Goal: Communication & Community: Answer question/provide support

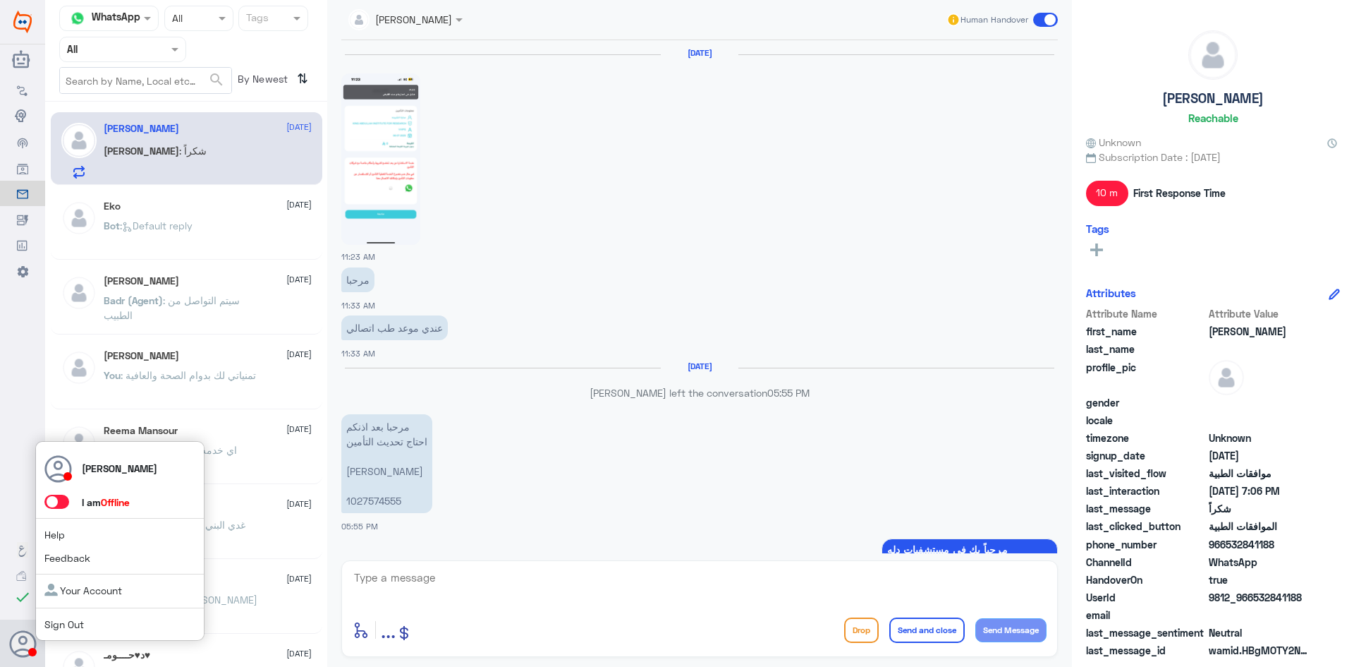
scroll to position [1159, 0]
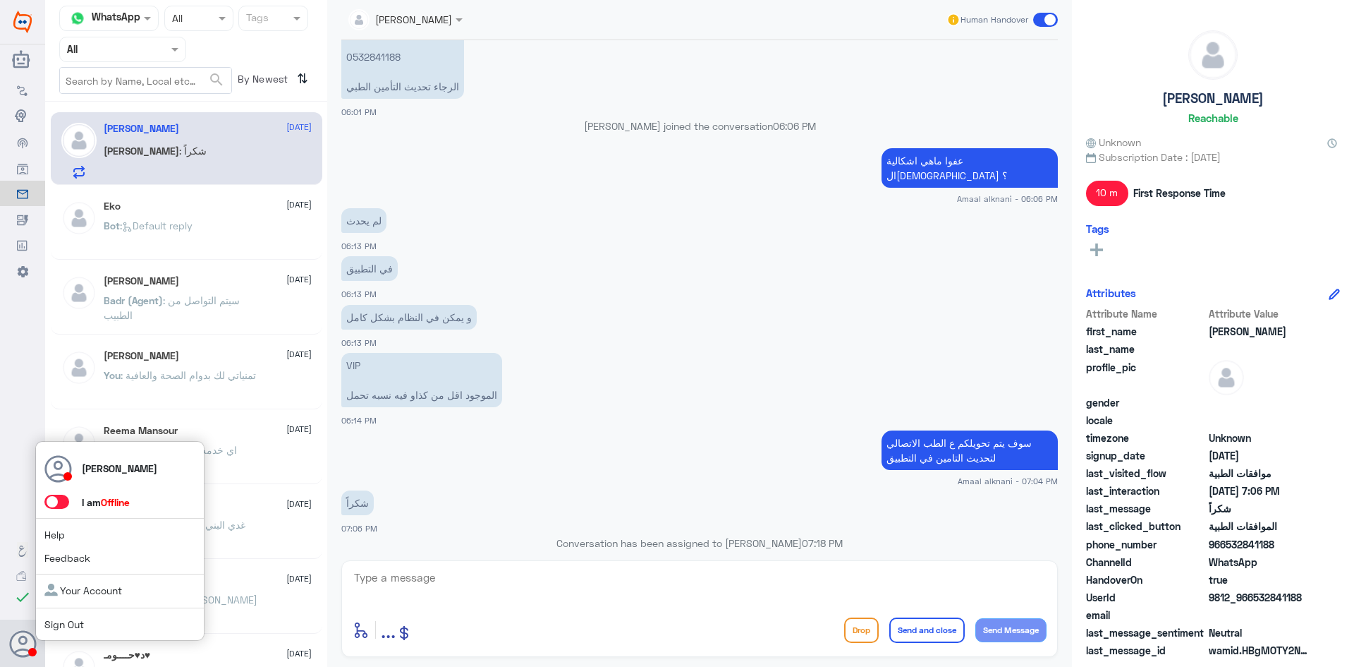
click at [59, 502] on span at bounding box center [56, 501] width 25 height 14
click at [0, 0] on input "checkbox" at bounding box center [0, 0] width 0 height 0
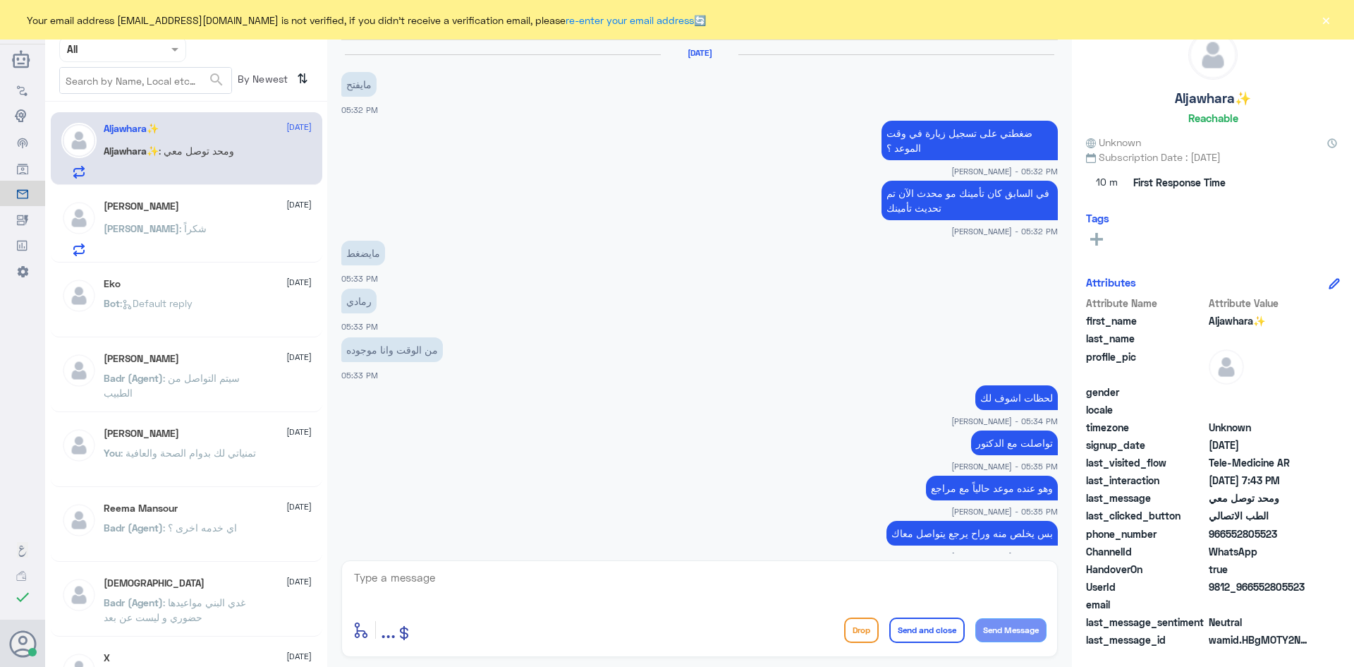
scroll to position [573, 0]
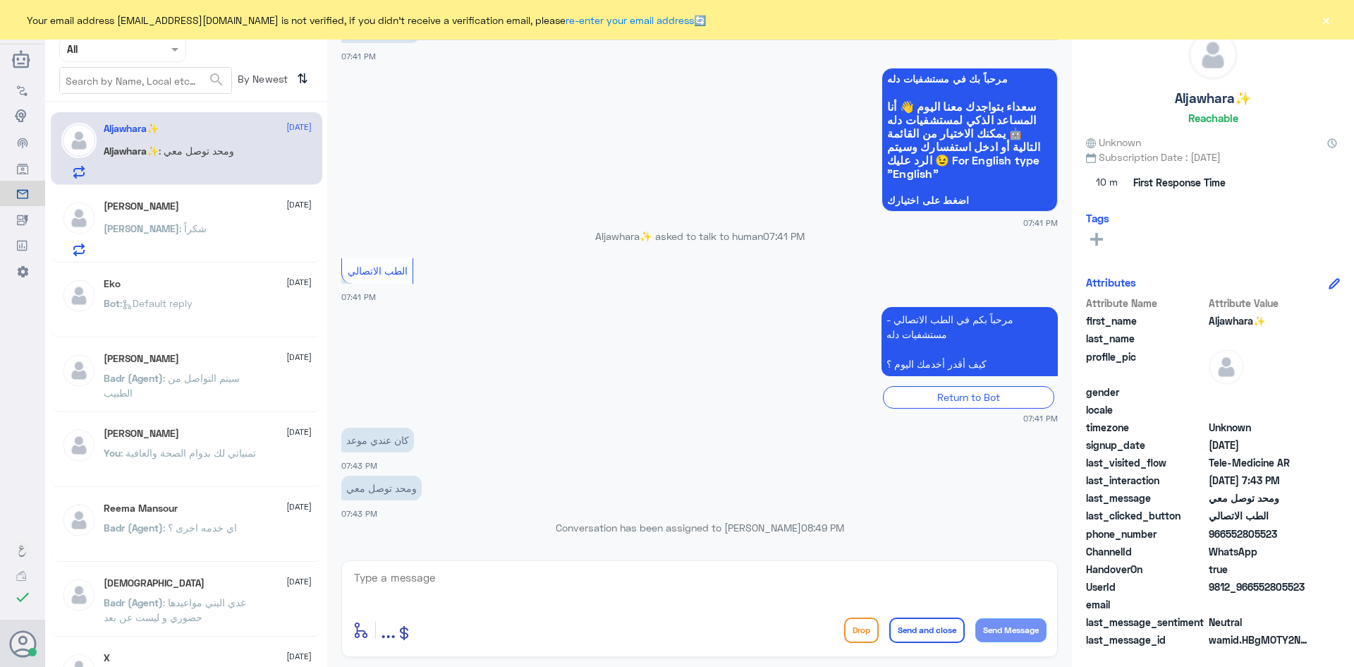
click at [428, 580] on textarea at bounding box center [700, 585] width 694 height 35
paste textarea "مرحبا معك عبدالكريم من الطب الاتصالي"
type textarea "مرحبا معك عبدالكريم من الطب الاتصالي"
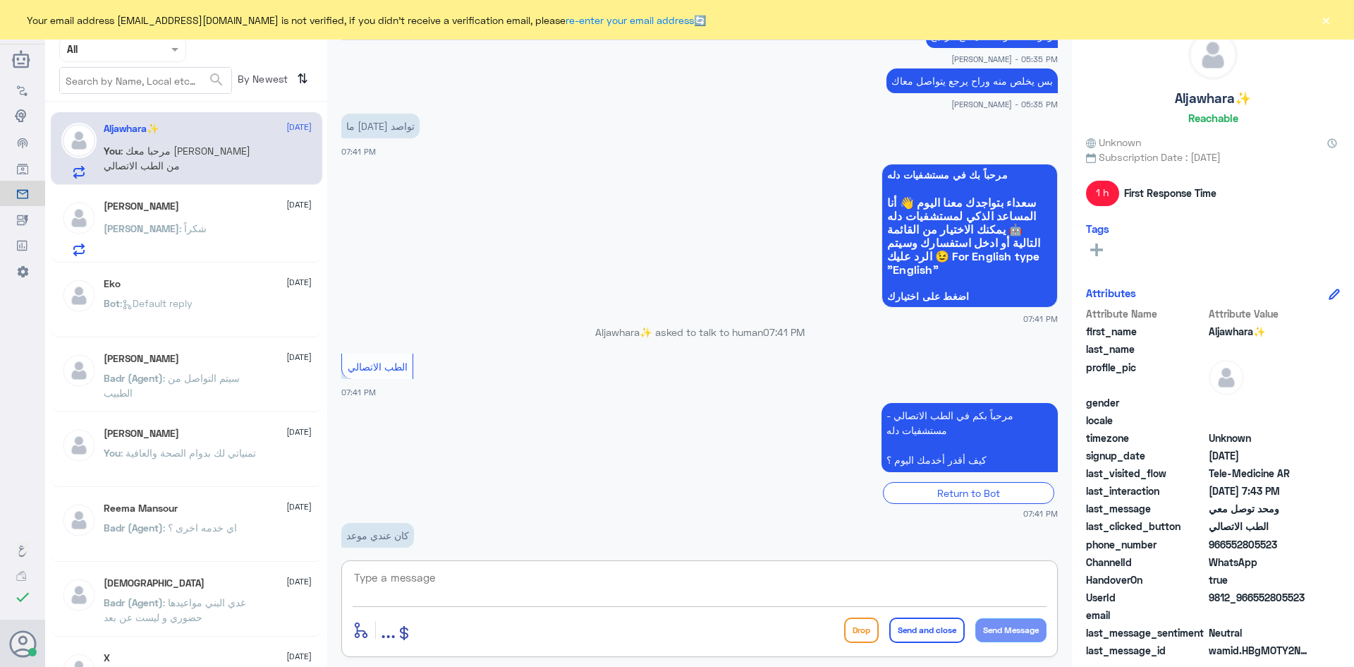
scroll to position [1677, 0]
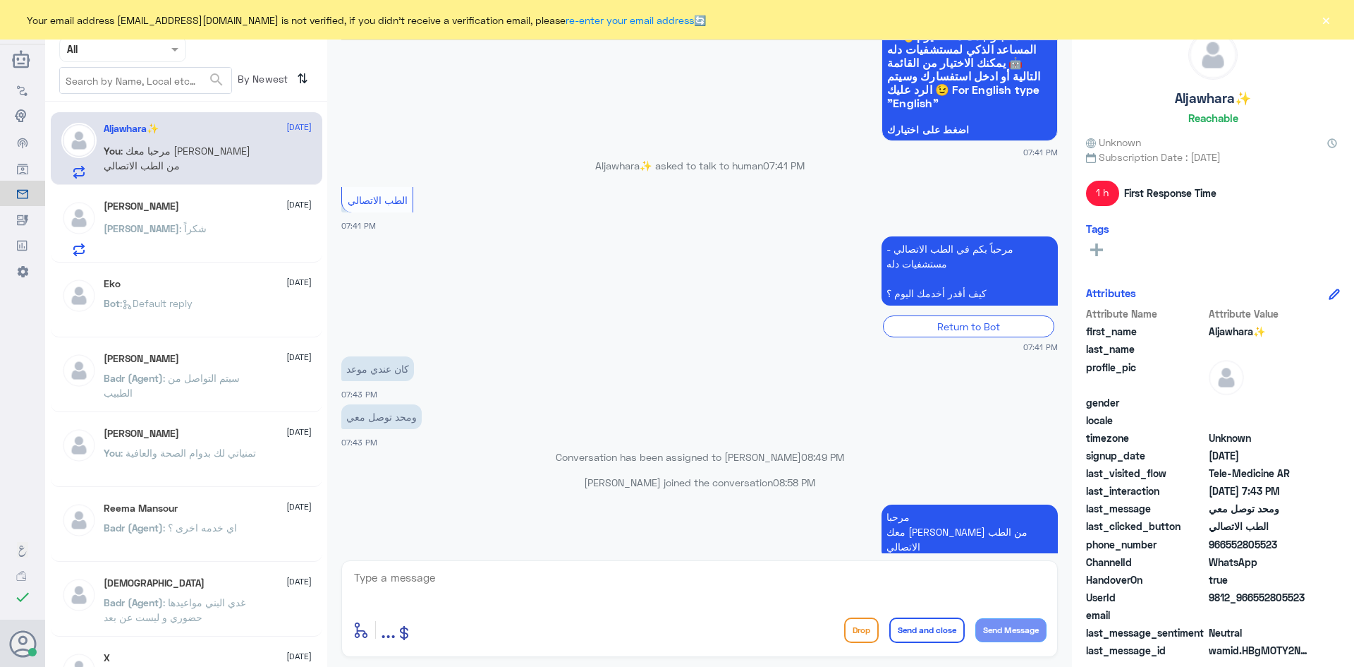
click at [188, 228] on div "Sara : شكراً" at bounding box center [208, 240] width 208 height 32
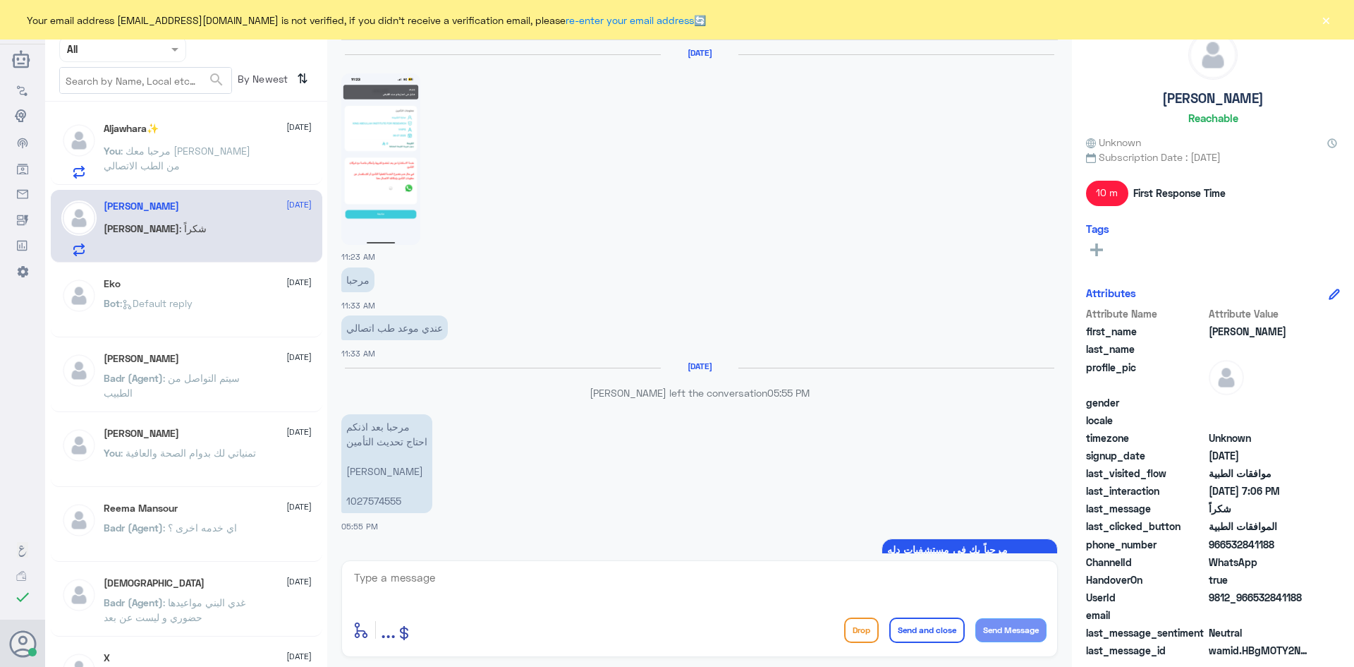
scroll to position [1159, 0]
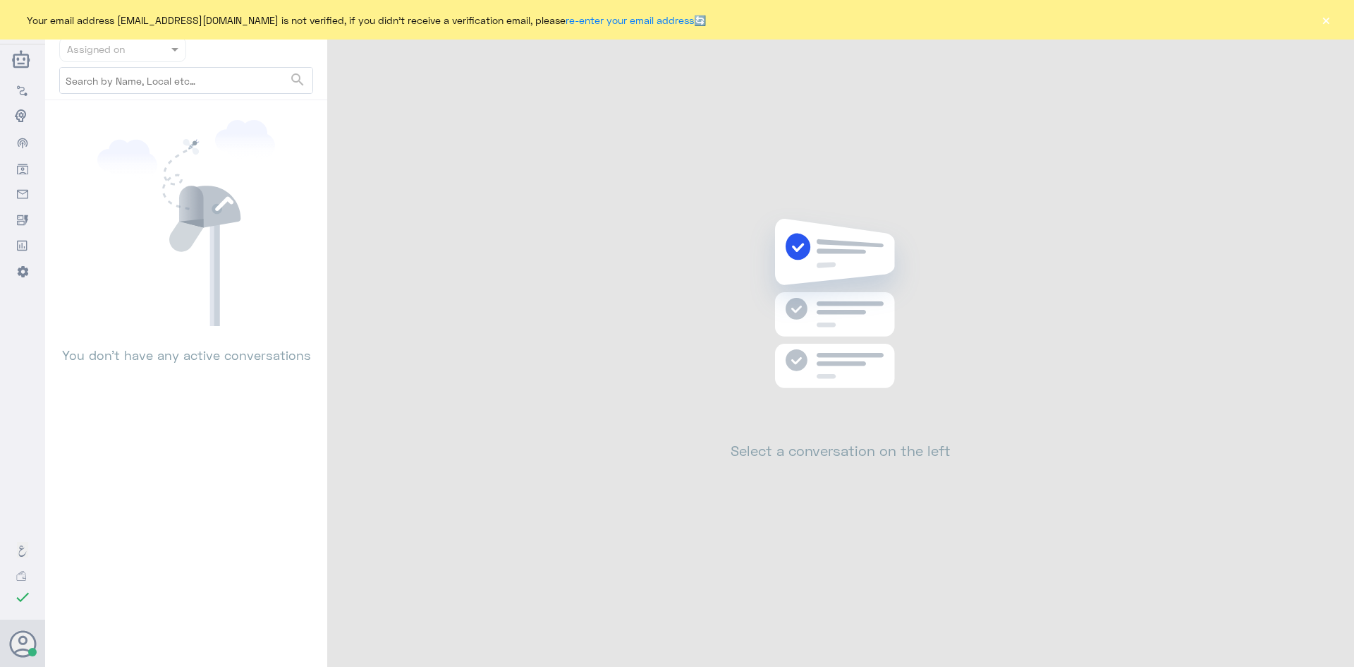
click at [1325, 23] on button "×" at bounding box center [1326, 20] width 14 height 14
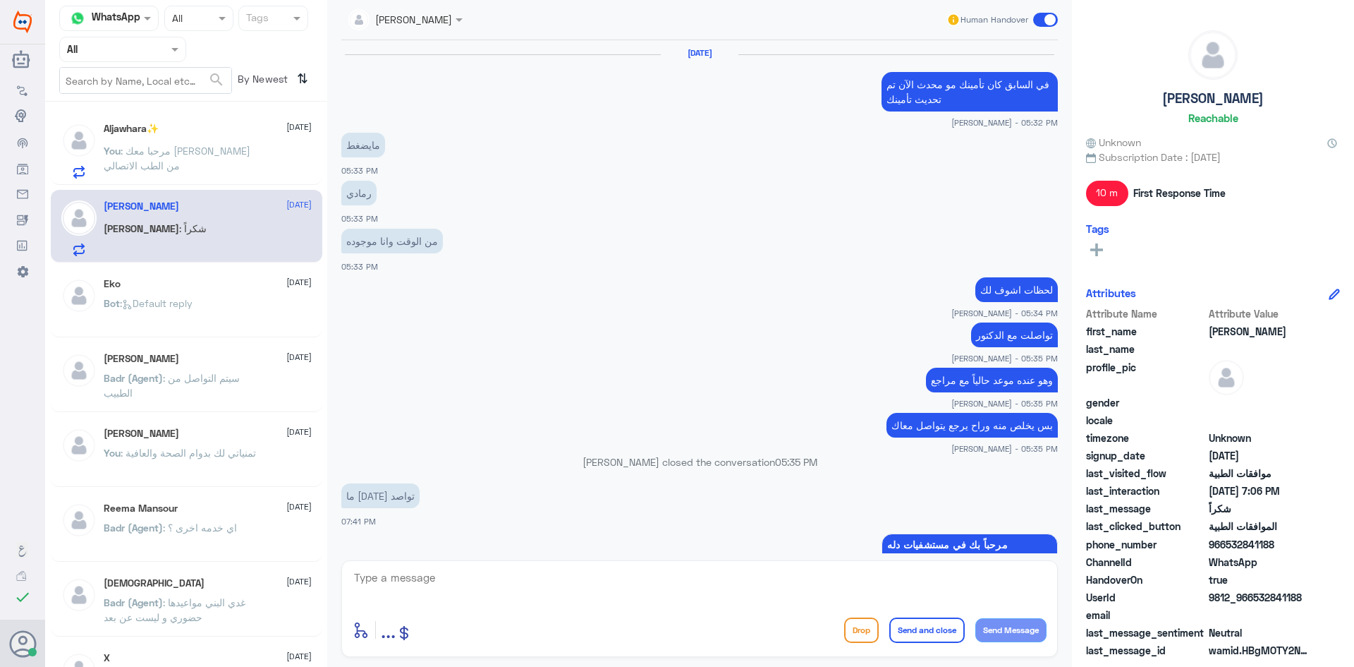
scroll to position [551, 0]
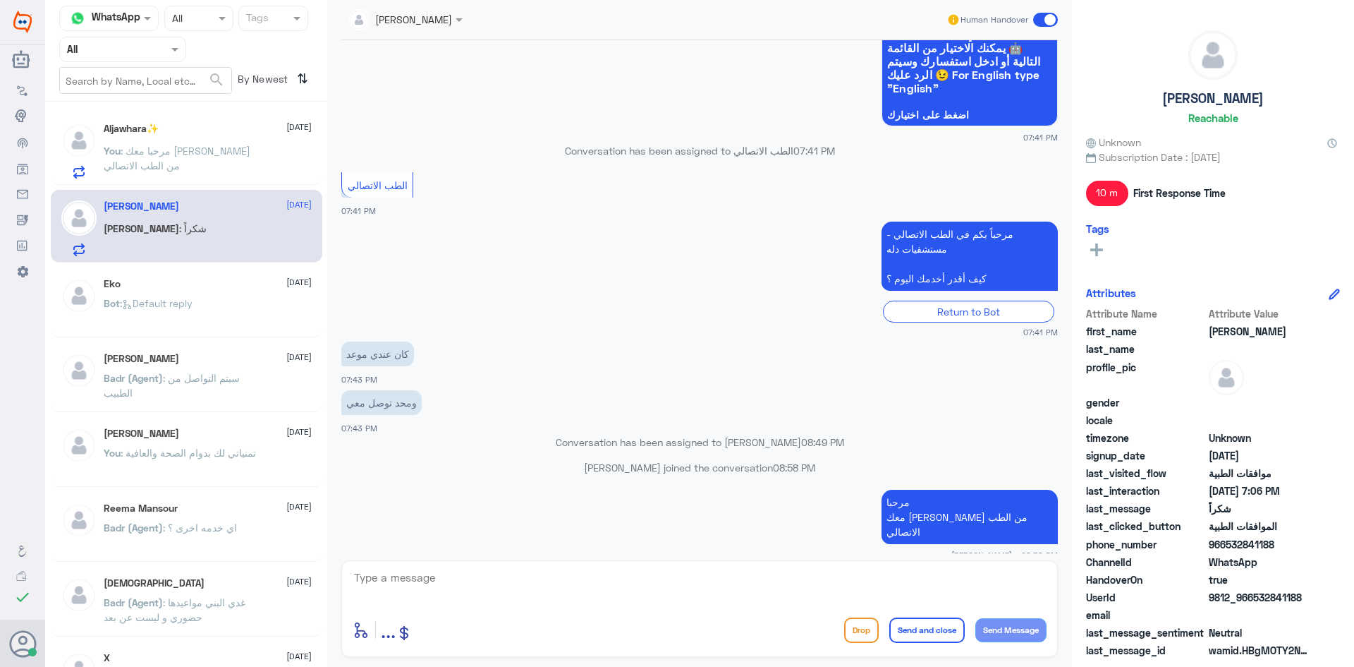
click at [231, 140] on div "Aljawhara✨ 24 August You : مرحبا معك عبدالكريم من الطب الاتصالي" at bounding box center [208, 151] width 208 height 56
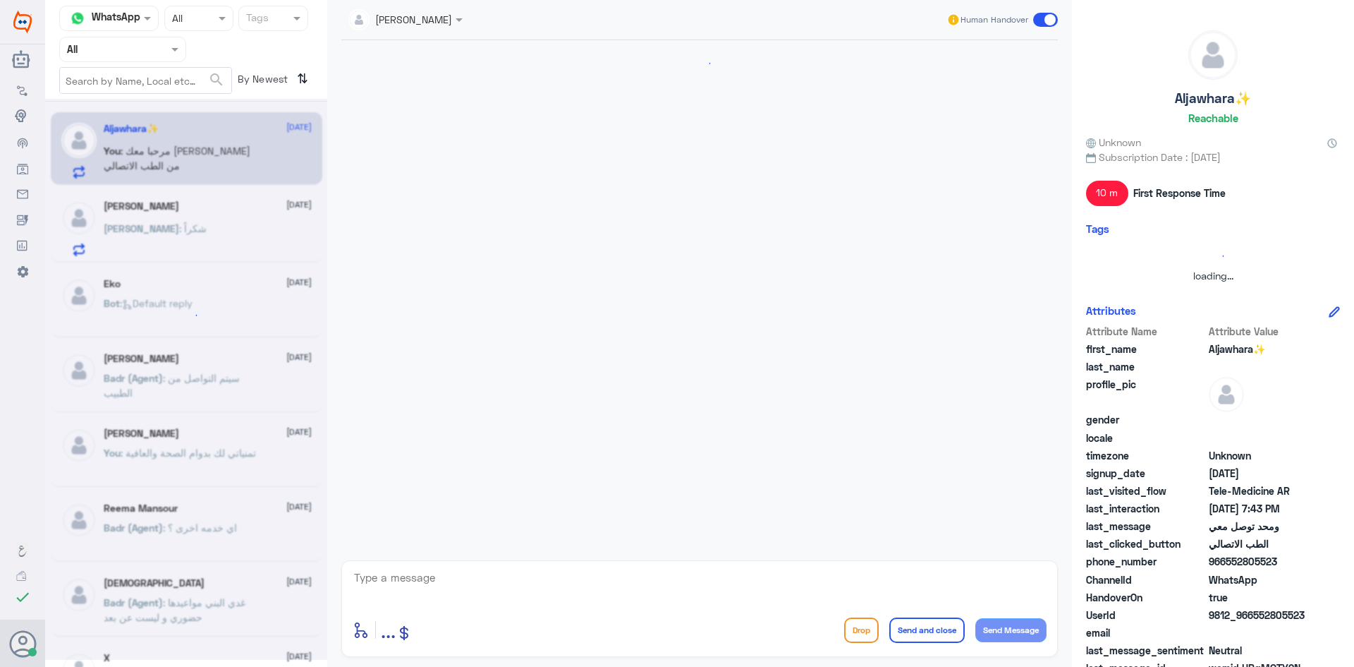
scroll to position [551, 0]
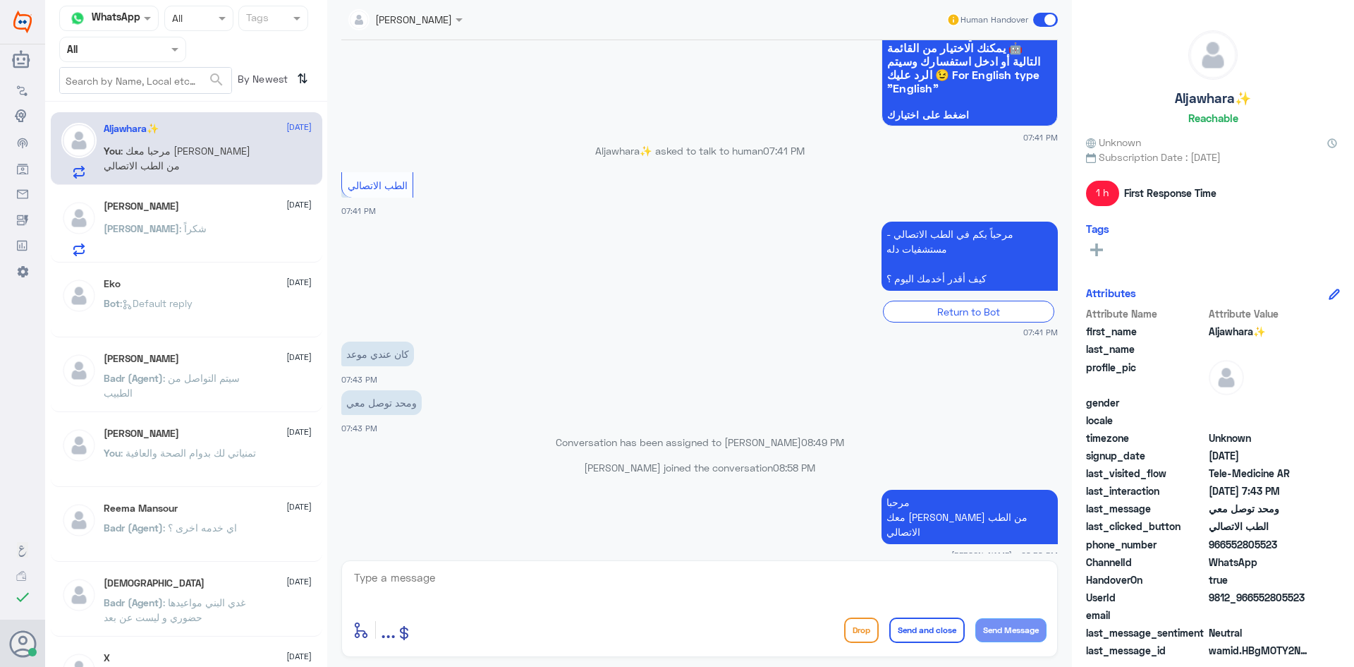
click at [237, 226] on div "Sara : شكراً" at bounding box center [208, 240] width 208 height 32
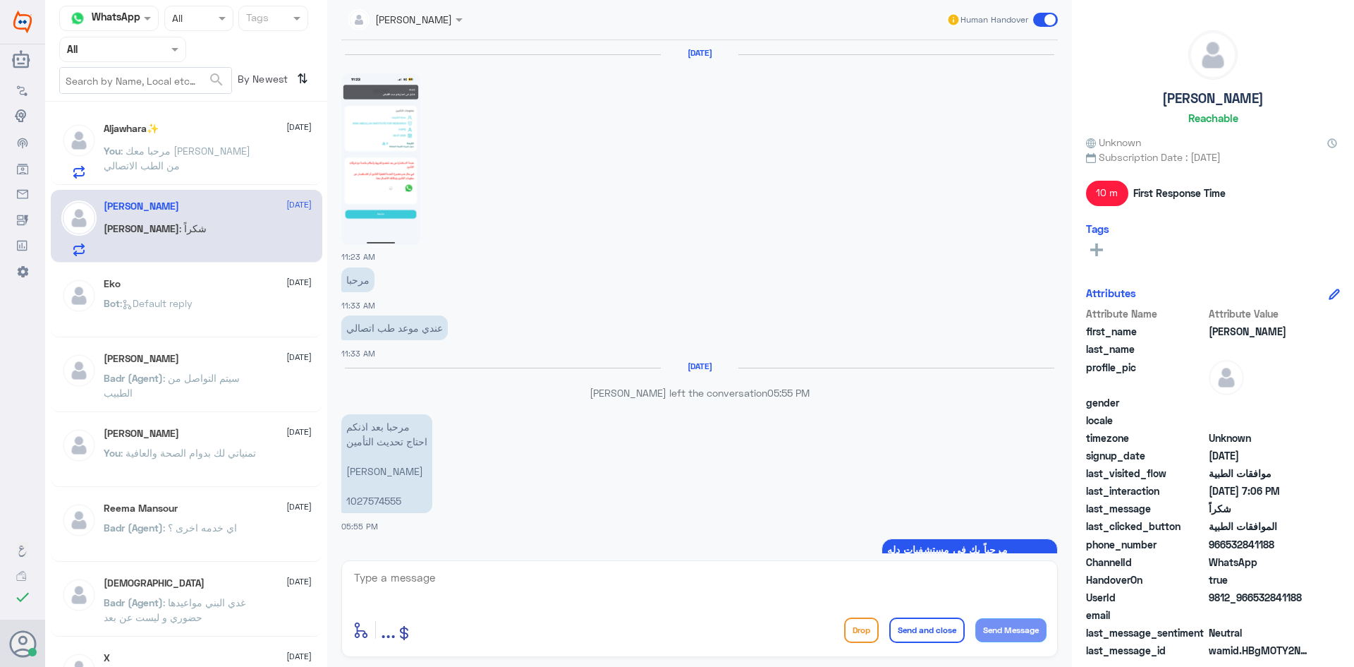
scroll to position [1159, 0]
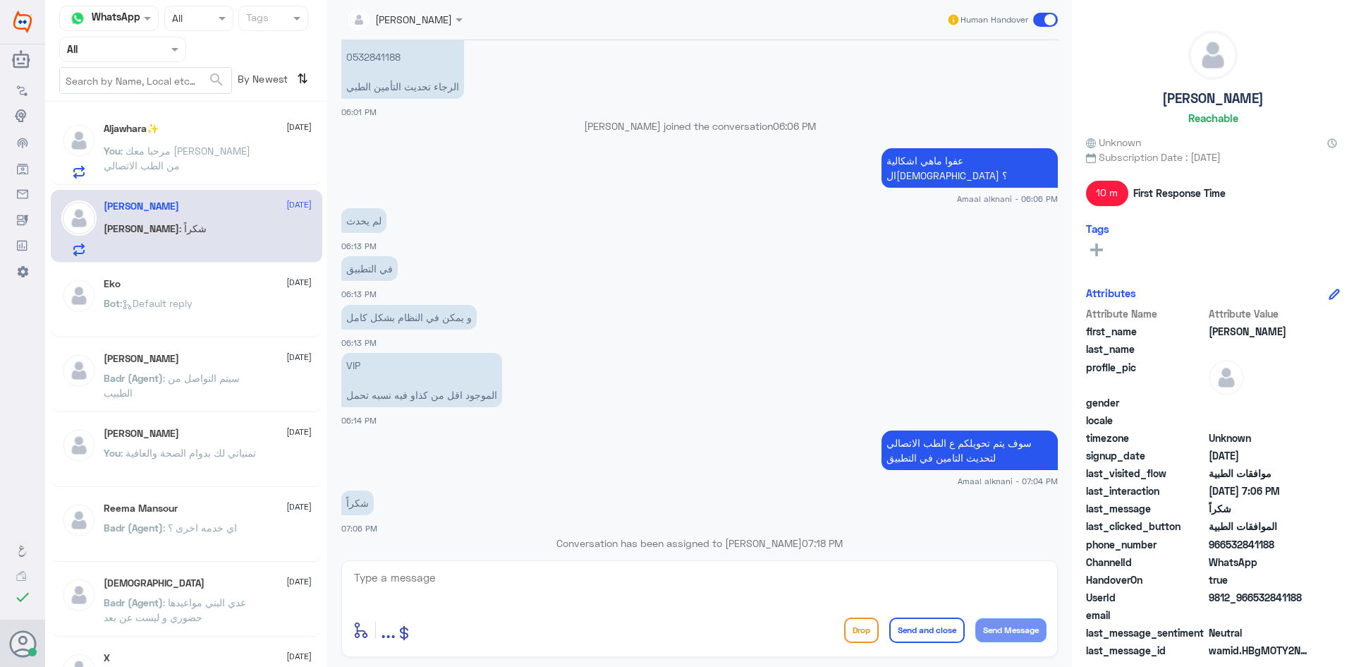
click at [188, 151] on span ": مرحبا معك عبدالكريم من الطب الاتصالي" at bounding box center [177, 158] width 147 height 27
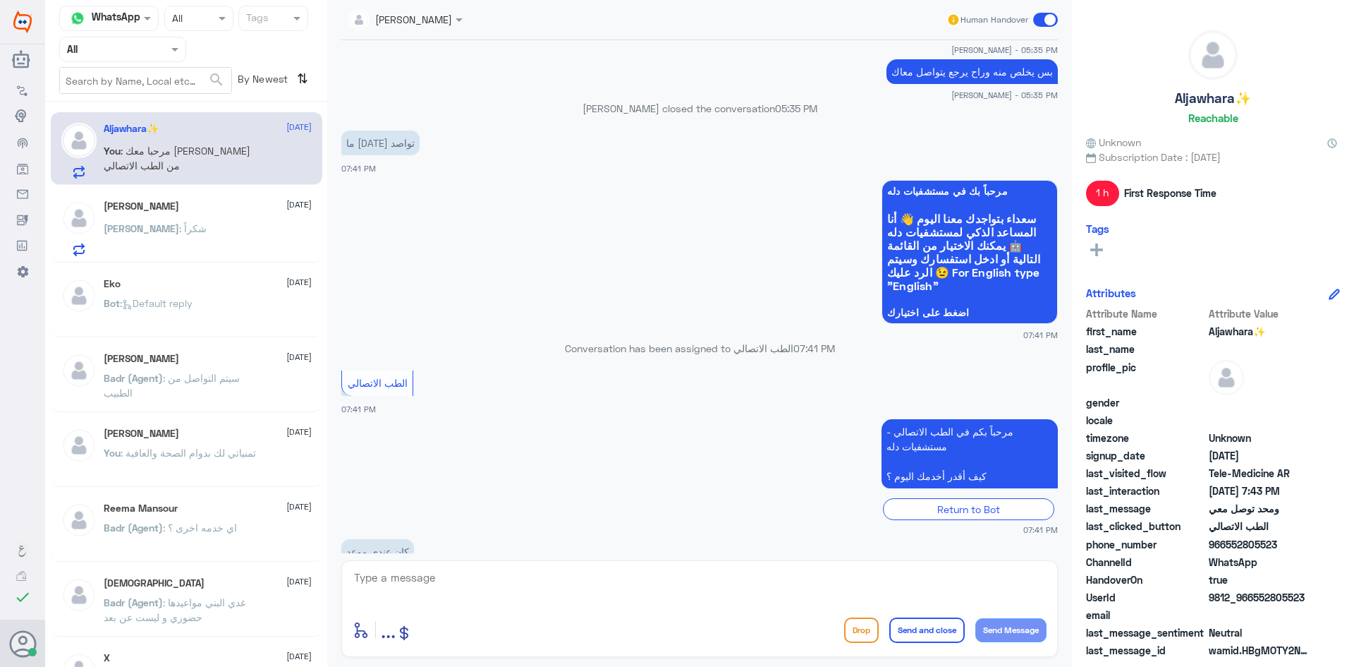
scroll to position [1543, 0]
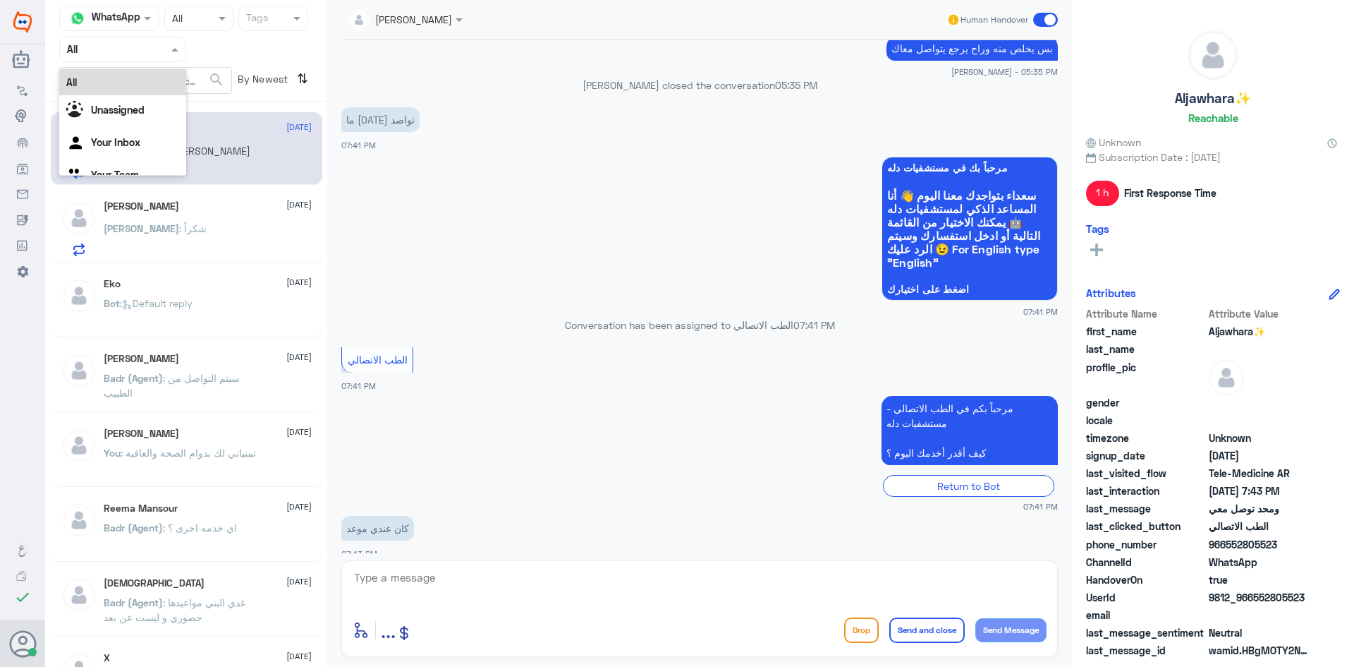
click at [176, 54] on span at bounding box center [177, 49] width 18 height 15
click at [584, 396] on app-msgs-text "مرحباً بكم في الطب الاتصالي - مستشفيات دله كيف أقدر أخدمك اليوم ؟" at bounding box center [699, 431] width 717 height 71
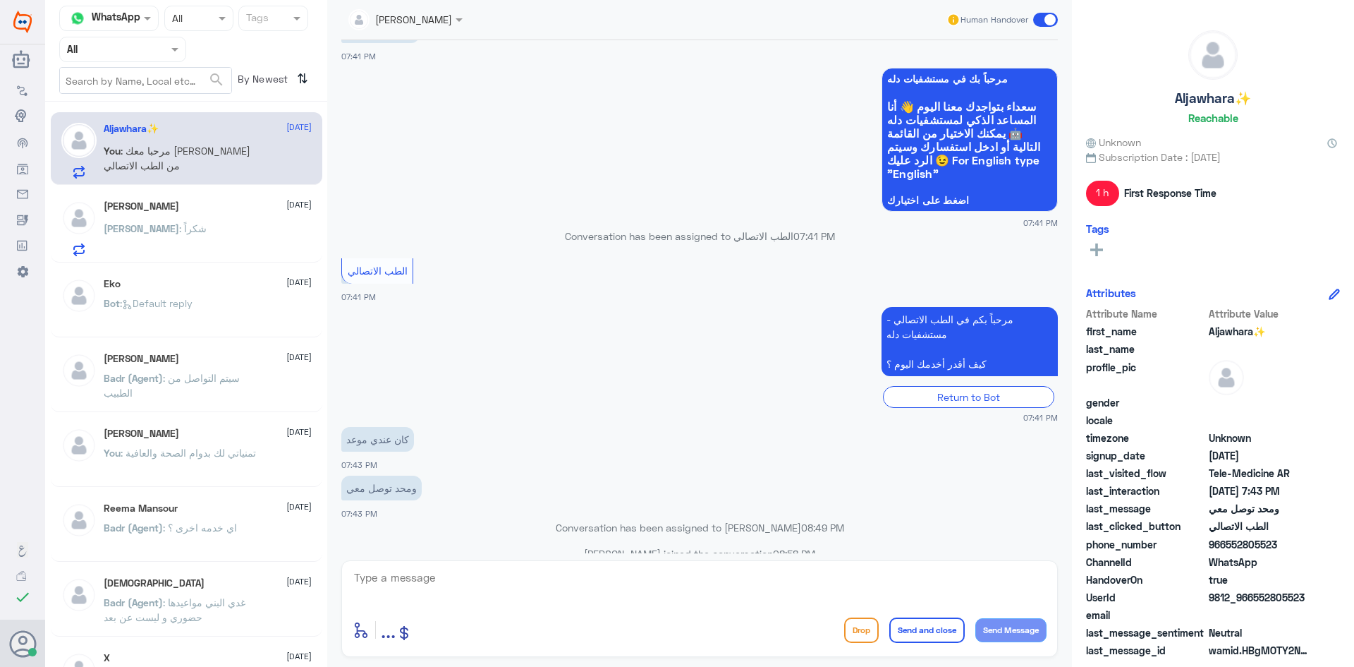
scroll to position [1703, 0]
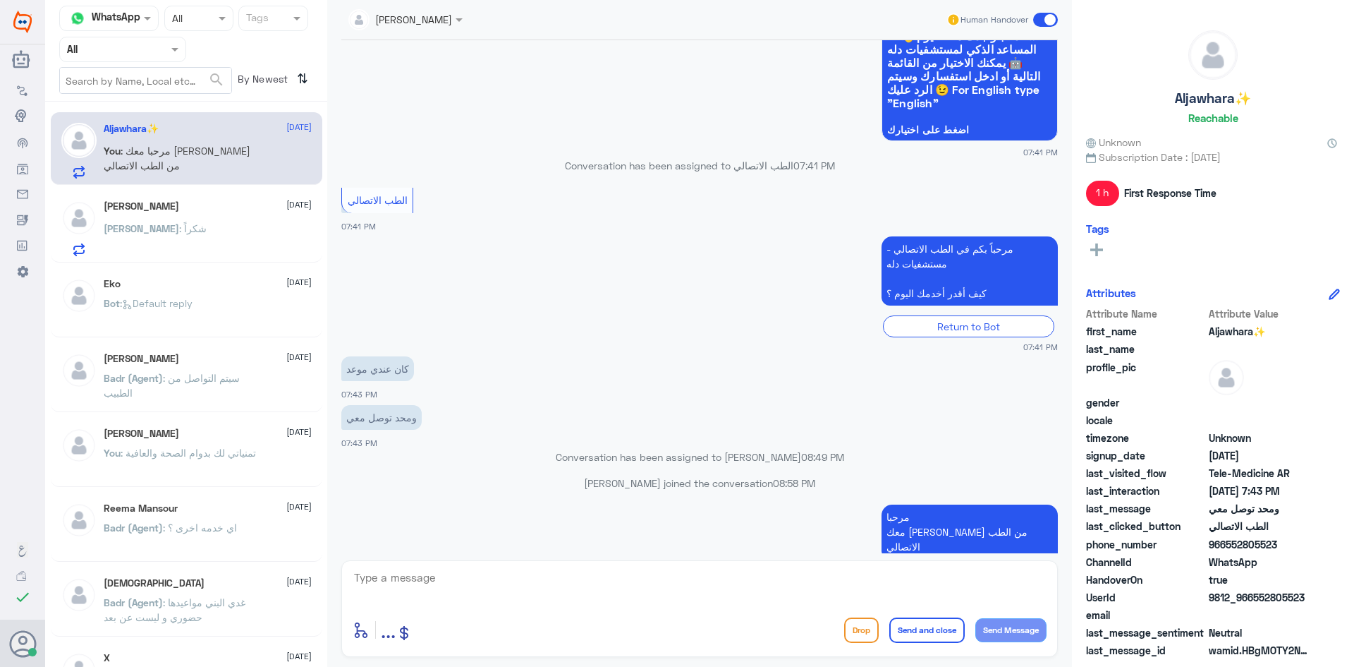
click at [763, 583] on textarea at bounding box center [700, 585] width 694 height 35
click at [513, 583] on textarea at bounding box center [700, 585] width 694 height 35
type textarea "l"
type textarea "ما تواصل معك الطبيب ؟"
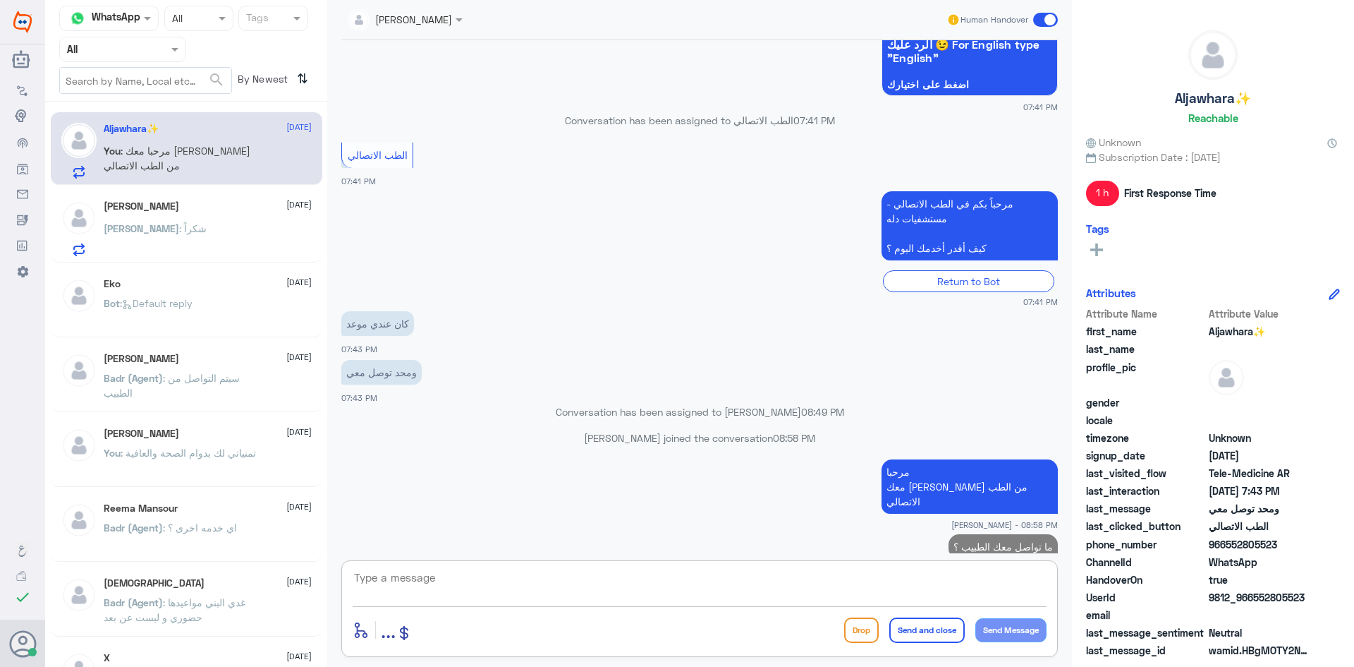
click at [193, 219] on div "Sara 24 August Sara : شكراً" at bounding box center [208, 228] width 208 height 56
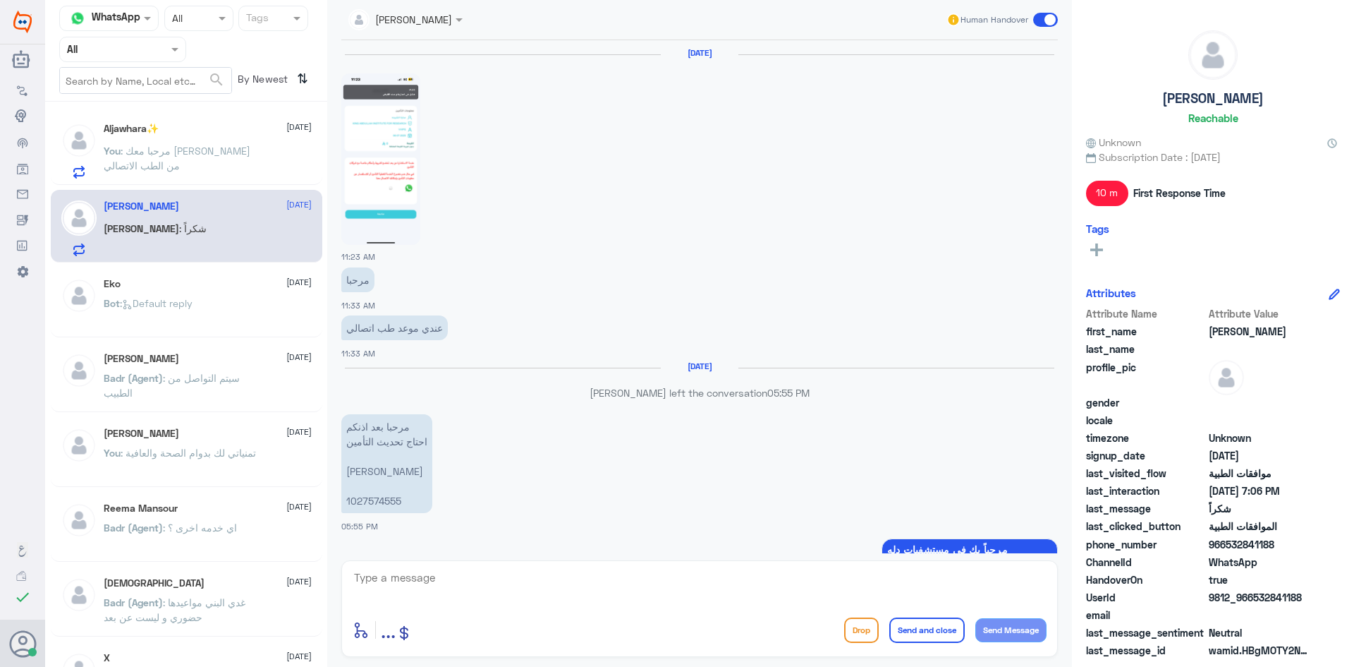
scroll to position [1159, 0]
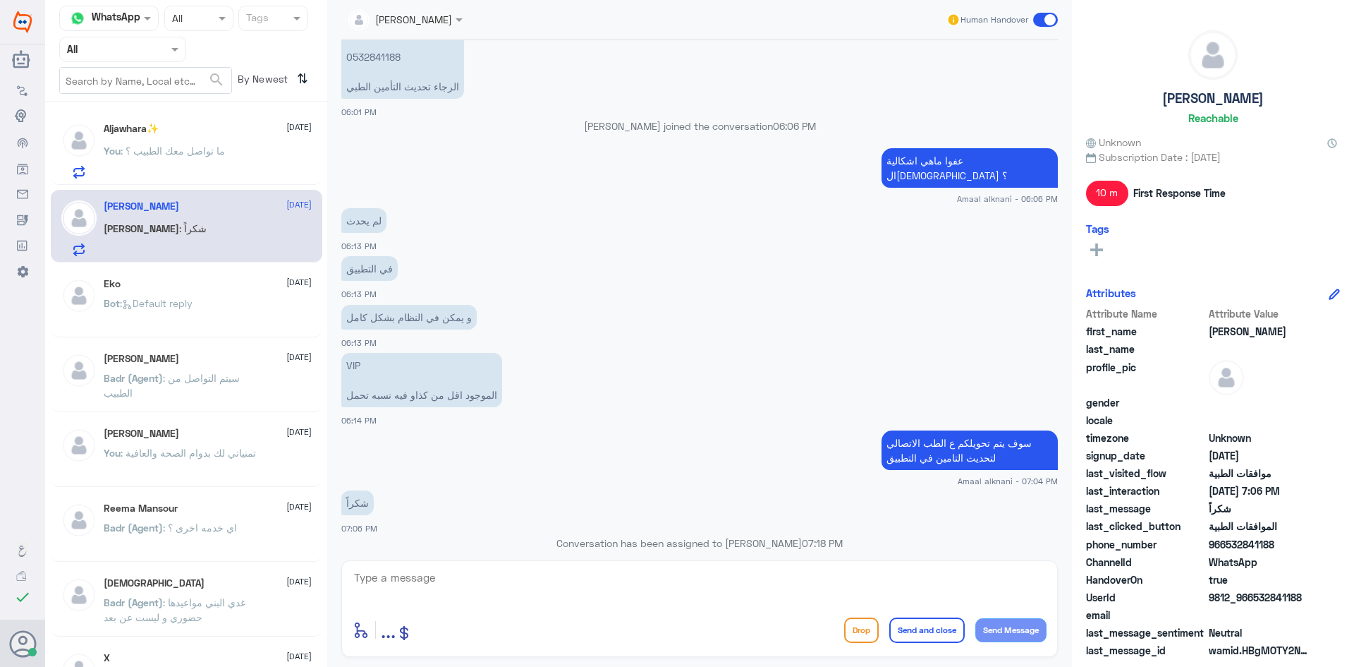
click at [1038, 16] on span at bounding box center [1045, 20] width 25 height 14
click at [0, 0] on input "checkbox" at bounding box center [0, 0] width 0 height 0
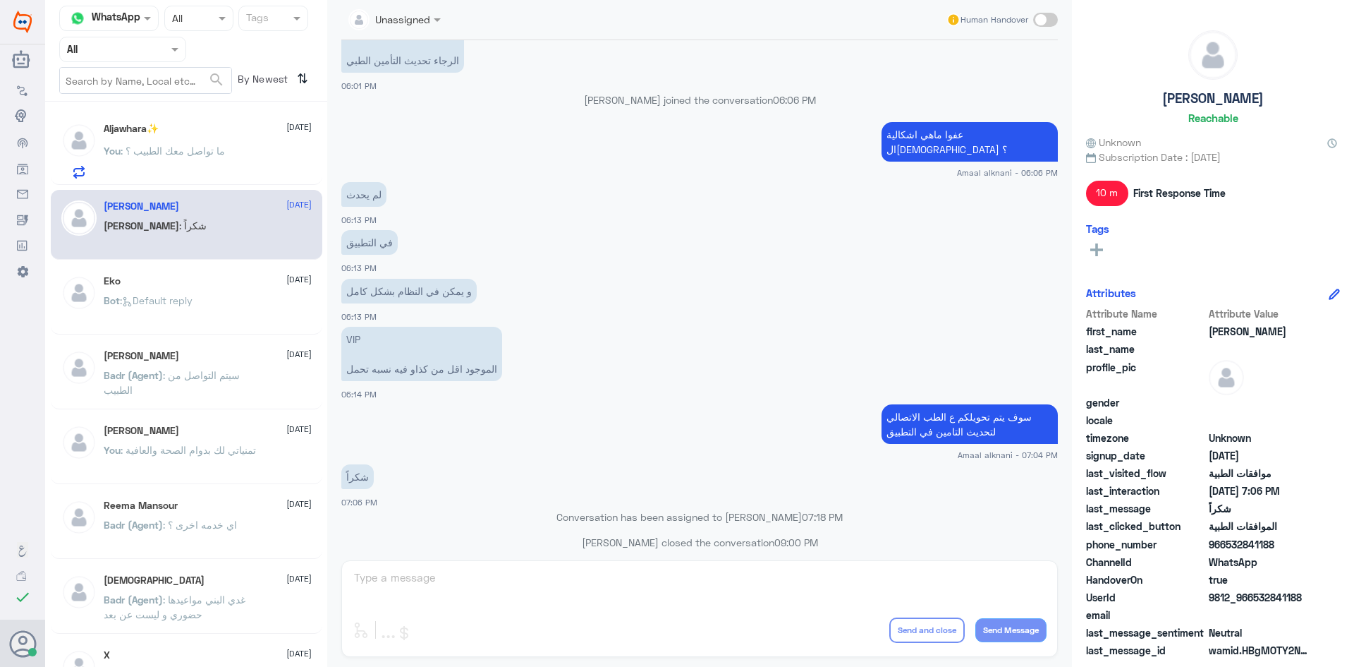
click at [1052, 20] on span at bounding box center [1045, 20] width 25 height 14
click at [0, 0] on input "checkbox" at bounding box center [0, 0] width 0 height 0
click at [592, 574] on textarea at bounding box center [700, 585] width 694 height 35
paste textarea "مرحبا معك عبدالكريم من الطب الاتصالي"
type textarea "مرحبا معك عبدالكريم من الطب الاتصالي"
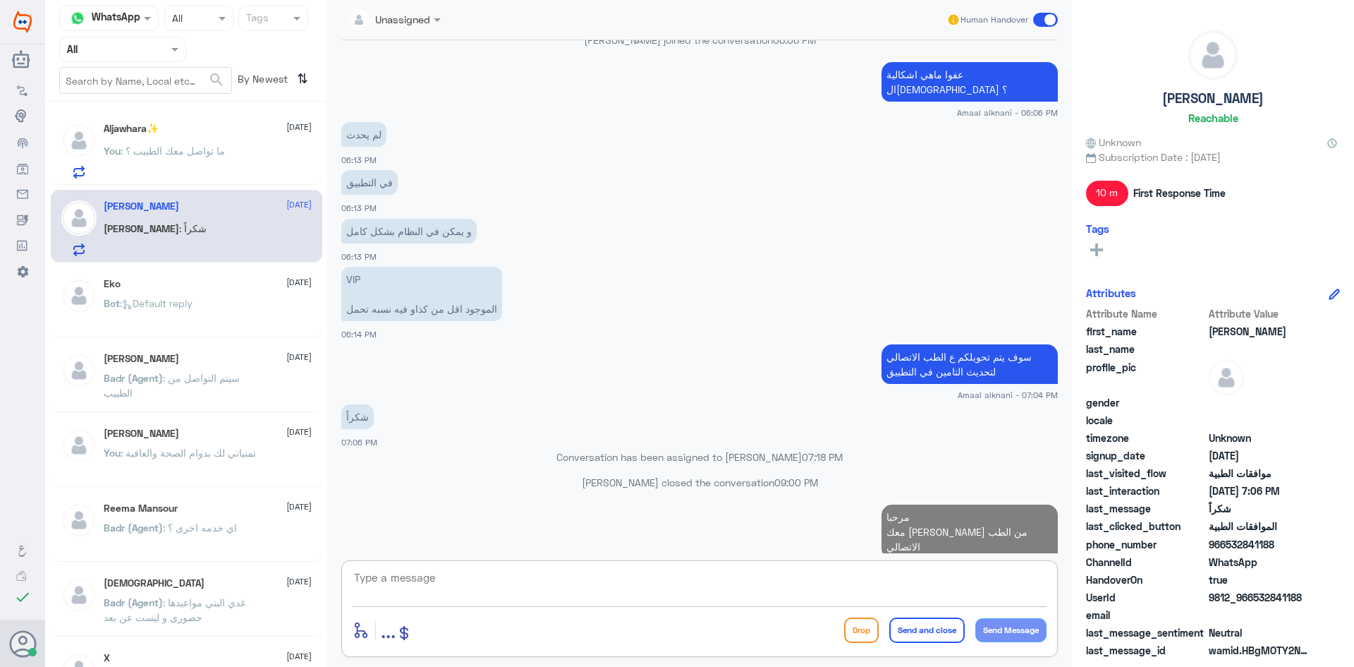
scroll to position [1241, 0]
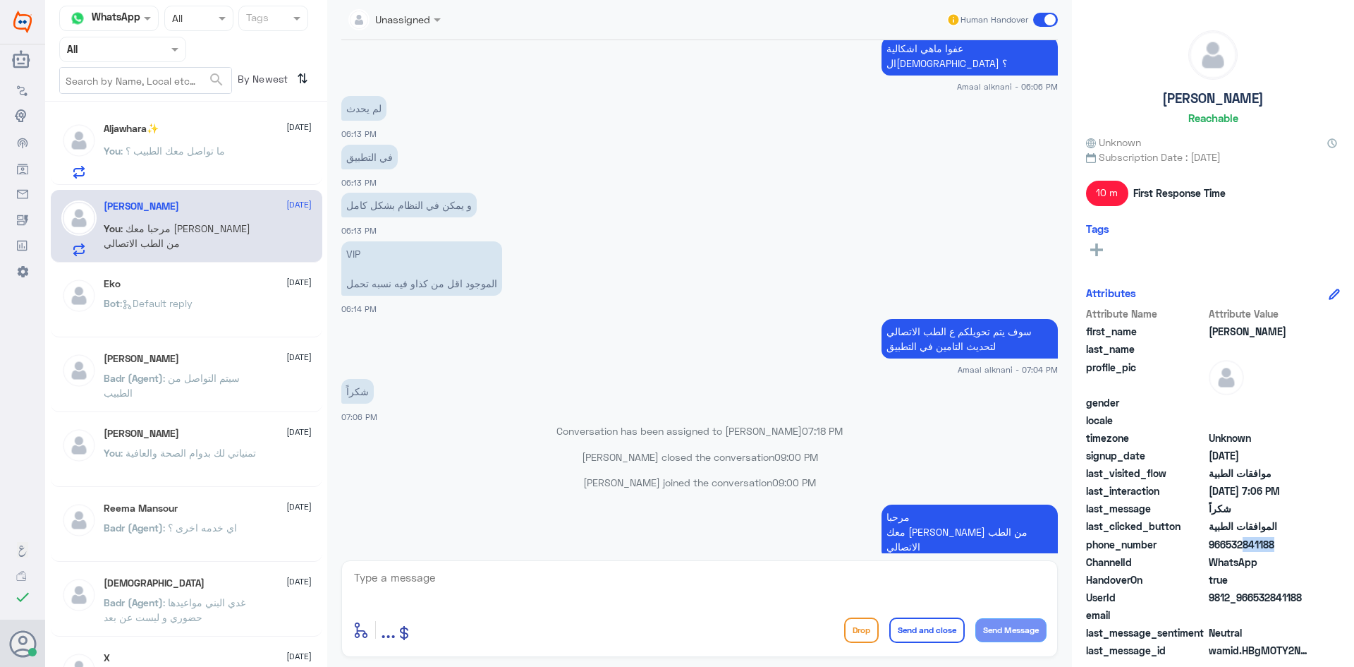
drag, startPoint x: 1272, startPoint y: 540, endPoint x: 1240, endPoint y: 546, distance: 32.2
click at [1240, 546] on span "966532841188" at bounding box center [1260, 544] width 102 height 15
drag, startPoint x: 1280, startPoint y: 543, endPoint x: 1224, endPoint y: 547, distance: 55.8
click at [1224, 547] on span "966532841188" at bounding box center [1260, 544] width 102 height 15
copy span "532841188"
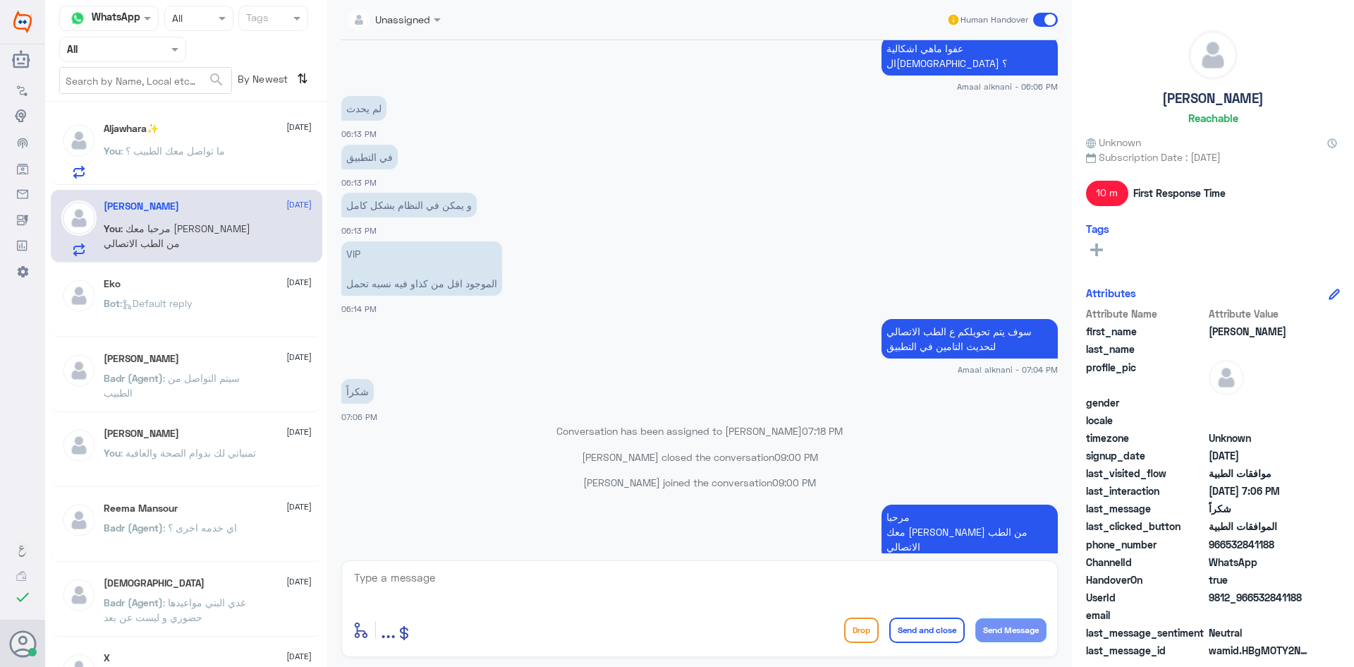
click at [214, 155] on span ": ما تواصل معك الطبيب ؟" at bounding box center [173, 151] width 104 height 12
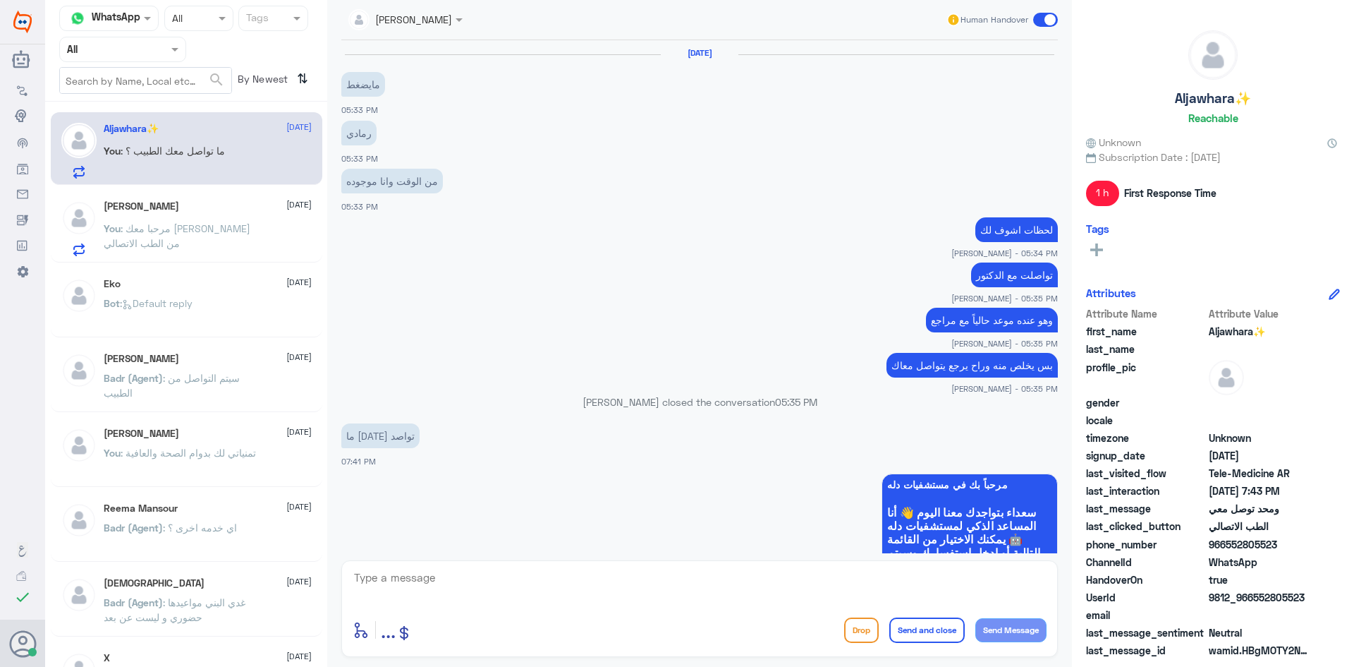
scroll to position [536, 0]
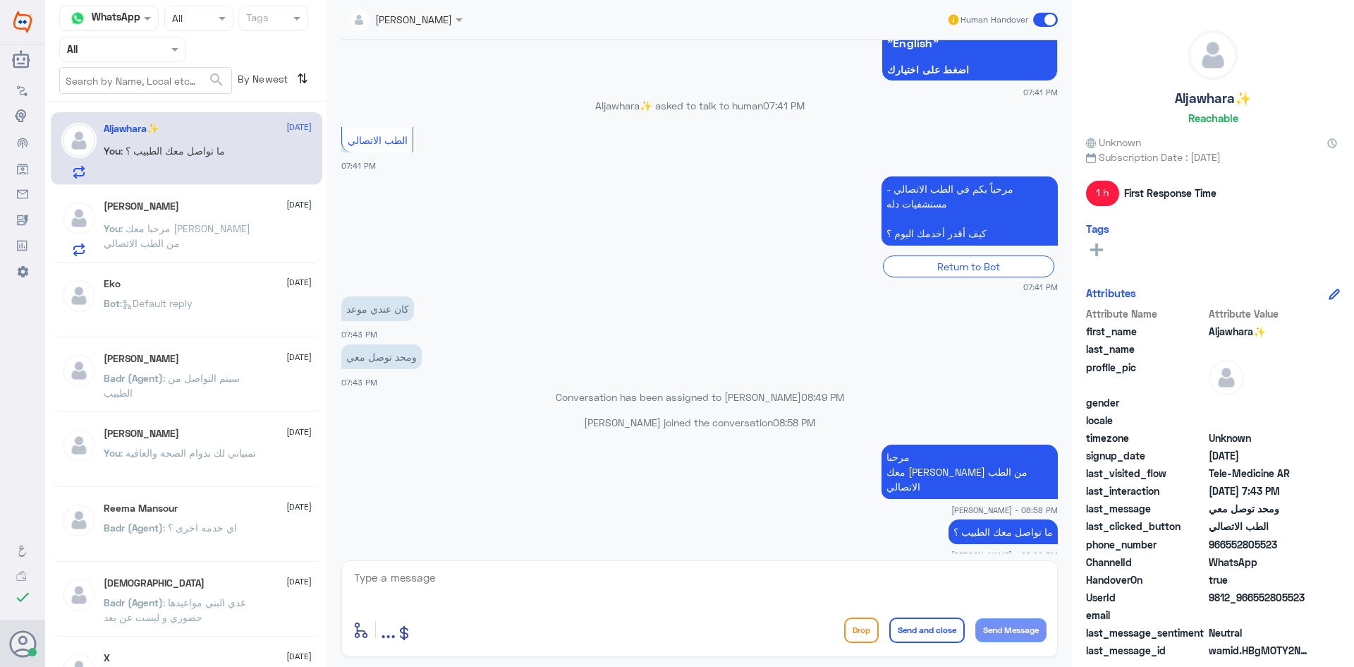
click at [224, 243] on p "You : مرحبا معك عبدالكريم من الطب الاتصالي" at bounding box center [183, 238] width 159 height 35
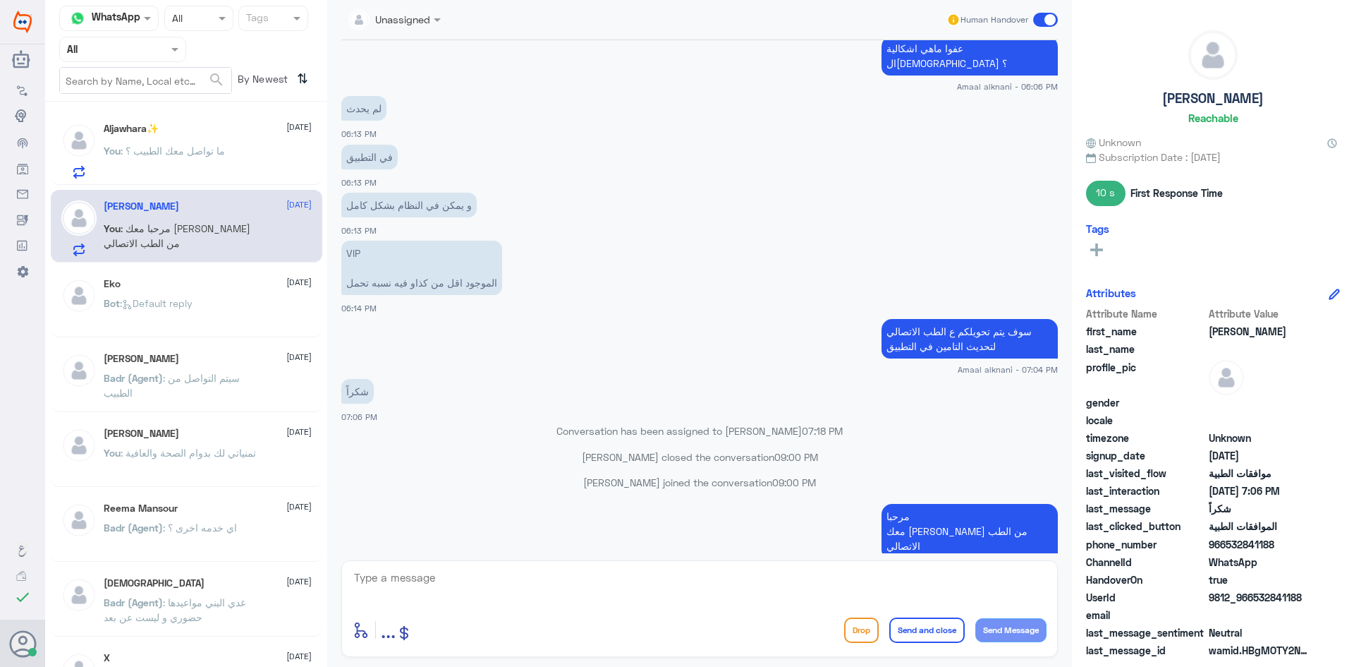
scroll to position [887, 0]
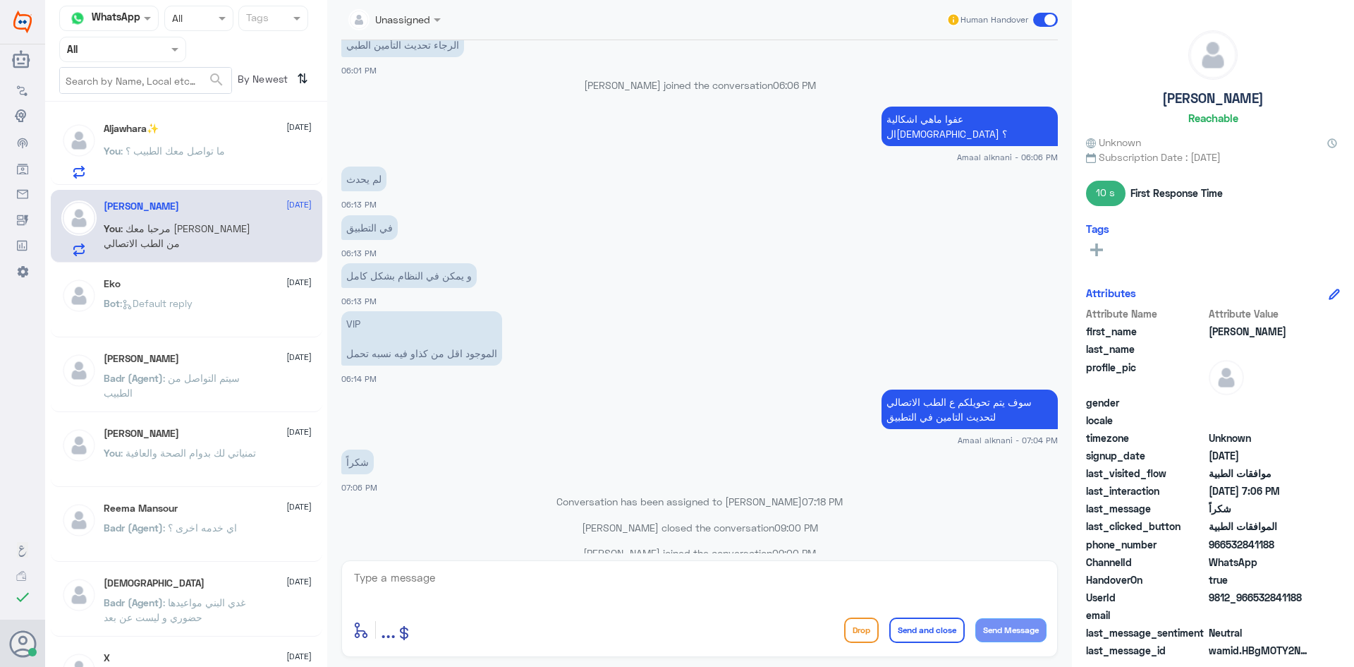
click at [1041, 18] on span at bounding box center [1045, 20] width 25 height 14
click at [0, 0] on input "checkbox" at bounding box center [0, 0] width 0 height 0
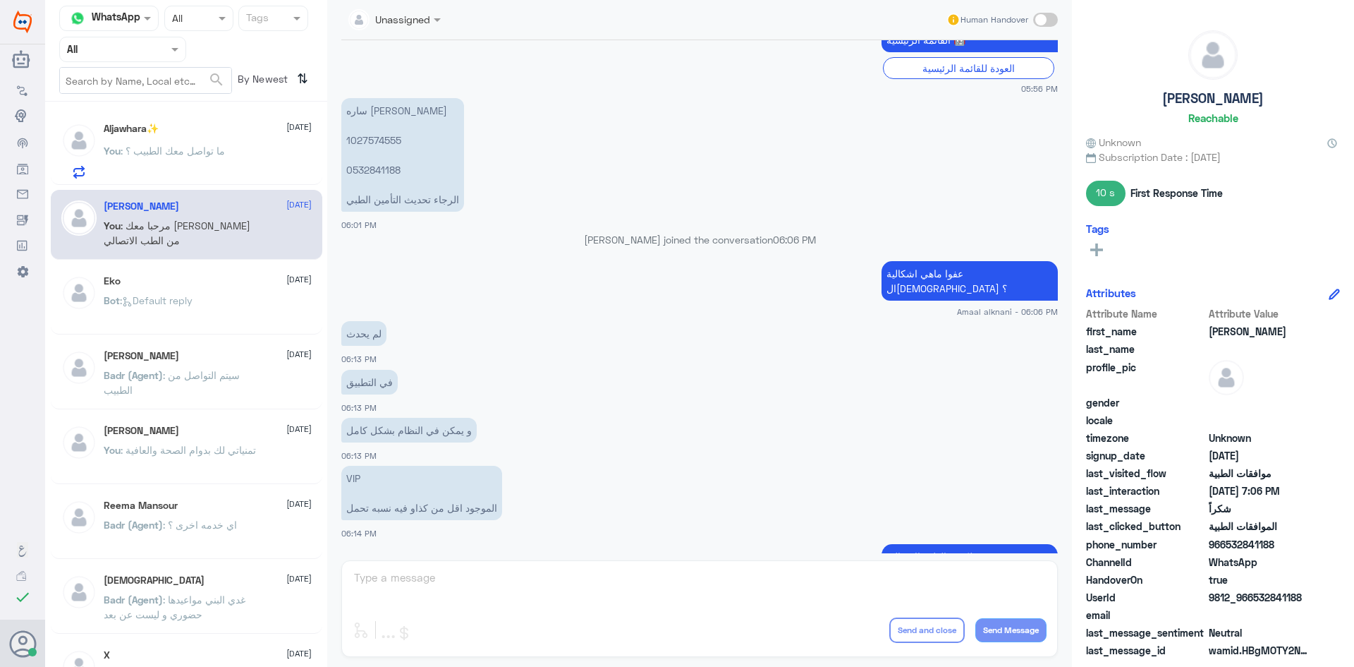
scroll to position [983, 0]
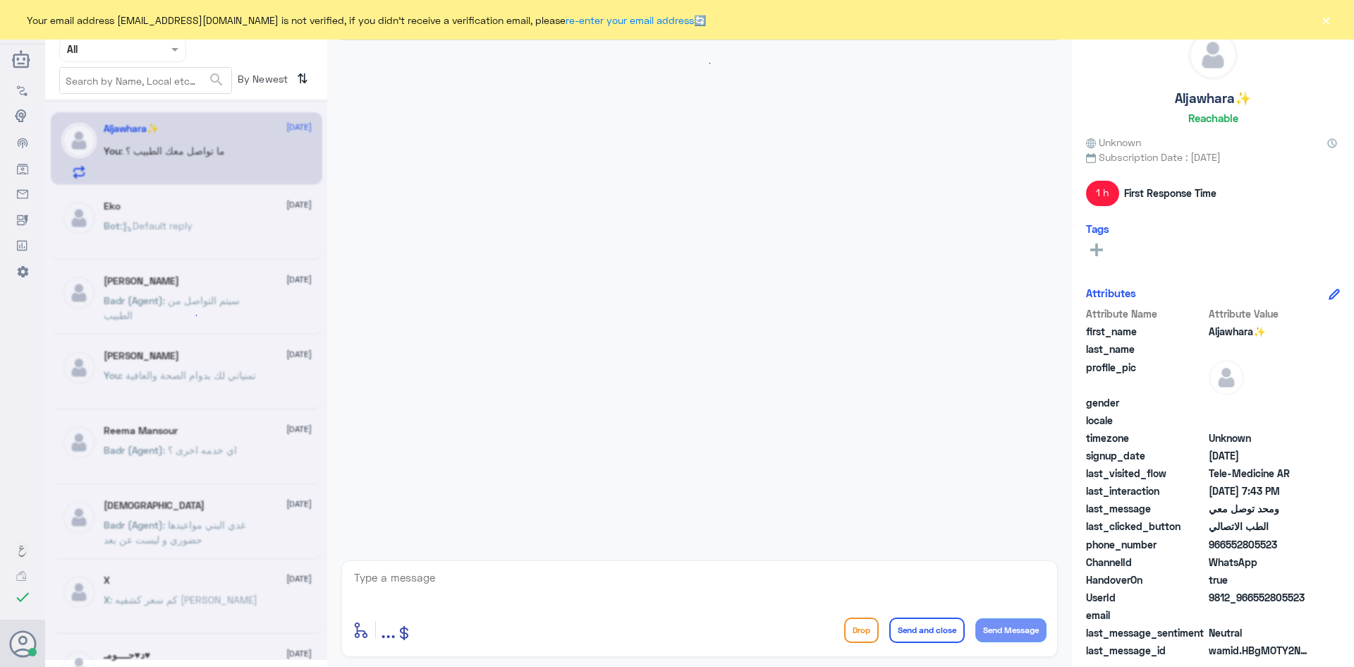
scroll to position [536, 0]
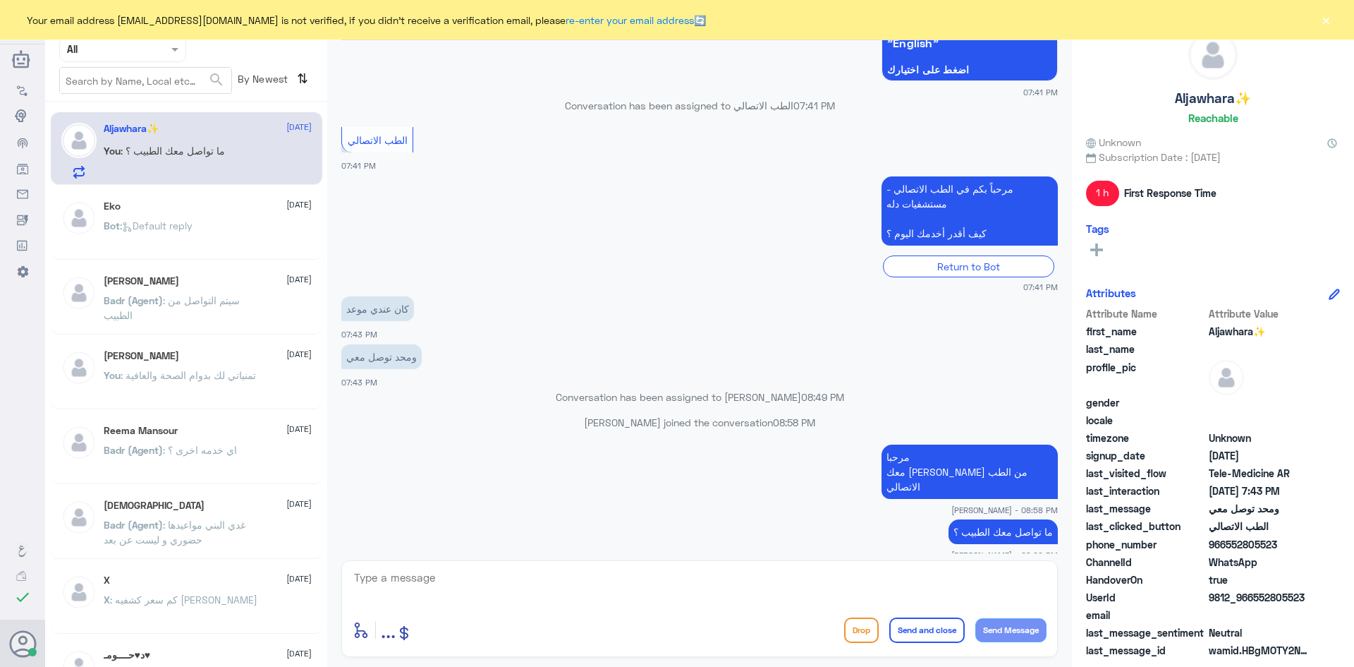
click at [1331, 18] on button "×" at bounding box center [1326, 20] width 14 height 14
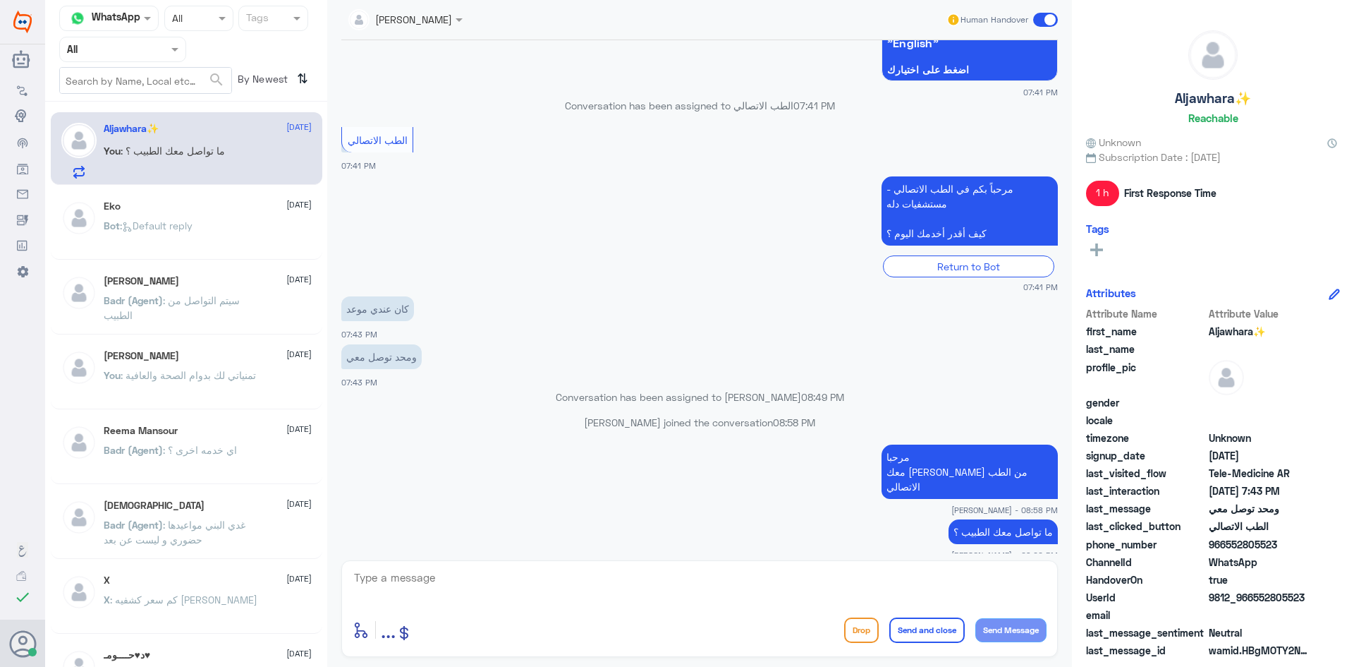
click at [1038, 20] on span at bounding box center [1045, 20] width 25 height 14
click at [0, 0] on input "checkbox" at bounding box center [0, 0] width 0 height 0
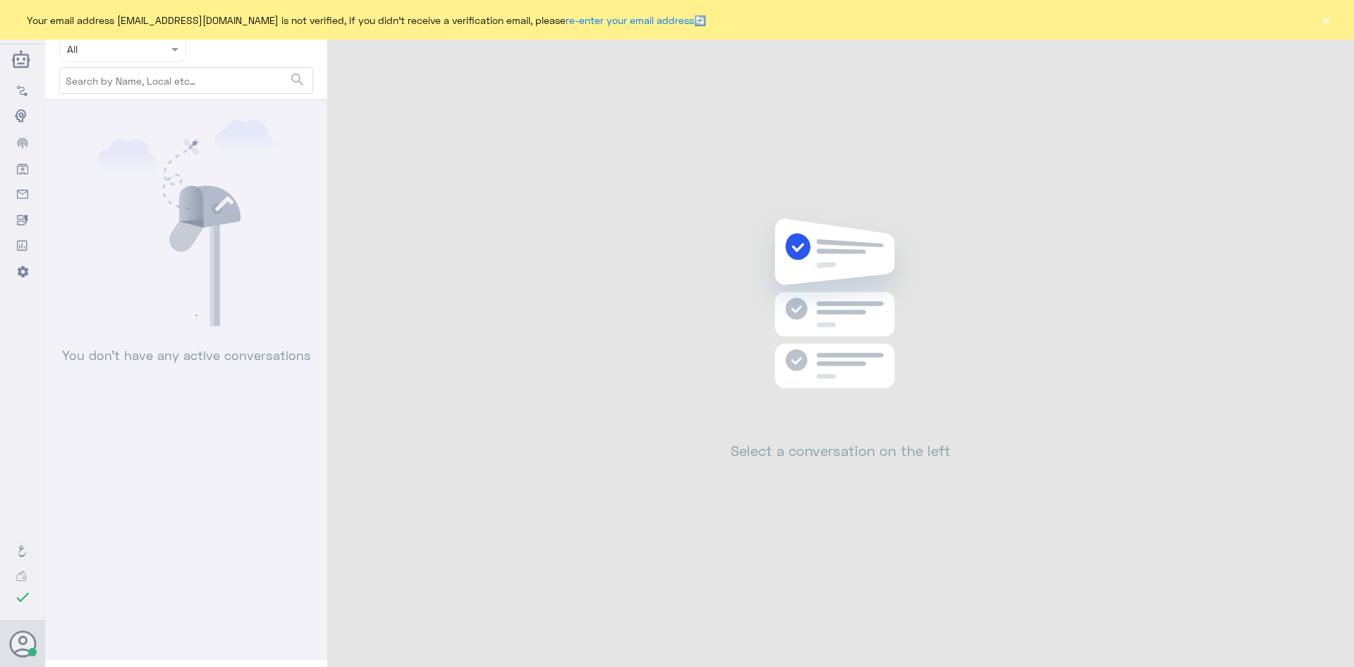
click at [1324, 23] on button "×" at bounding box center [1326, 20] width 14 height 14
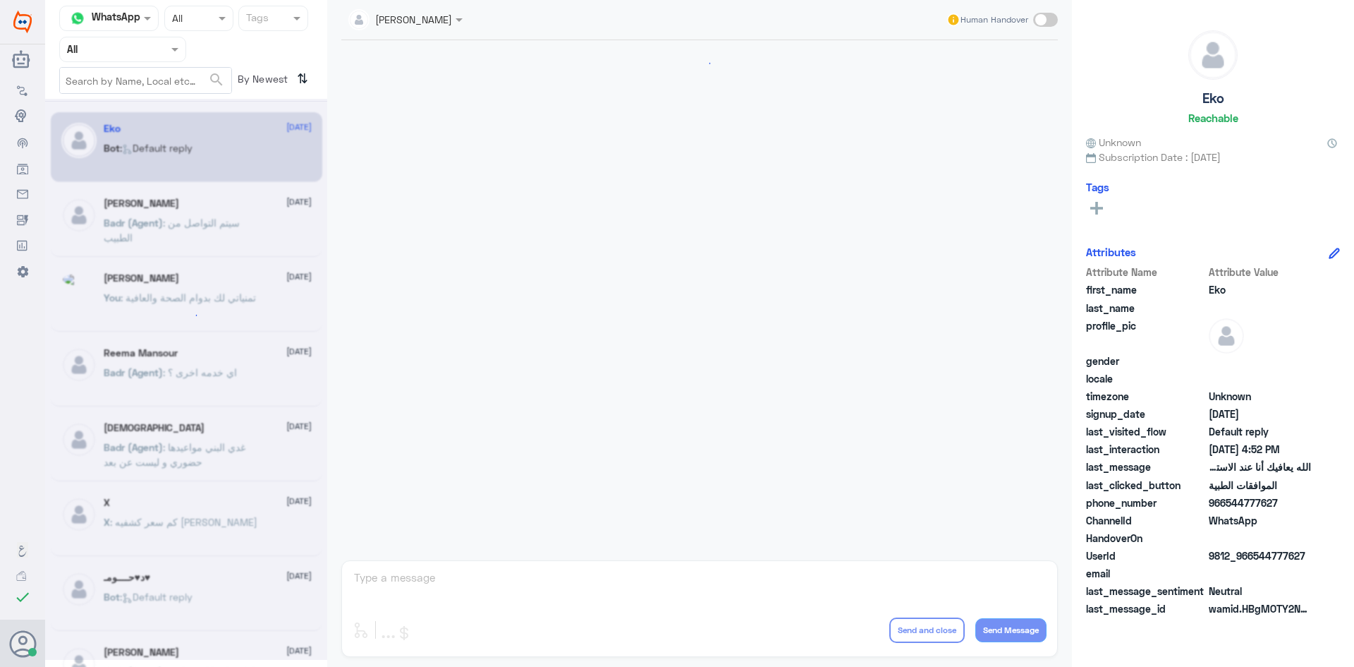
scroll to position [1347, 0]
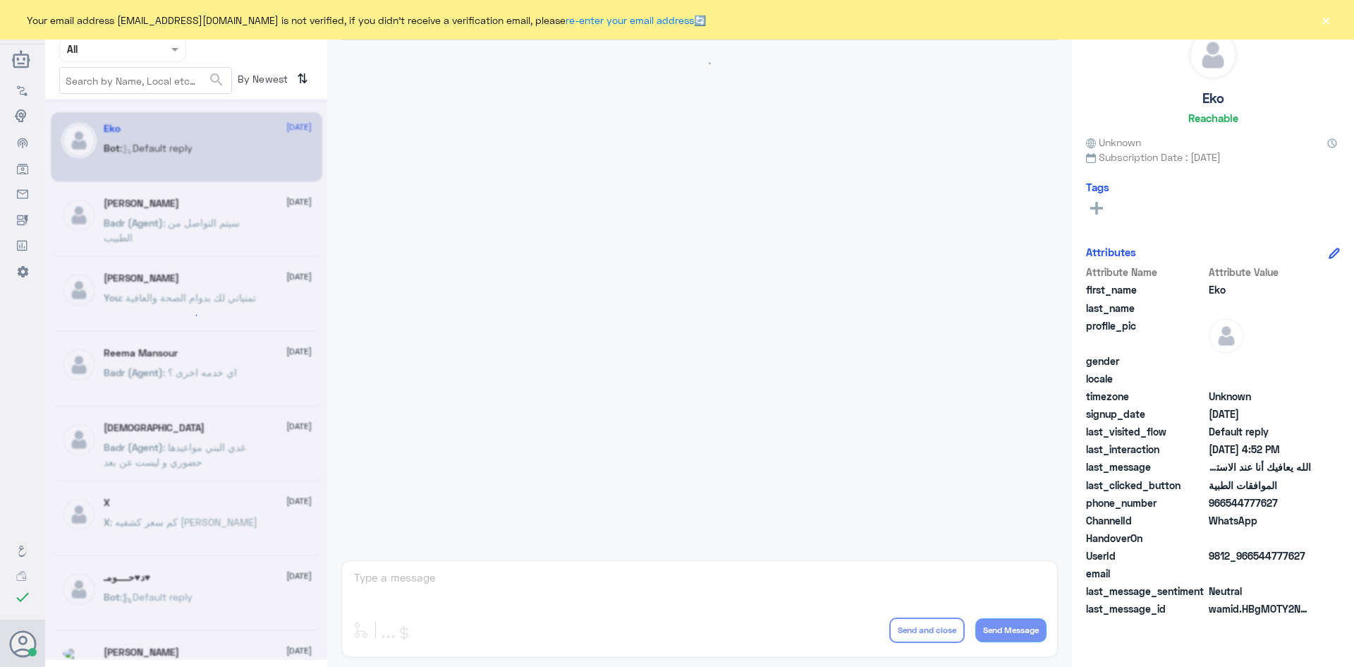
scroll to position [1347, 0]
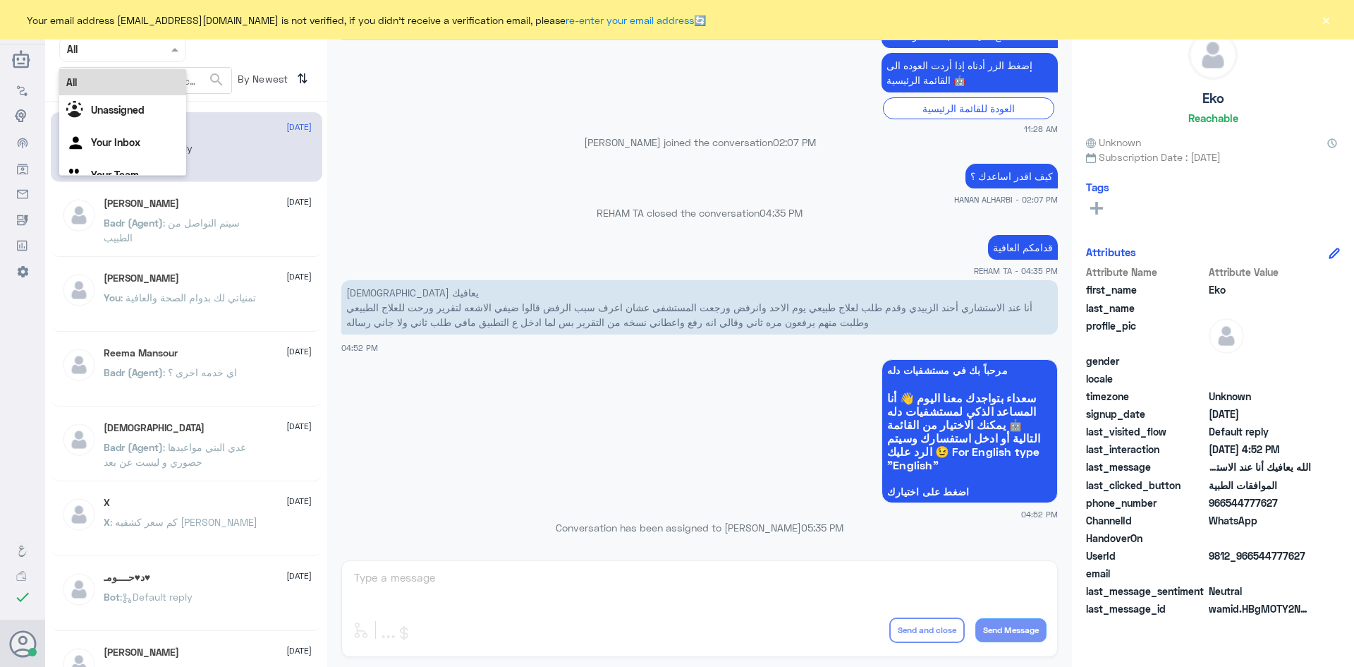
click at [178, 52] on span at bounding box center [177, 49] width 18 height 15
click at [123, 113] on b "Unassigned" at bounding box center [118, 110] width 54 height 12
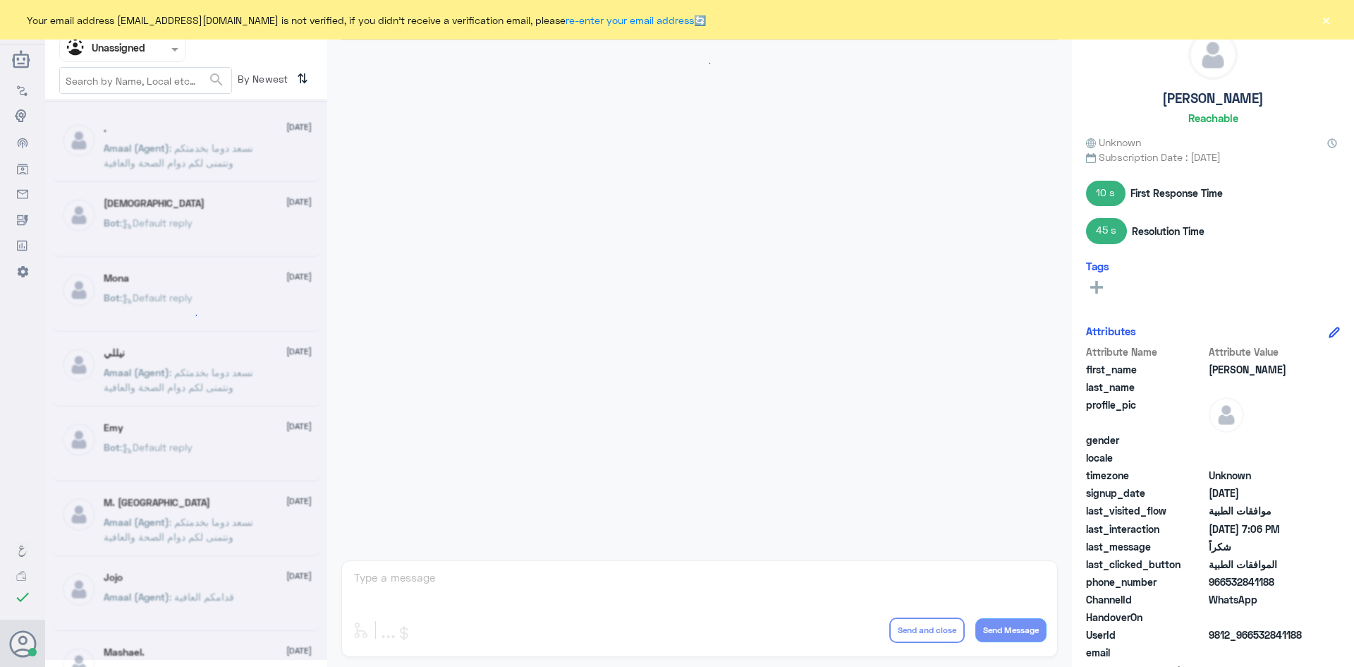
scroll to position [954, 0]
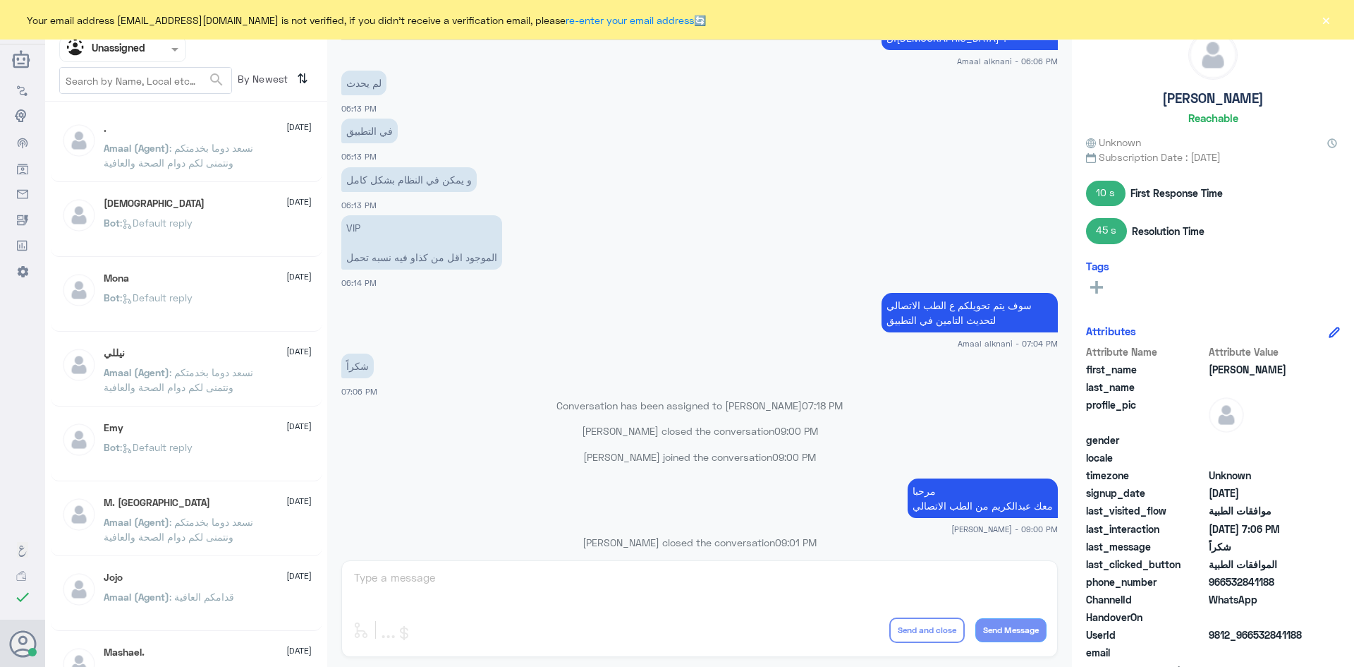
click at [193, 217] on span "Bot : Default reply" at bounding box center [148, 223] width 89 height 12
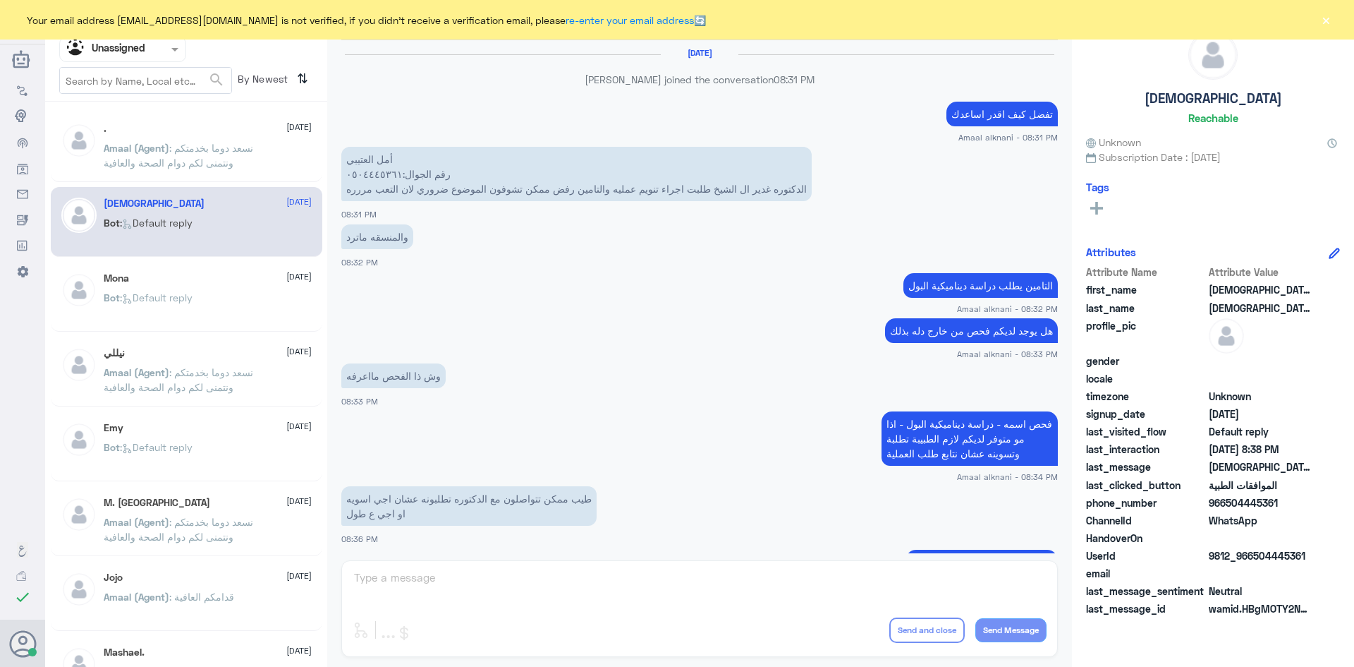
scroll to position [700, 0]
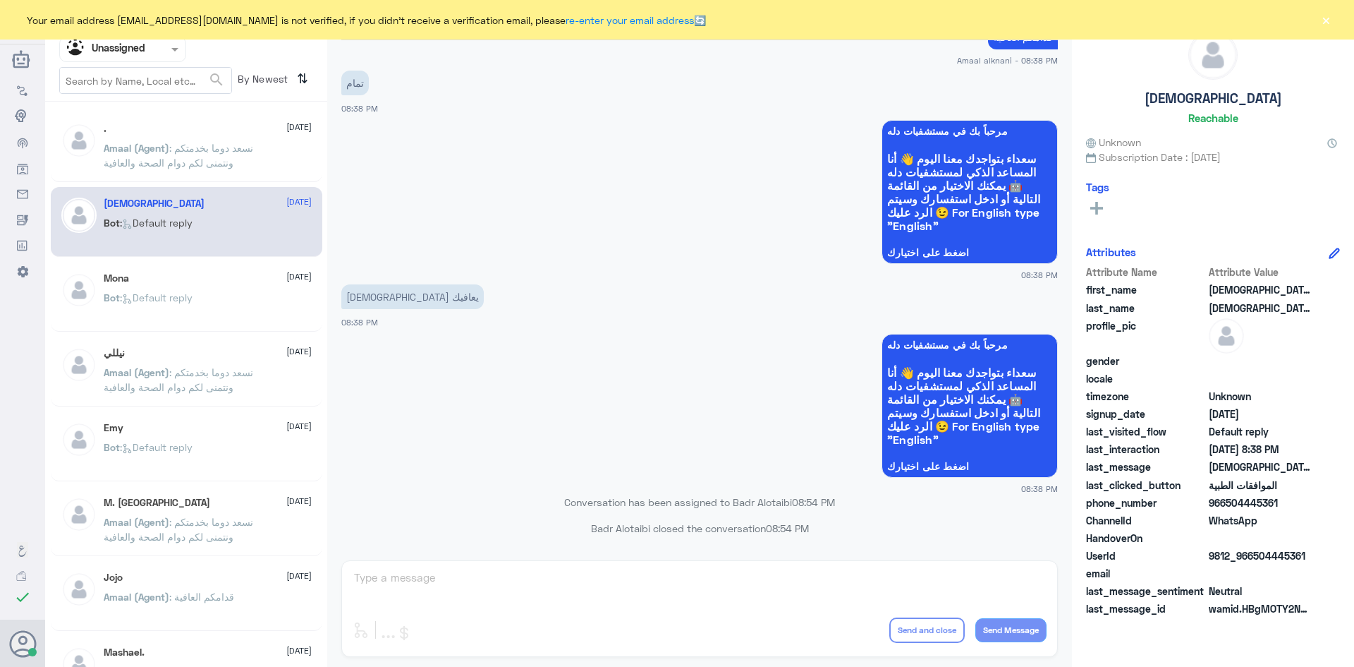
click at [189, 310] on p "Bot : Default reply" at bounding box center [148, 307] width 89 height 35
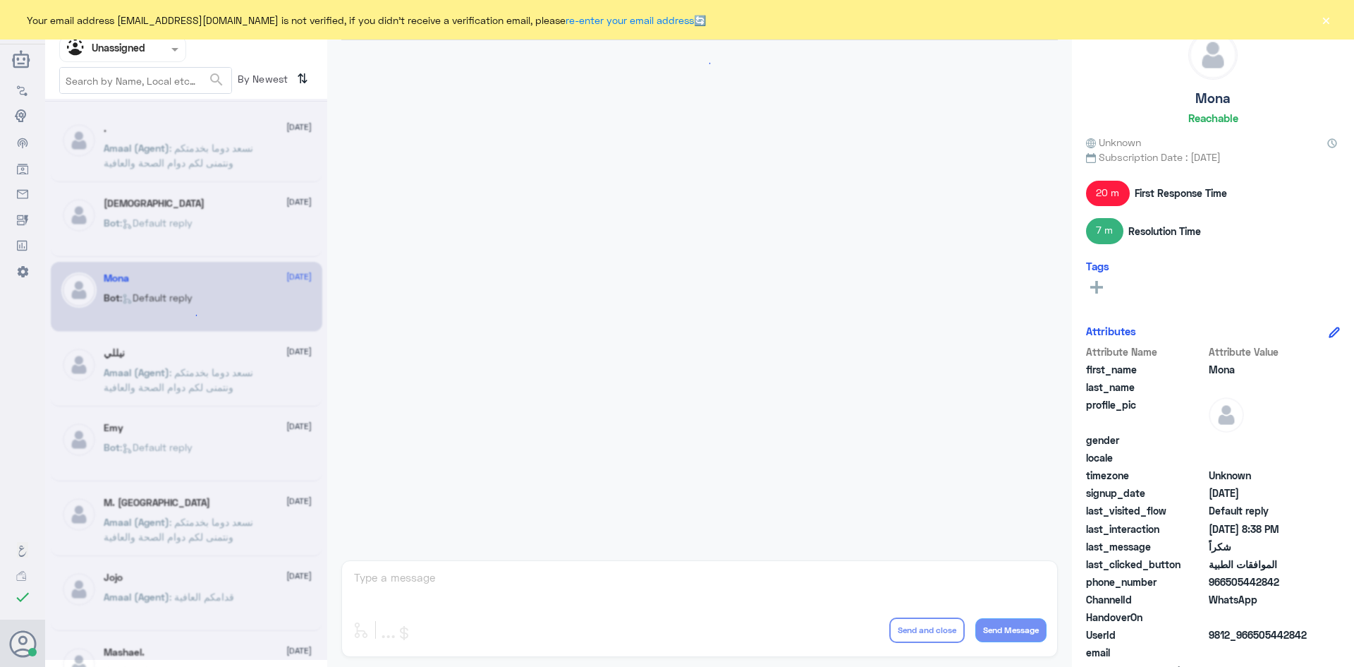
scroll to position [880, 0]
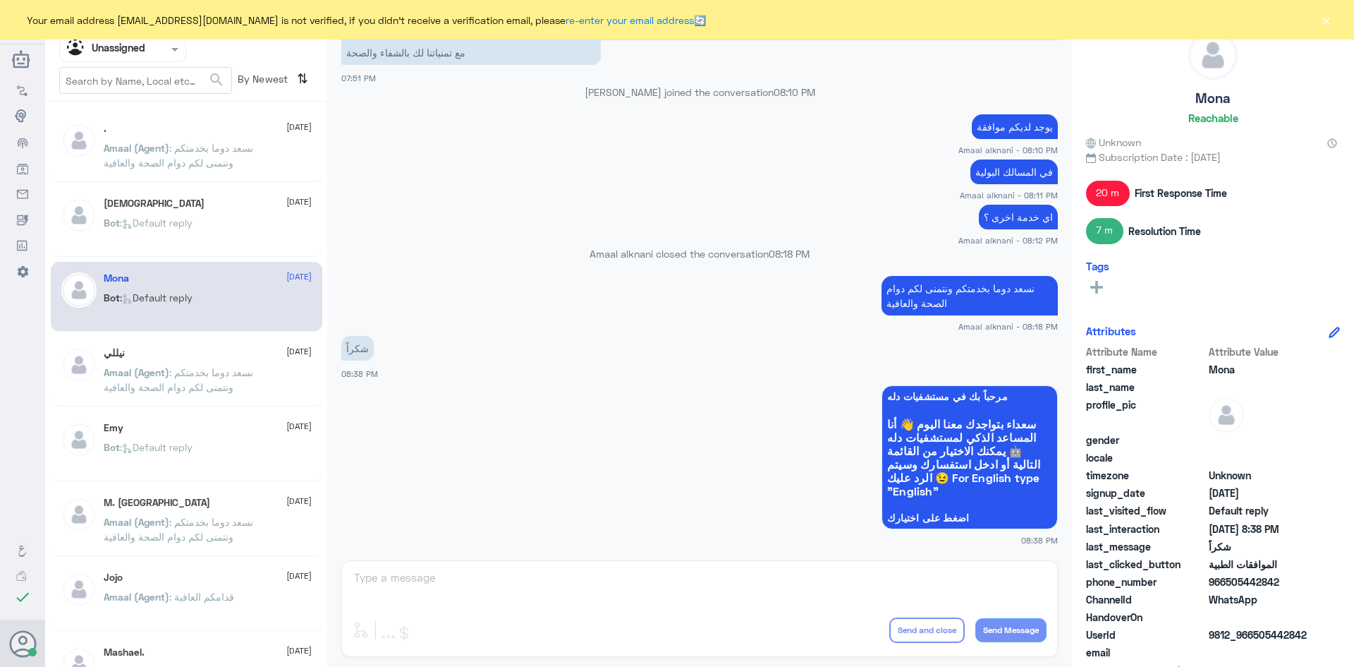
click at [199, 349] on div "نيللي 24 August" at bounding box center [208, 353] width 208 height 12
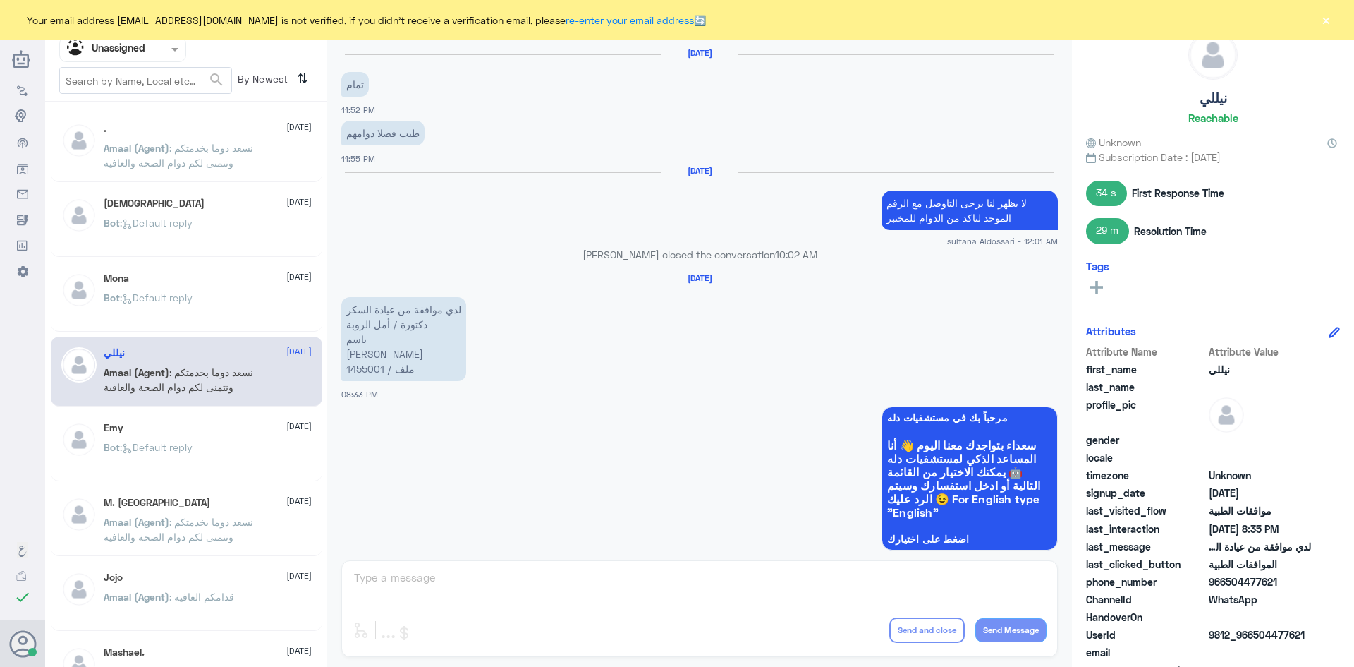
scroll to position [1243, 0]
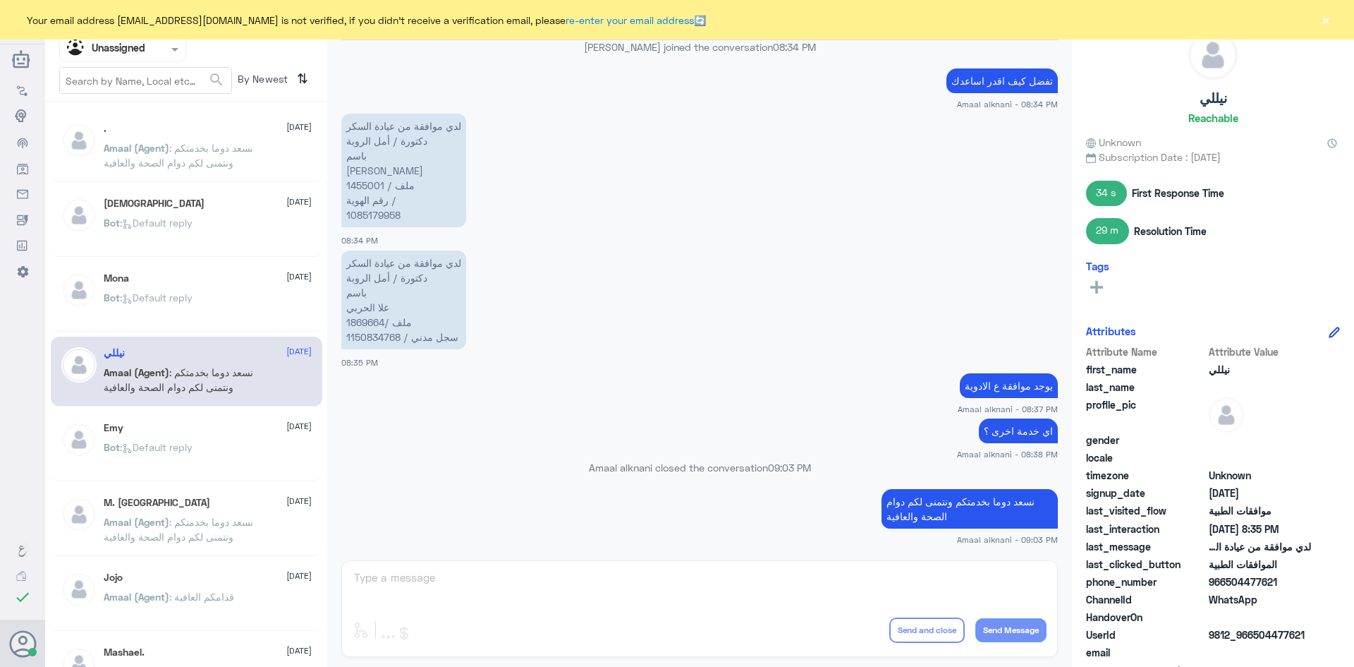
click at [205, 425] on div "Emy 24 August" at bounding box center [208, 428] width 208 height 12
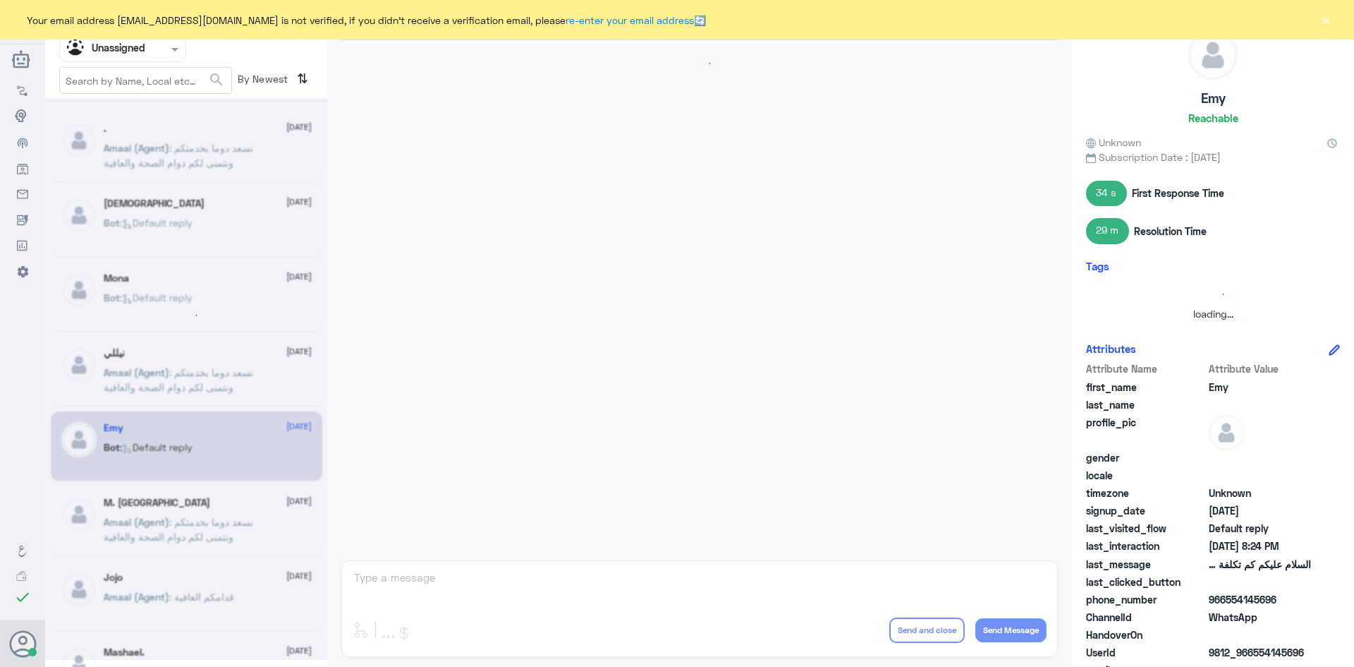
scroll to position [216, 0]
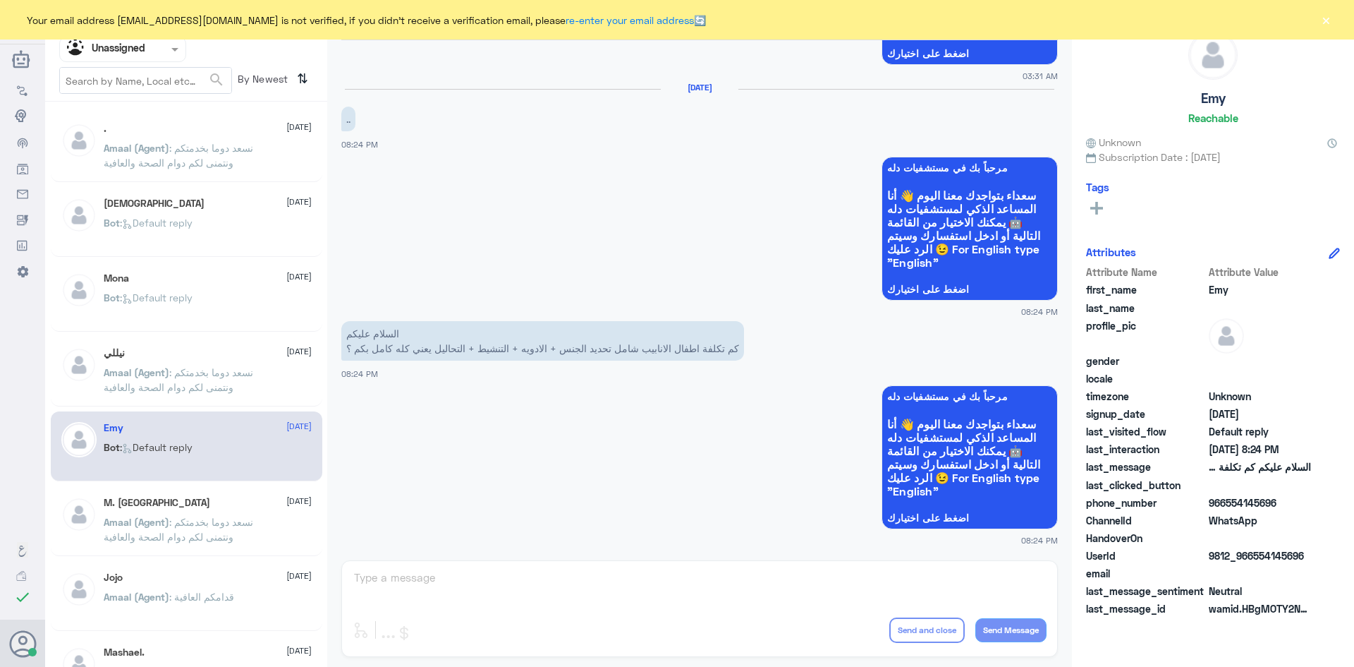
click at [195, 501] on div "M. Althebani 24 August" at bounding box center [208, 503] width 208 height 12
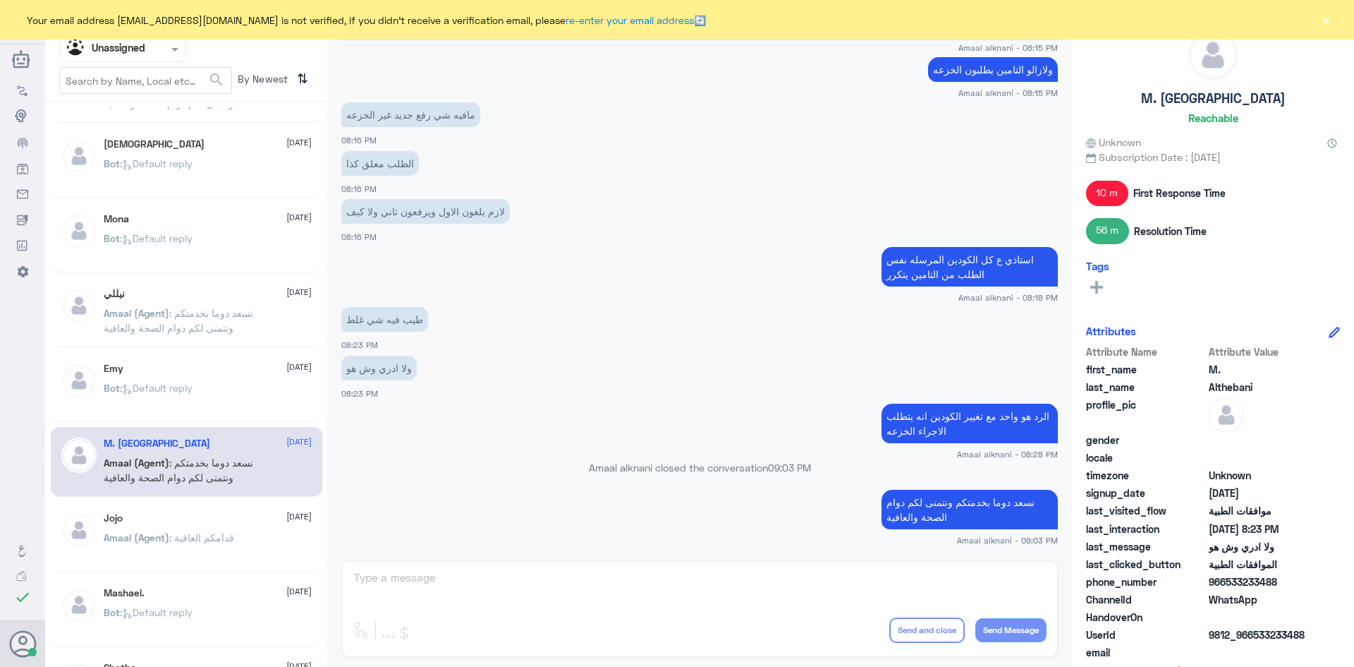
scroll to position [212, 0]
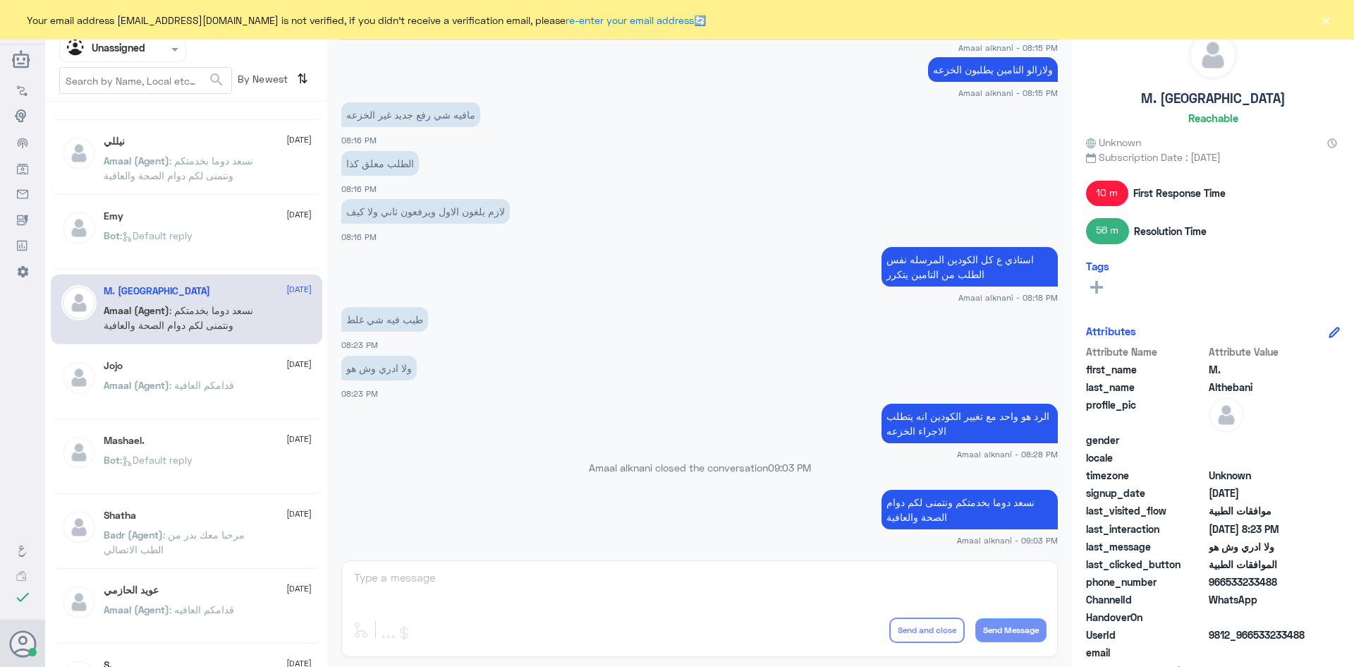
click at [184, 365] on div "Jojo 24 August" at bounding box center [208, 366] width 208 height 12
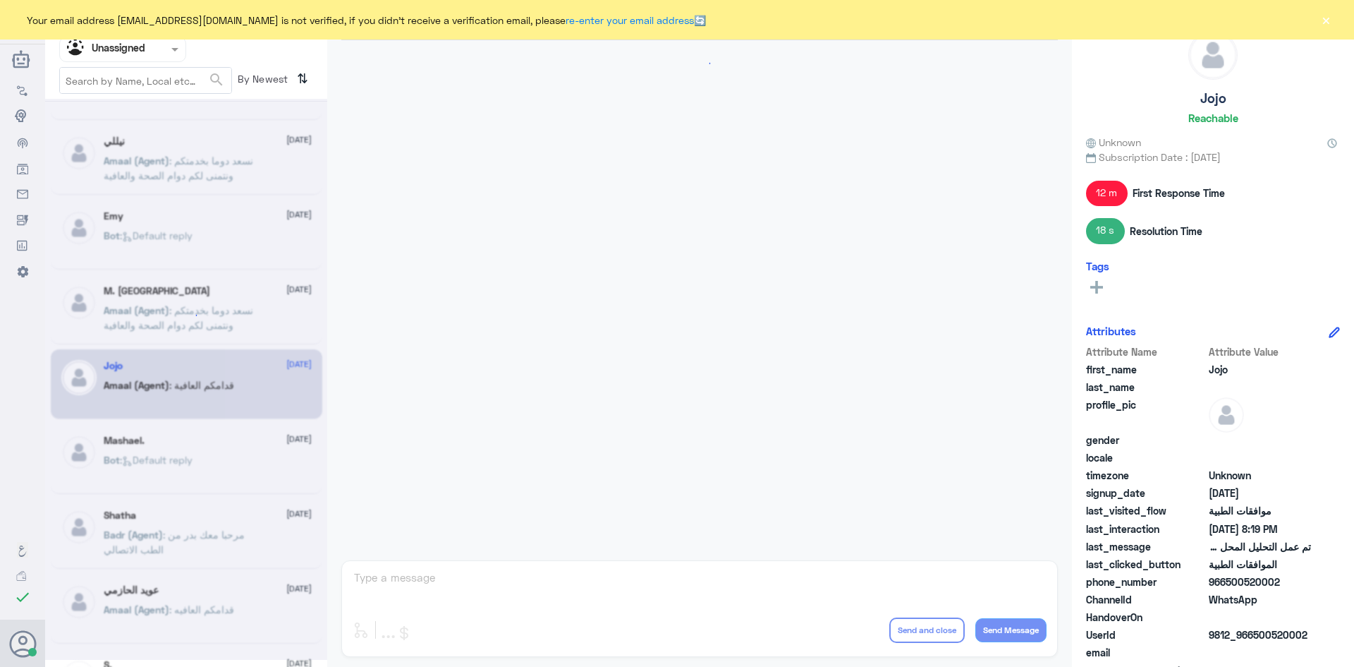
scroll to position [1207, 0]
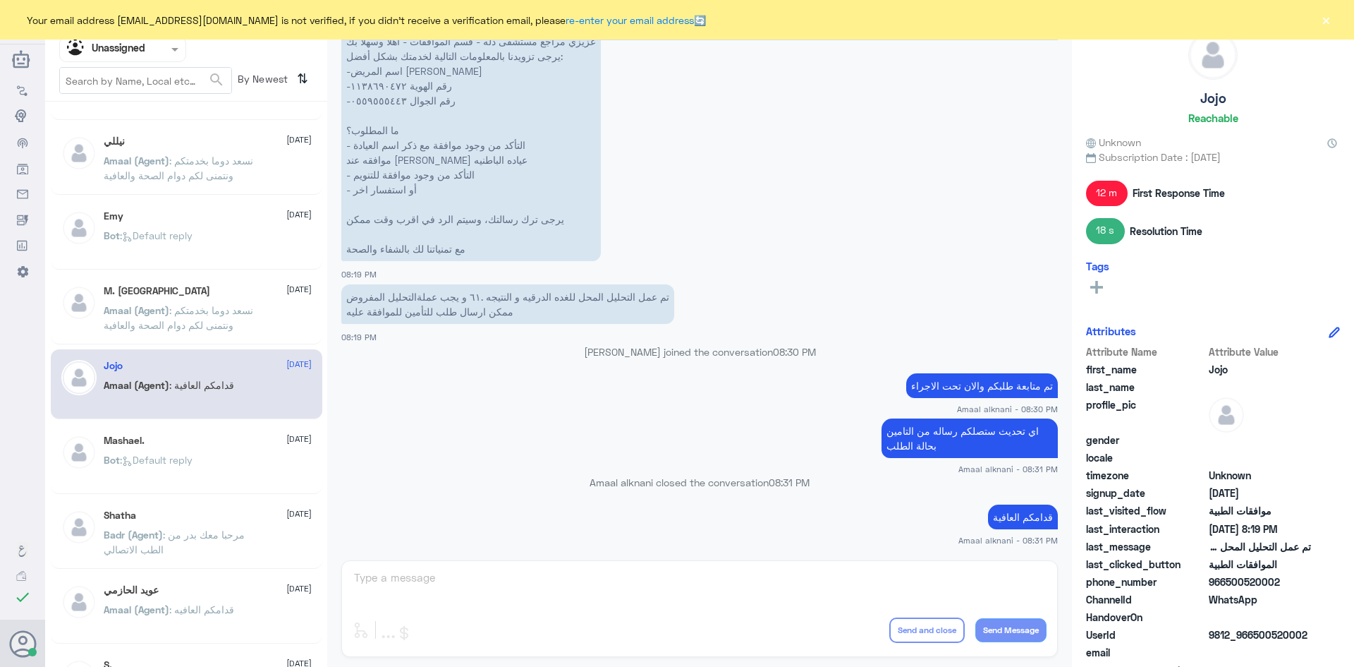
click at [204, 450] on div "Mashael. 24 August Bot : Default reply" at bounding box center [208, 460] width 208 height 53
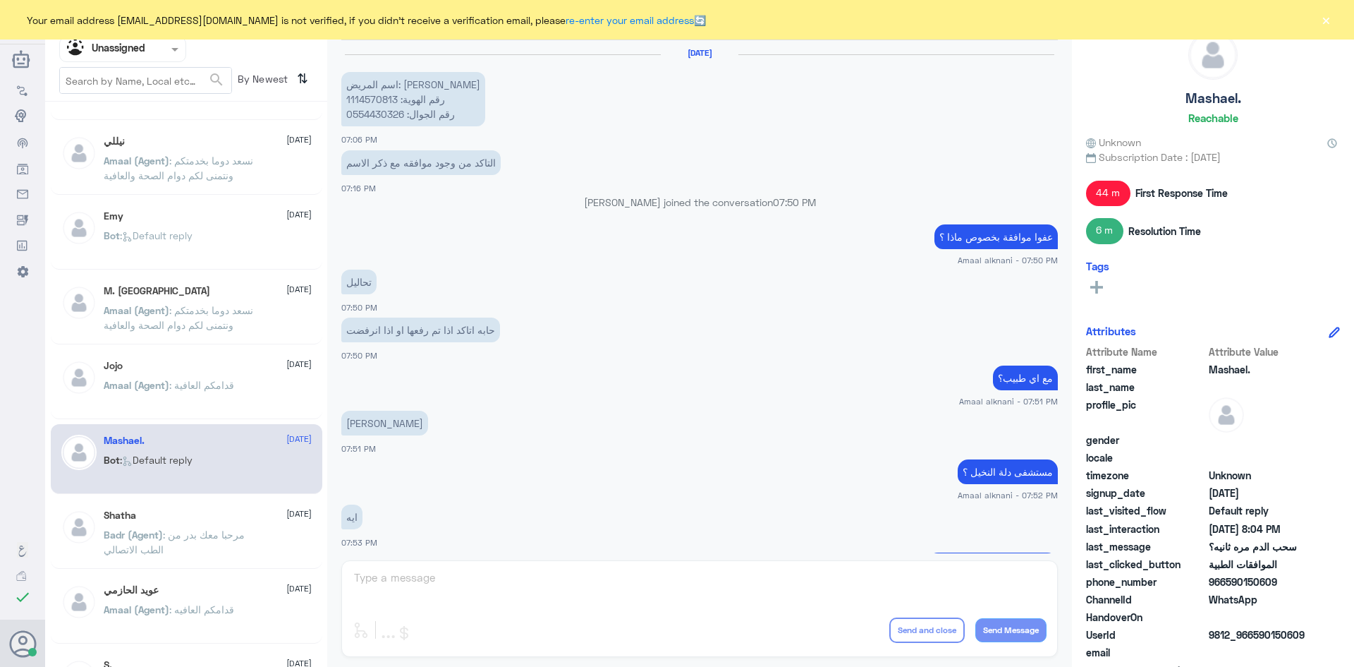
scroll to position [683, 0]
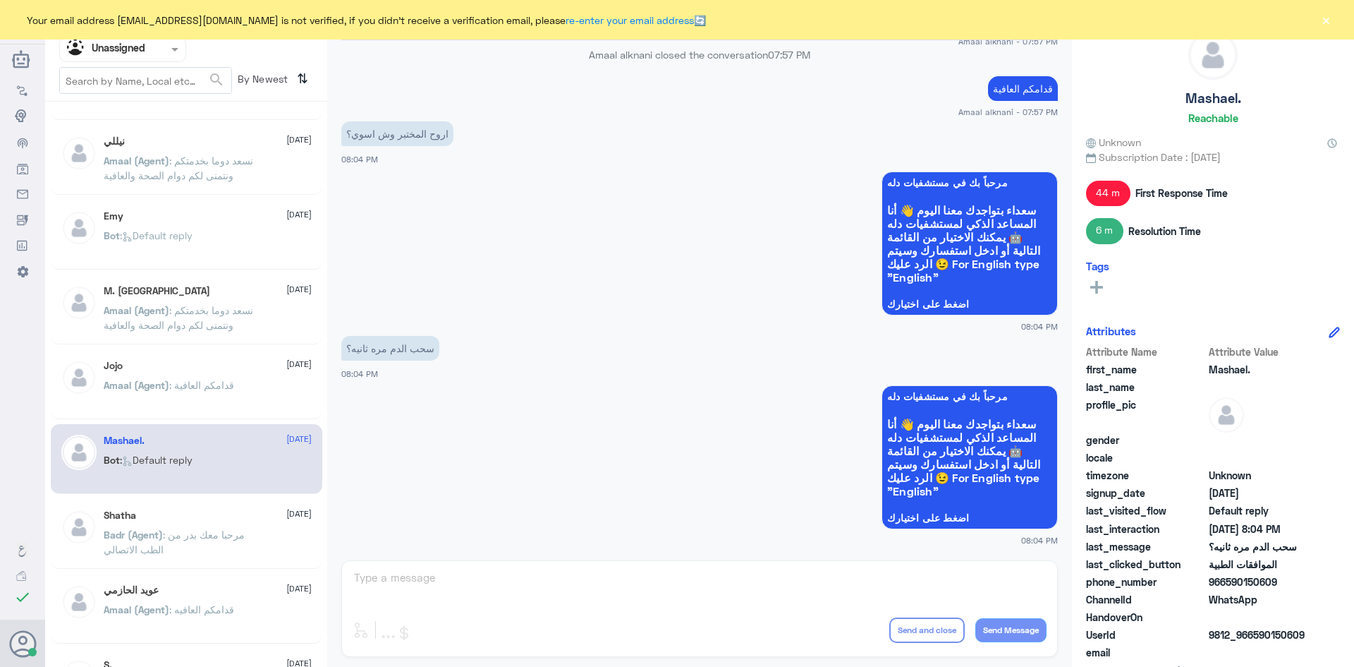
click at [205, 541] on p "Badr (Agent) : مرحبا معك بدر من الطب الاتصالي" at bounding box center [183, 544] width 159 height 35
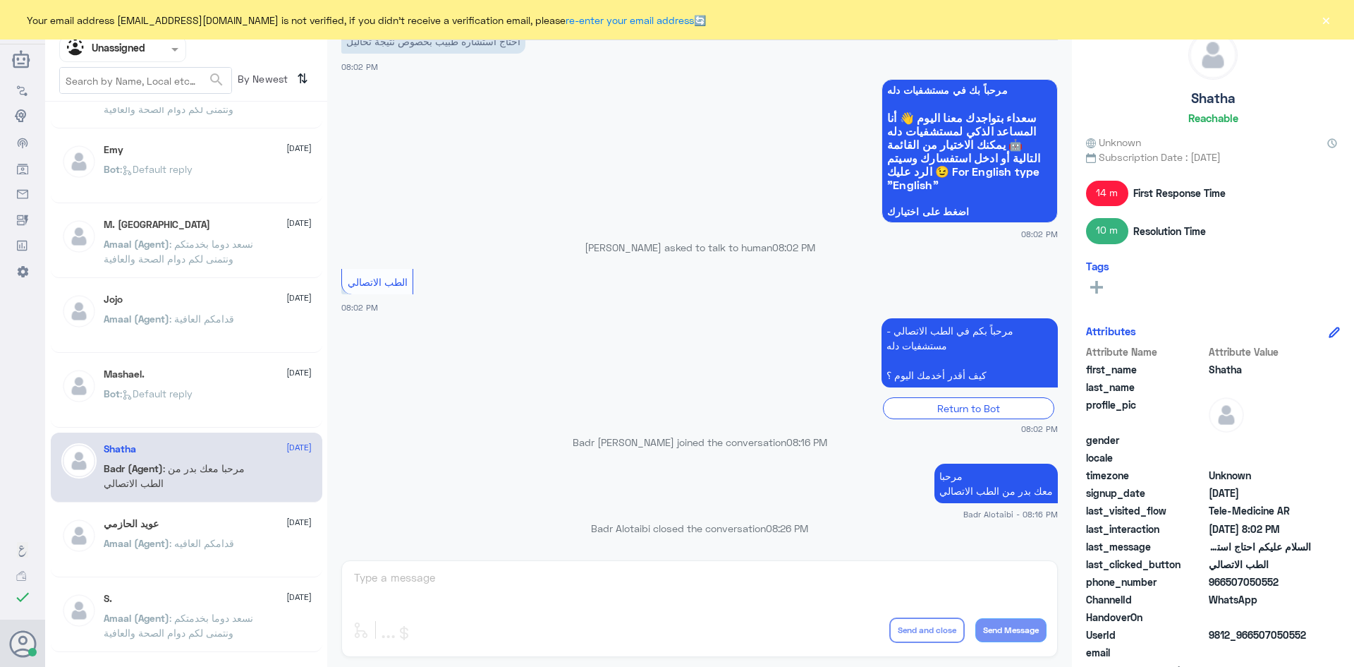
scroll to position [353, 0]
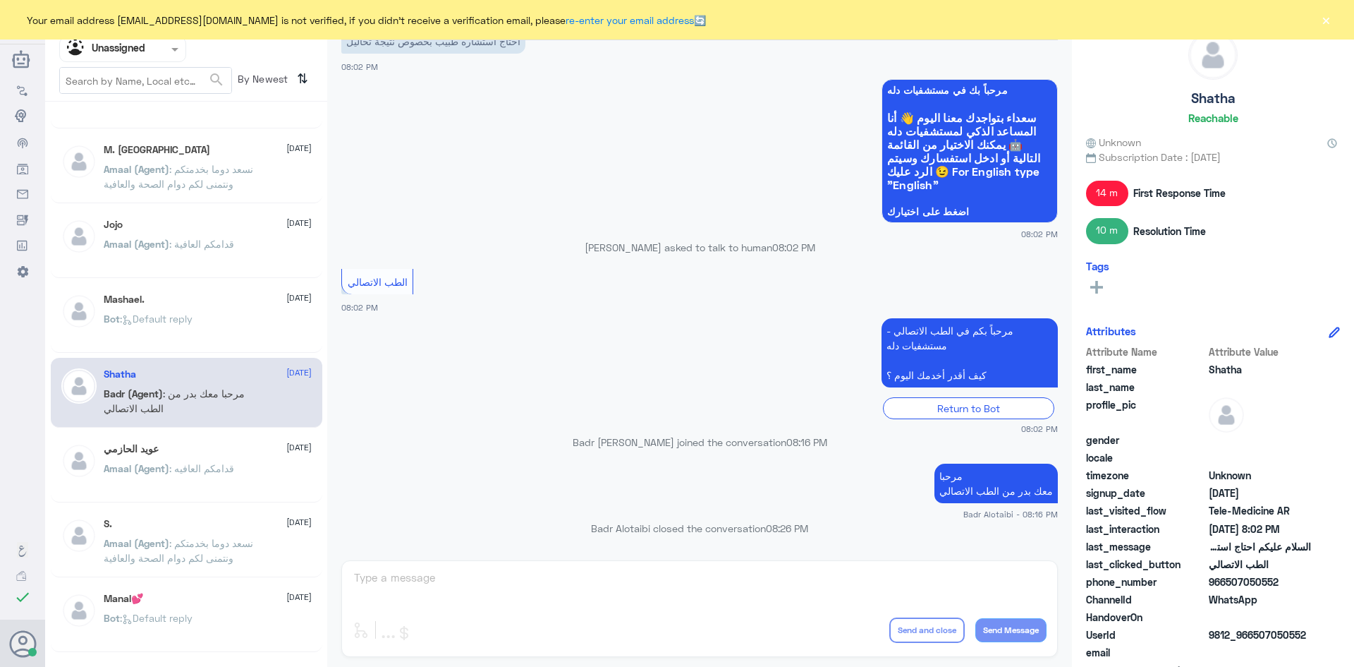
click at [202, 452] on div "عويد الحازمي 24 August" at bounding box center [208, 449] width 208 height 12
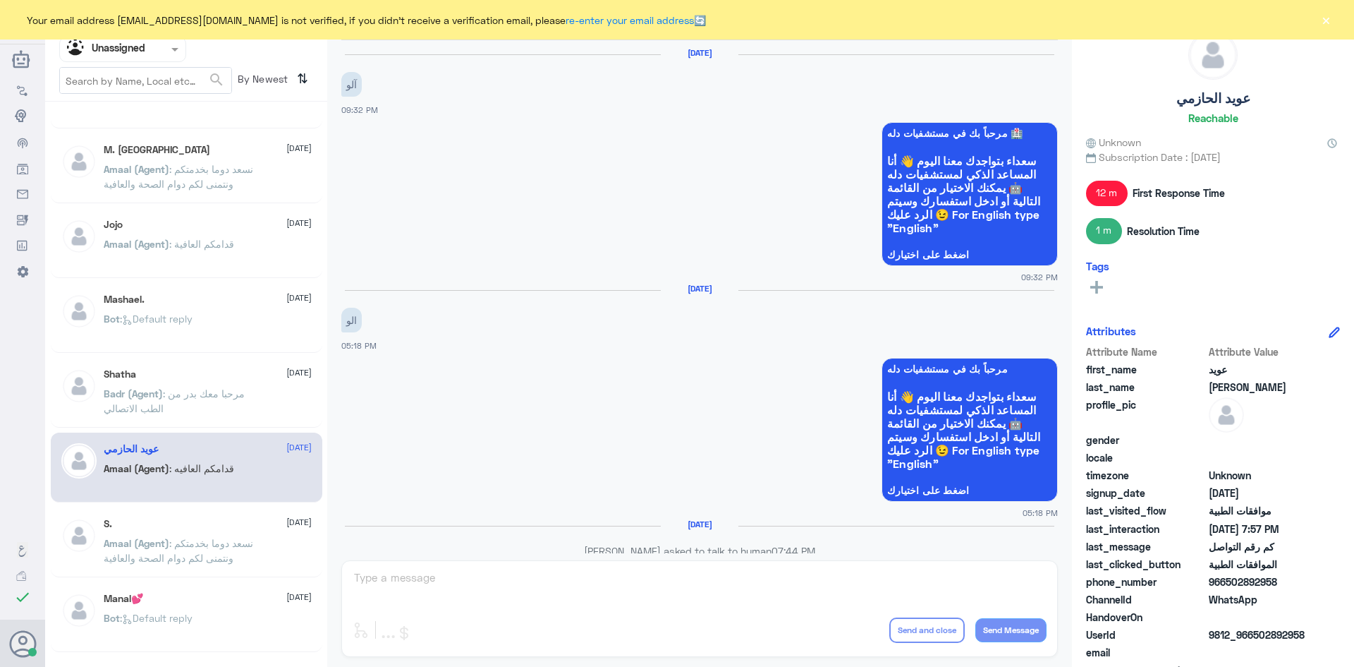
scroll to position [848, 0]
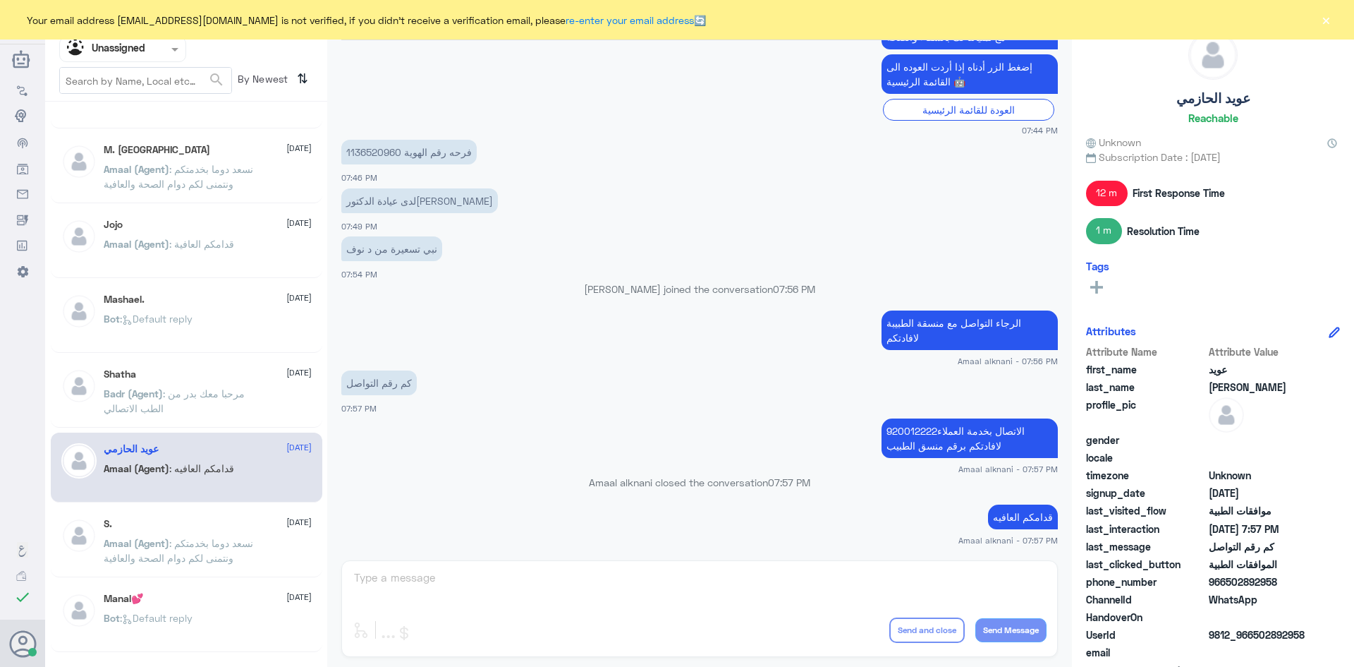
click at [209, 600] on div "Manal💕 24 August" at bounding box center [208, 598] width 208 height 12
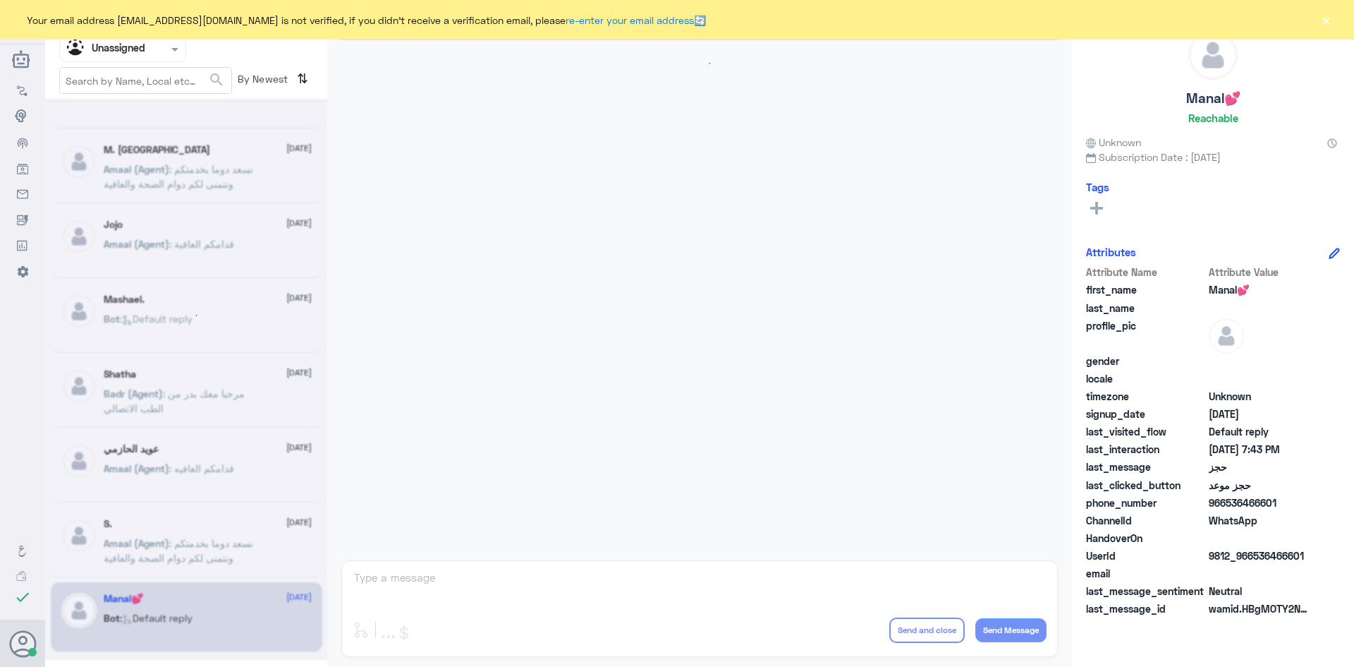
scroll to position [1569, 0]
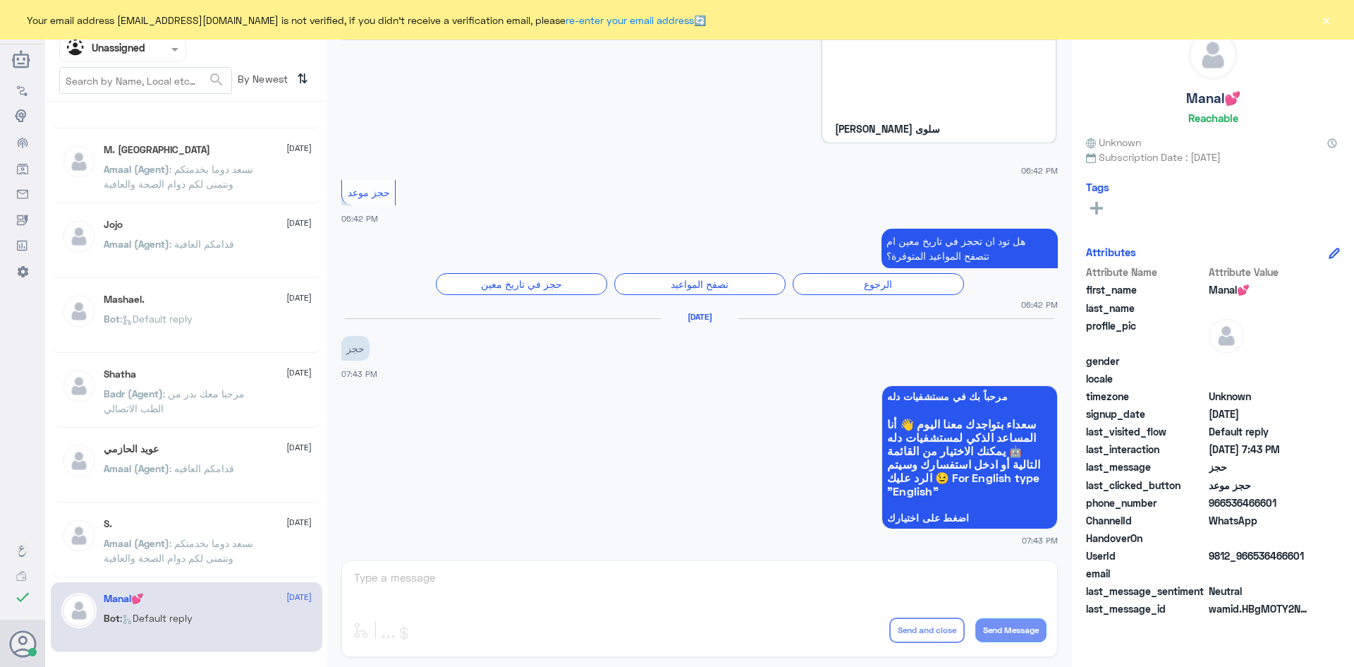
click at [1325, 23] on button "×" at bounding box center [1326, 20] width 14 height 14
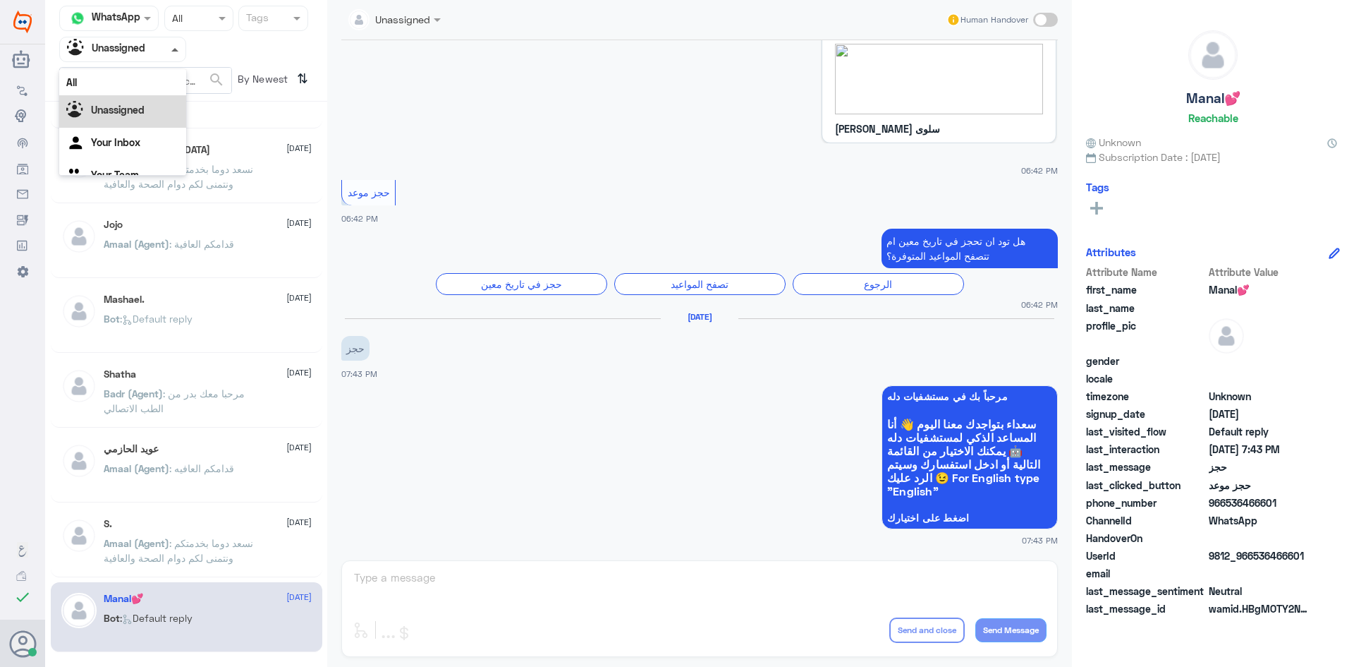
click at [174, 51] on span at bounding box center [174, 50] width 7 height 4
click at [139, 81] on div "All" at bounding box center [122, 82] width 127 height 26
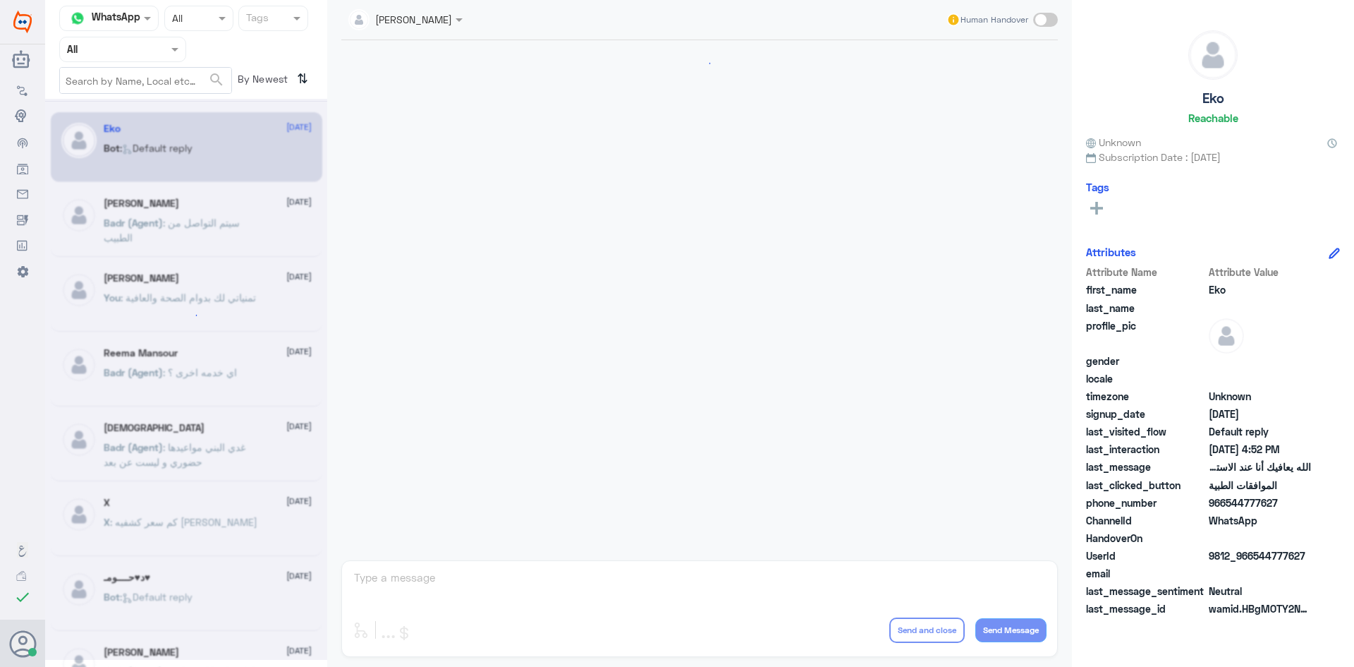
scroll to position [1347, 0]
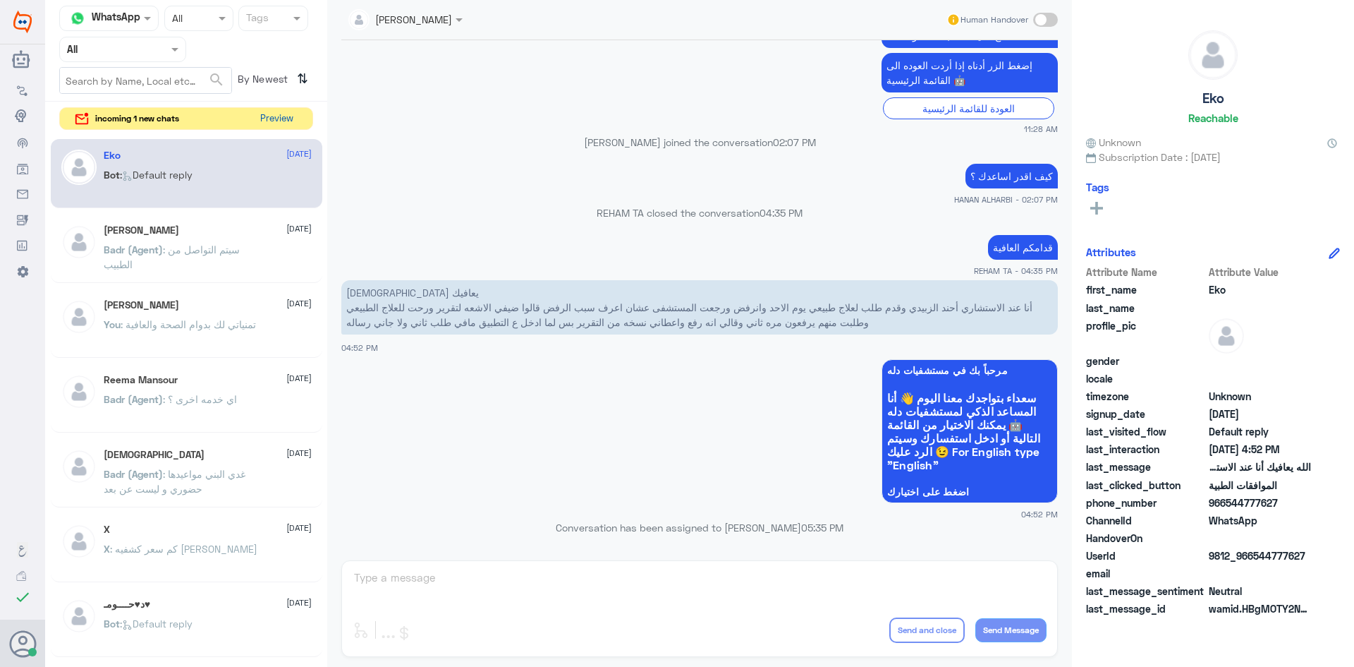
click at [278, 122] on button "Preview" at bounding box center [277, 119] width 44 height 22
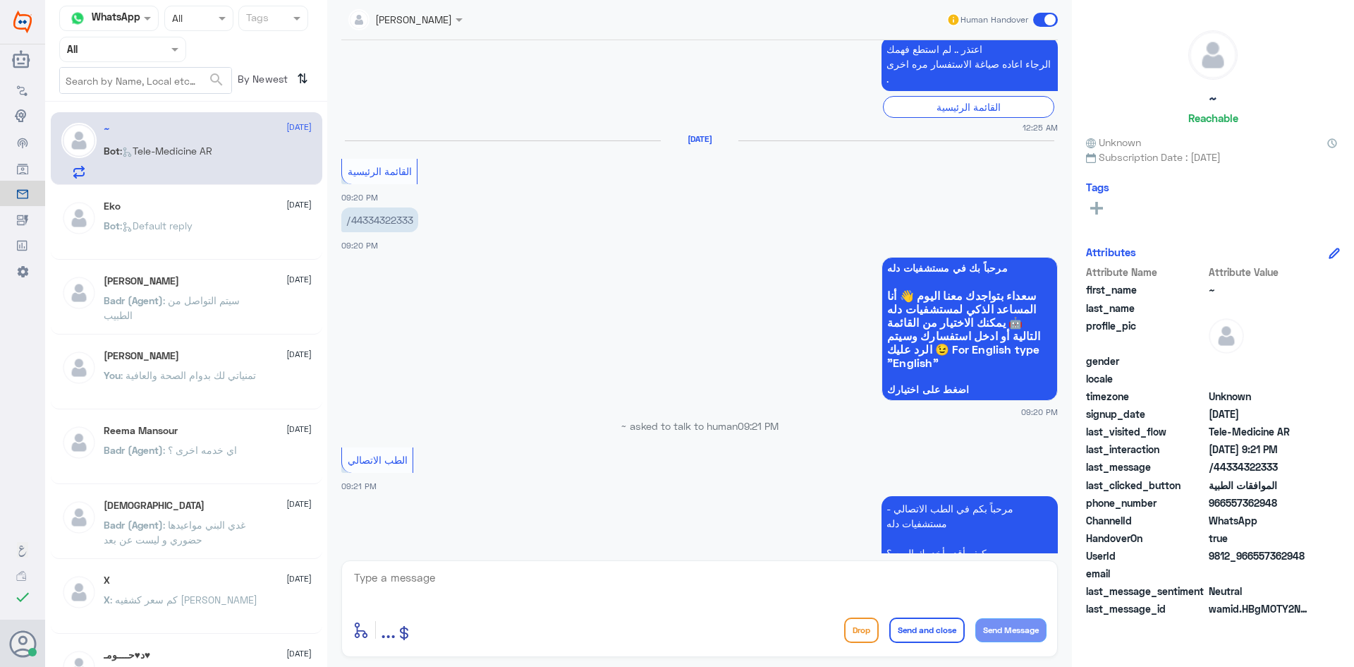
scroll to position [205, 0]
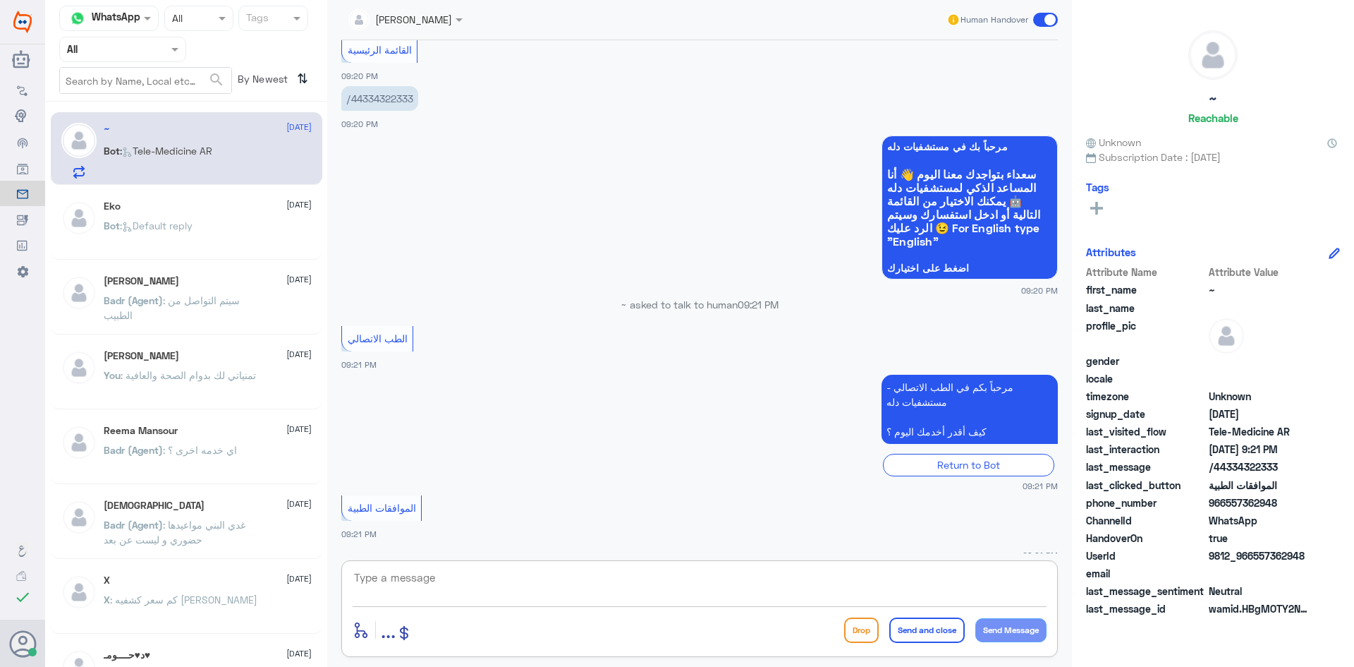
click at [444, 576] on textarea at bounding box center [700, 585] width 694 height 35
paste textarea "مرحبا معك عبدالكريم من الطب الاتصالي"
type textarea "مرحبا معك عبدالكريم من الطب الاتصالي"
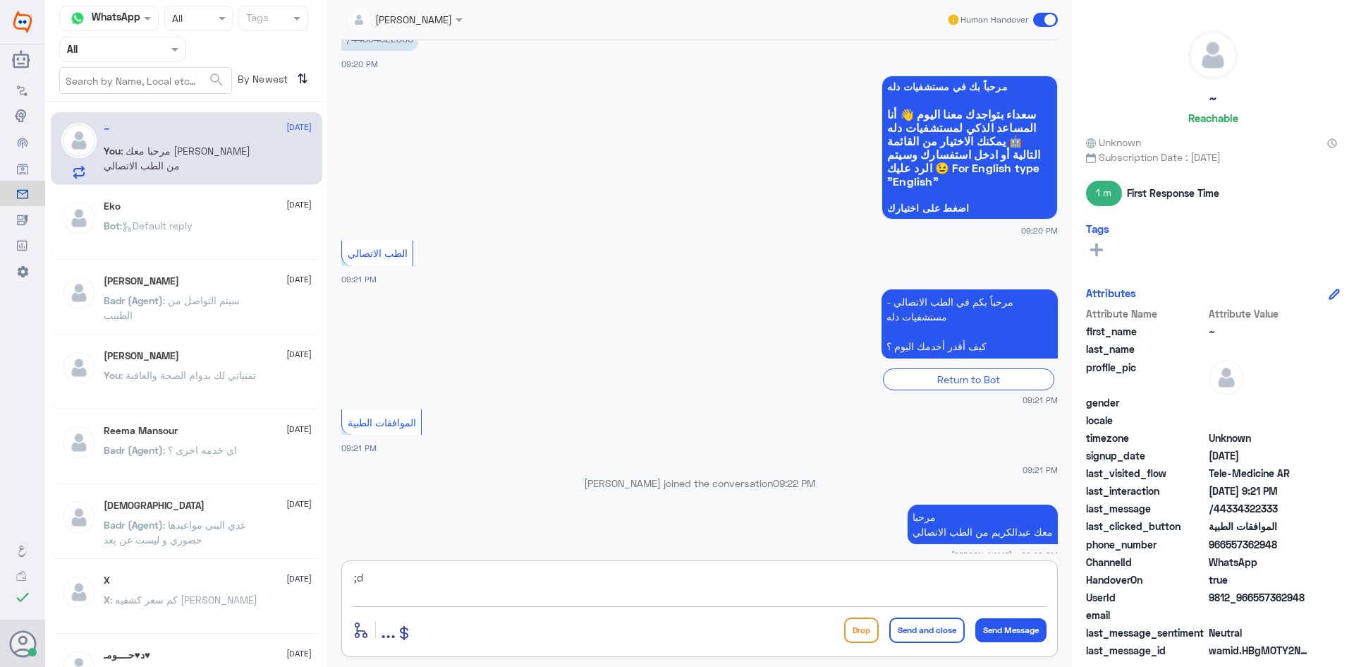
type textarea ";"
type textarea "كيف اقدر اساعدك"
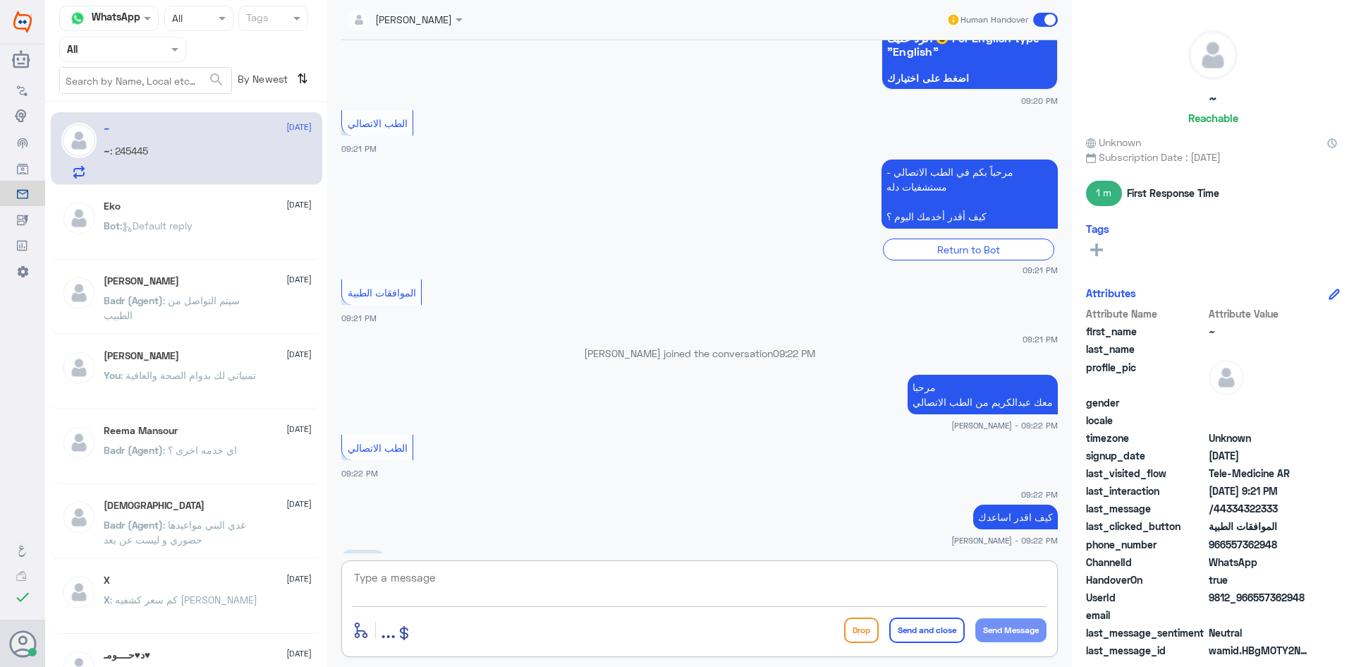
scroll to position [273, 0]
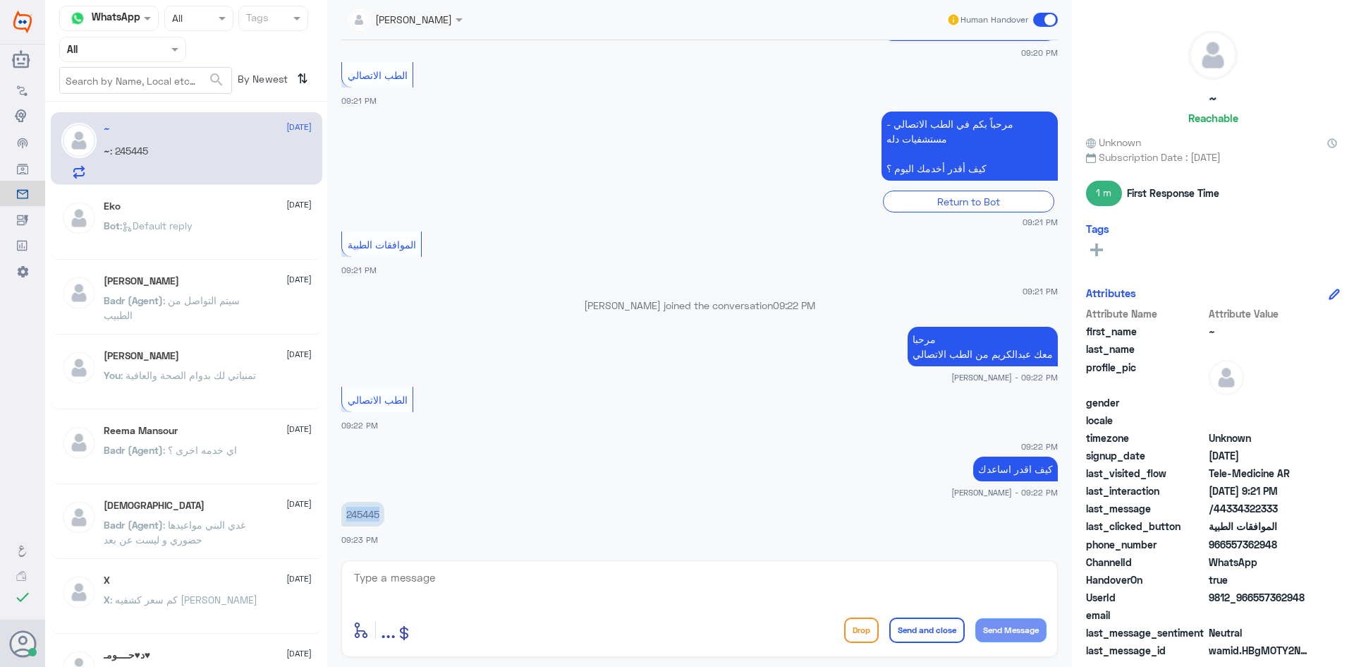
drag, startPoint x: 382, startPoint y: 513, endPoint x: 338, endPoint y: 516, distance: 43.9
click at [338, 516] on div "24 Aug 2025 القائمة الرئيسية 09:20 PM /44334322333 09:20 PM مرحباً بك في مستشفي…" at bounding box center [699, 296] width 731 height 513
copy p "245445"
click at [683, 574] on textarea at bounding box center [700, 585] width 694 height 35
type textarea "ممكن تزودني برقم الهوية"
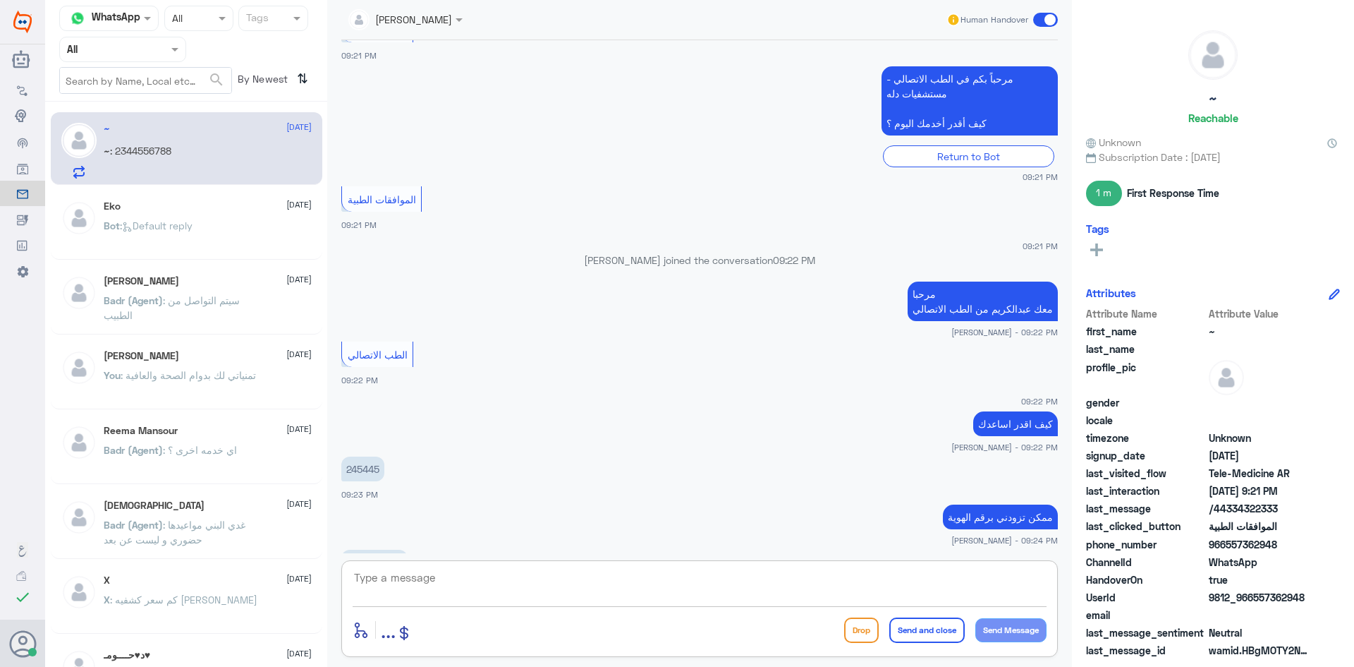
scroll to position [367, 0]
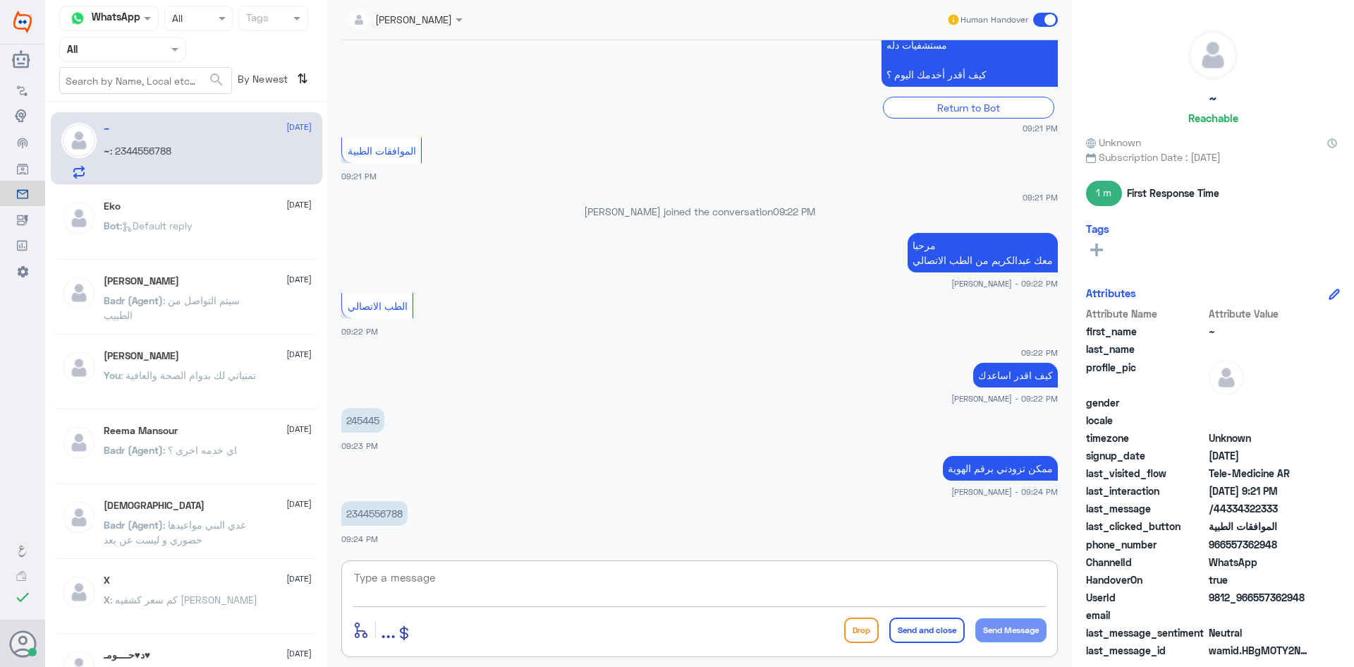
click at [683, 574] on textarea at bounding box center [700, 585] width 694 height 35
drag, startPoint x: 403, startPoint y: 511, endPoint x: 343, endPoint y: 521, distance: 60.8
click at [343, 521] on p "2344556788" at bounding box center [374, 513] width 66 height 25
copy p "2344556788"
click at [516, 571] on textarea at bounding box center [700, 585] width 694 height 35
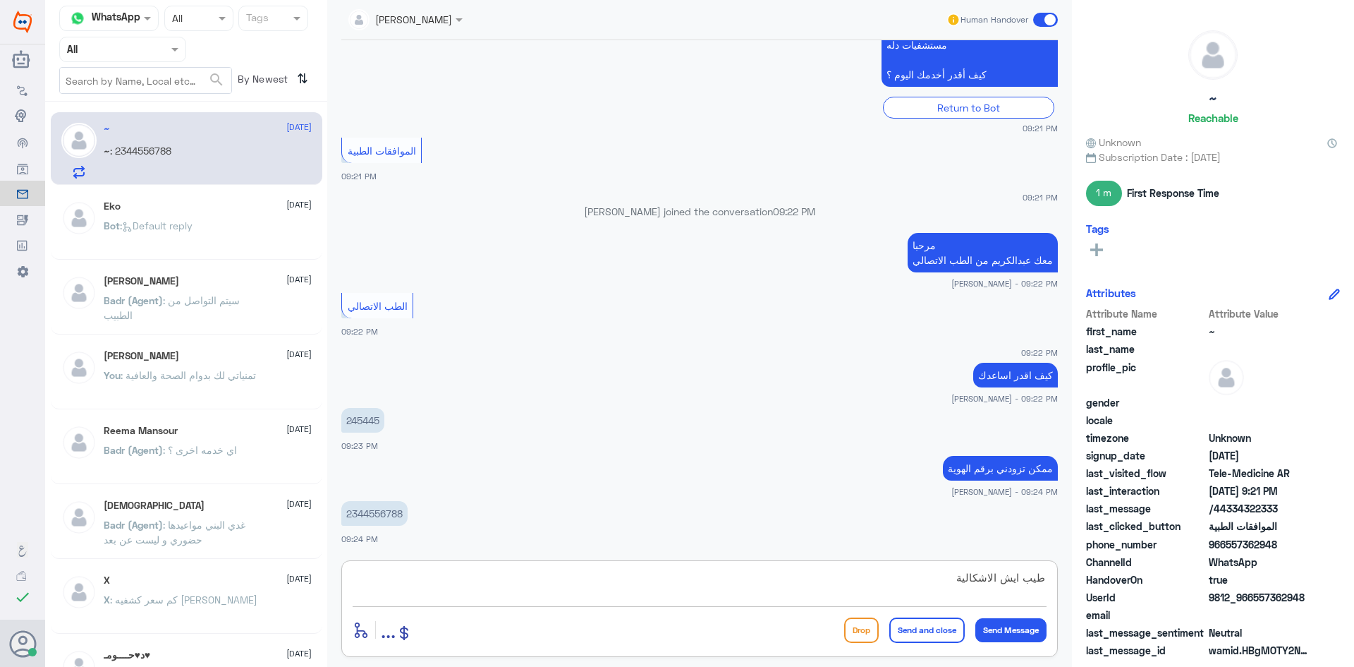
type textarea "طيب ايش الاشكالية ؟"
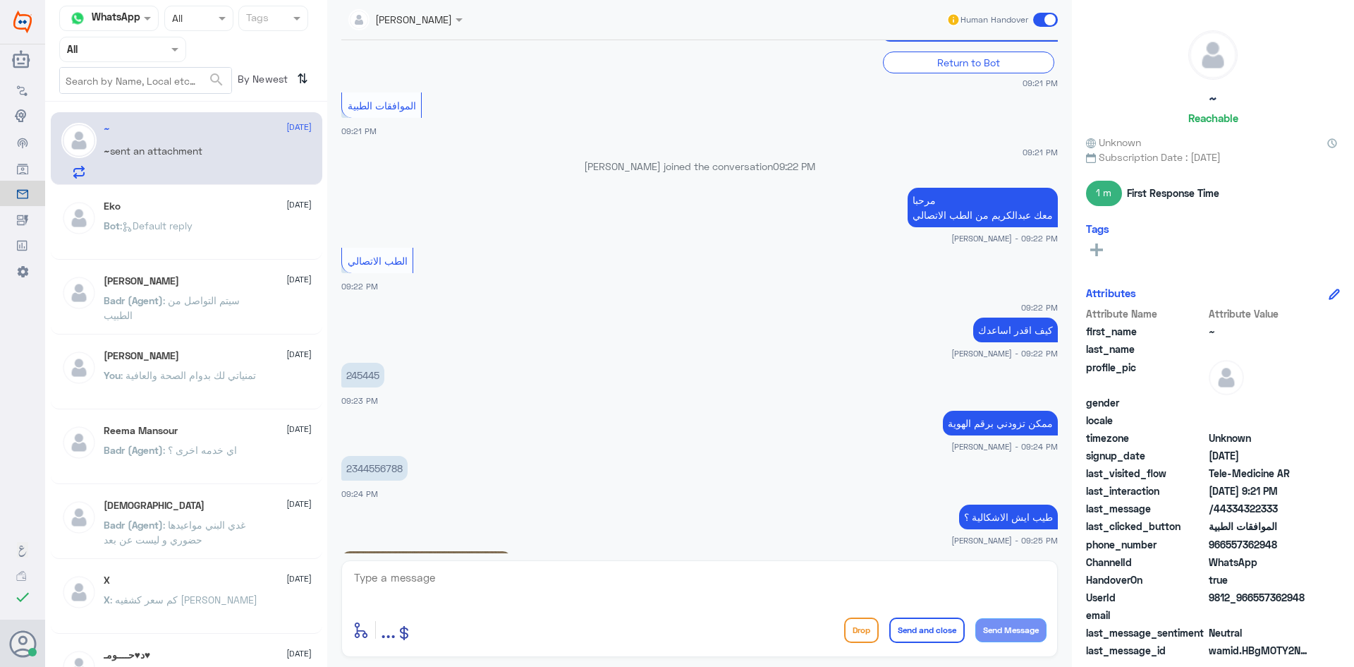
scroll to position [655, 0]
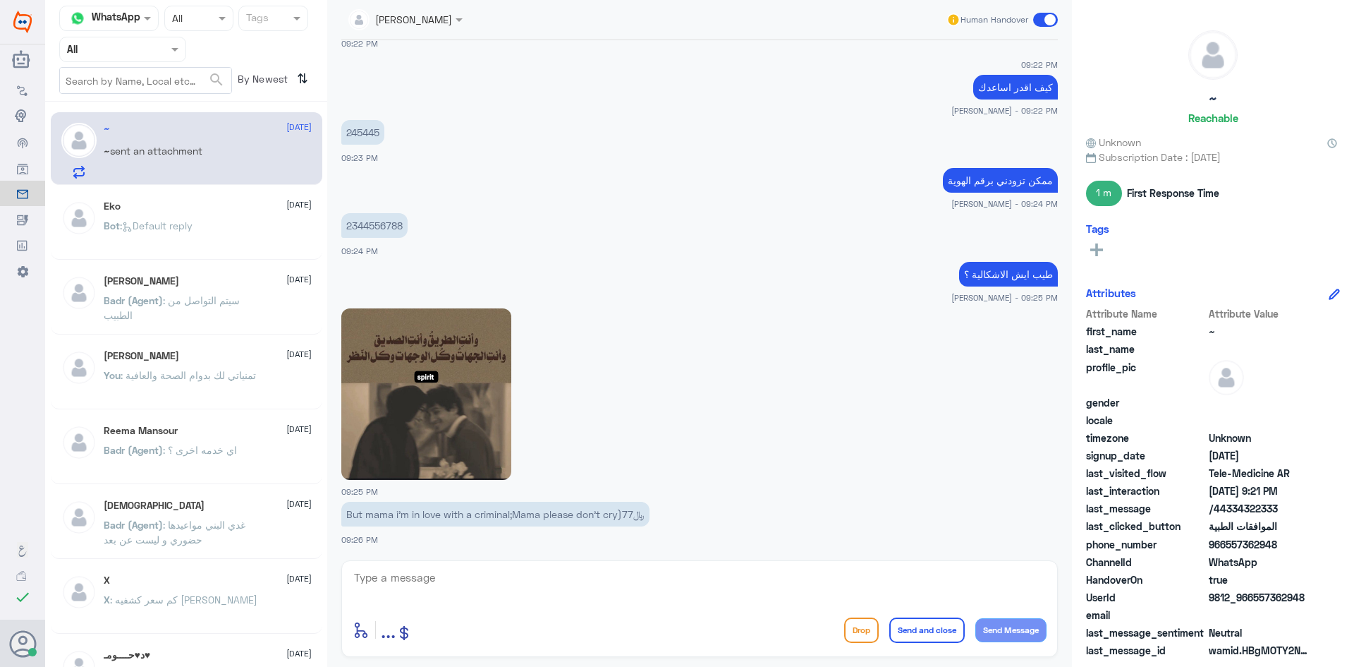
click at [446, 430] on img at bounding box center [426, 393] width 170 height 171
click at [438, 410] on img at bounding box center [426, 393] width 170 height 171
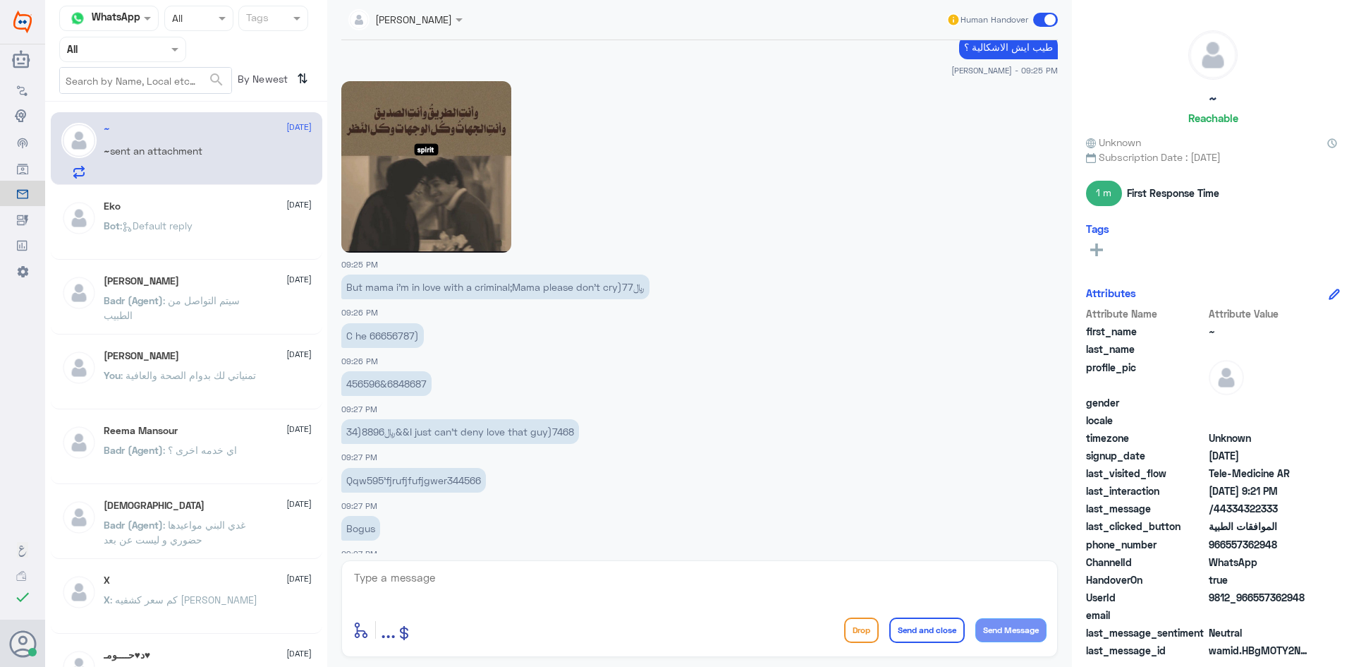
scroll to position [1100, 0]
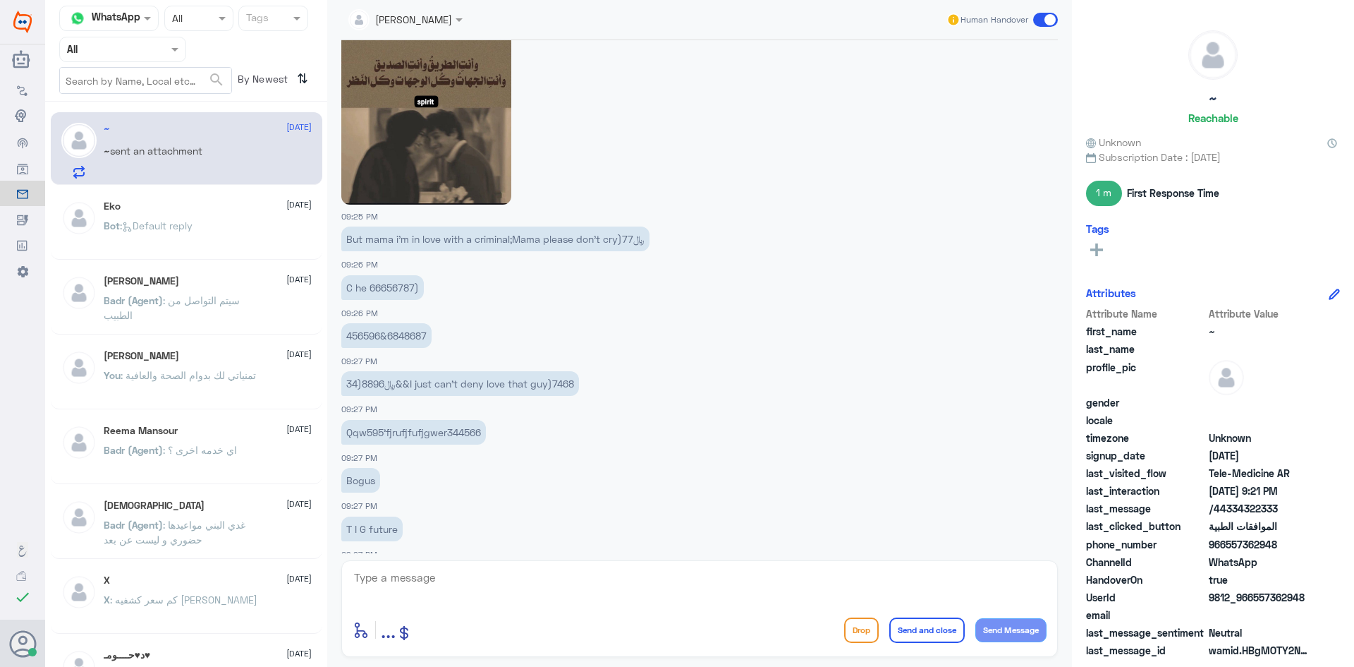
drag, startPoint x: 408, startPoint y: 535, endPoint x: 322, endPoint y: 407, distance: 154.3
click at [322, 407] on div "Channel WhatsApp Status × All Tags Agent Filter All search By Newest ⇅ ~ 24 Aug…" at bounding box center [699, 335] width 1309 height 671
click at [731, 399] on div "34)889﷼6&&I just can’t deny love that guy)7468 09:27 PM" at bounding box center [699, 391] width 717 height 48
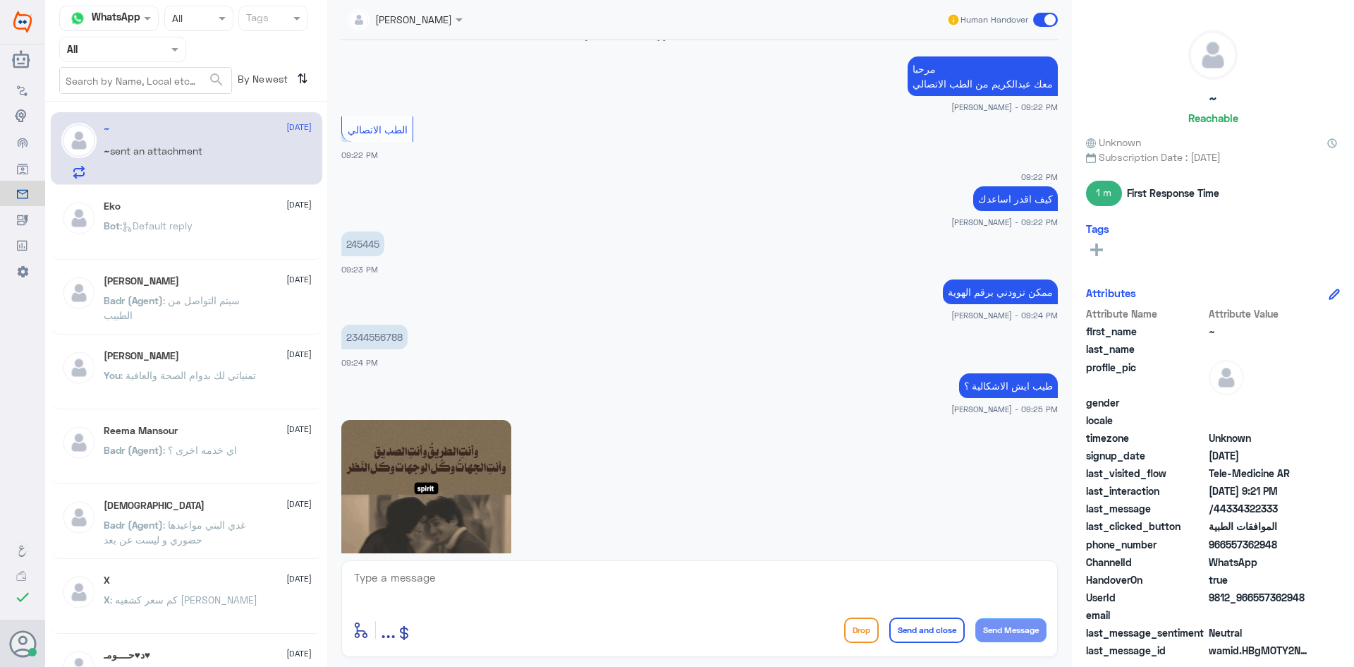
scroll to position [676, 0]
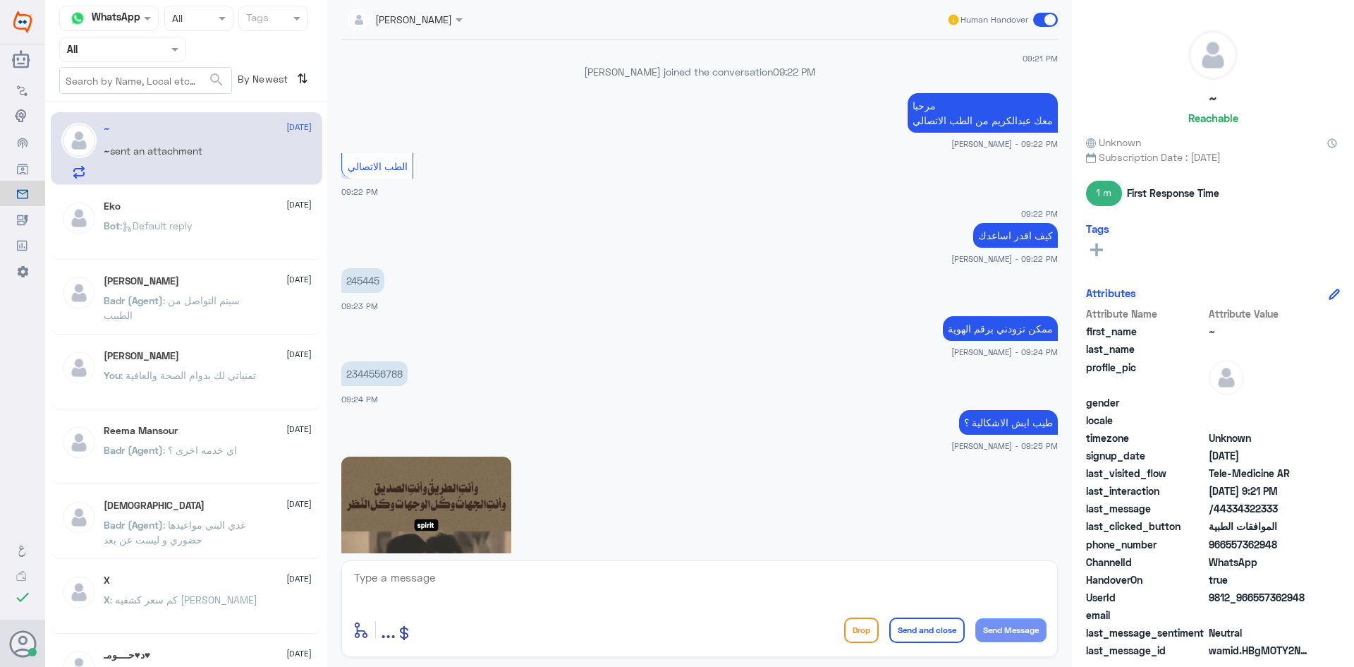
click at [1035, 18] on span at bounding box center [1045, 20] width 25 height 14
click at [0, 0] on input "checkbox" at bounding box center [0, 0] width 0 height 0
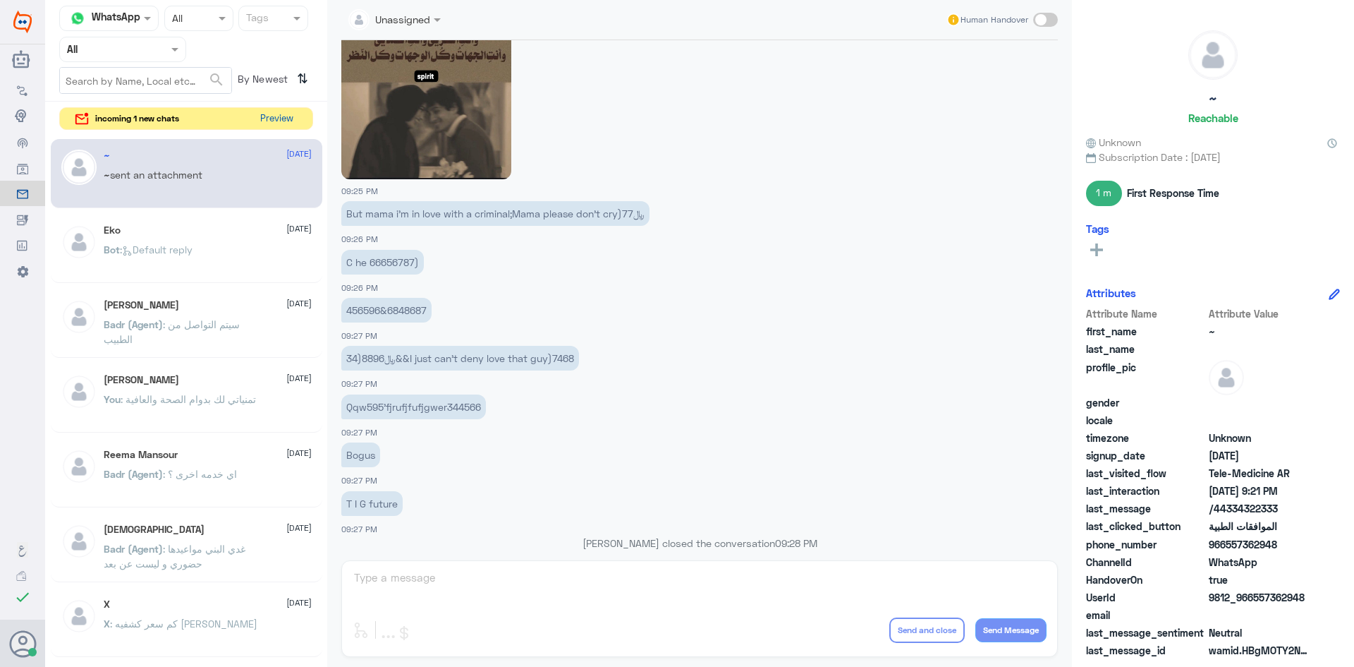
click at [281, 116] on button "Preview" at bounding box center [277, 119] width 44 height 22
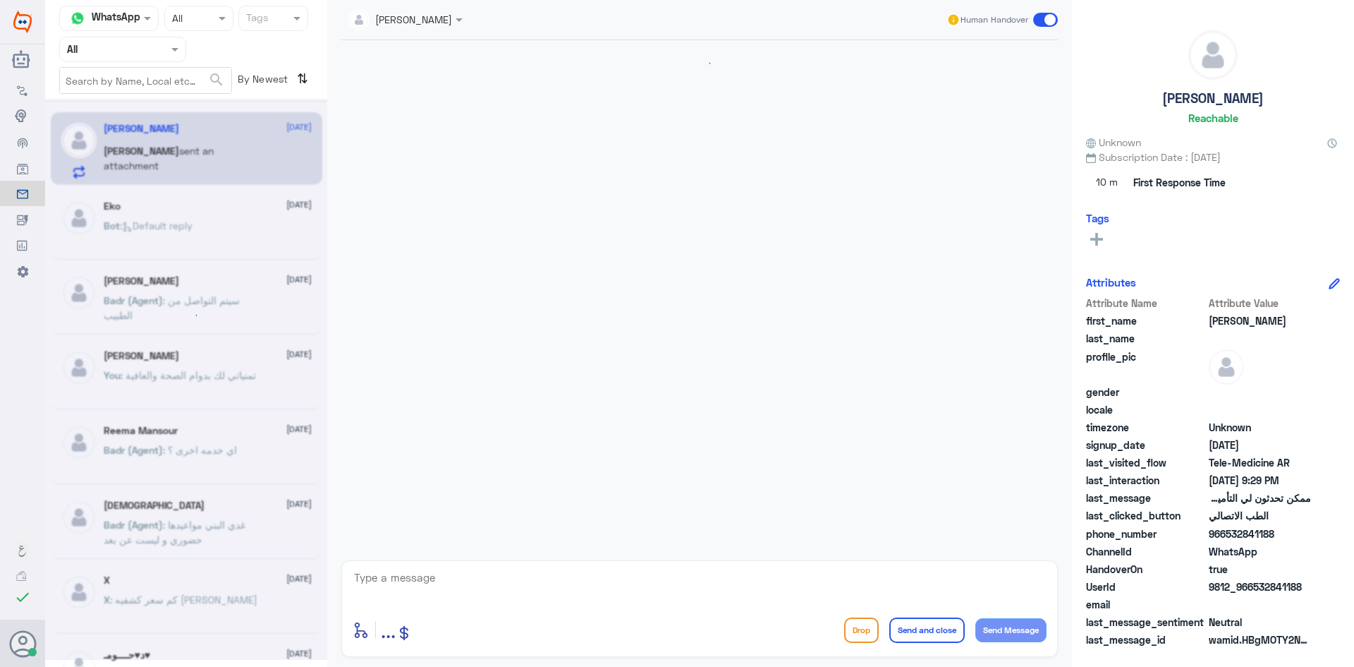
scroll to position [548, 0]
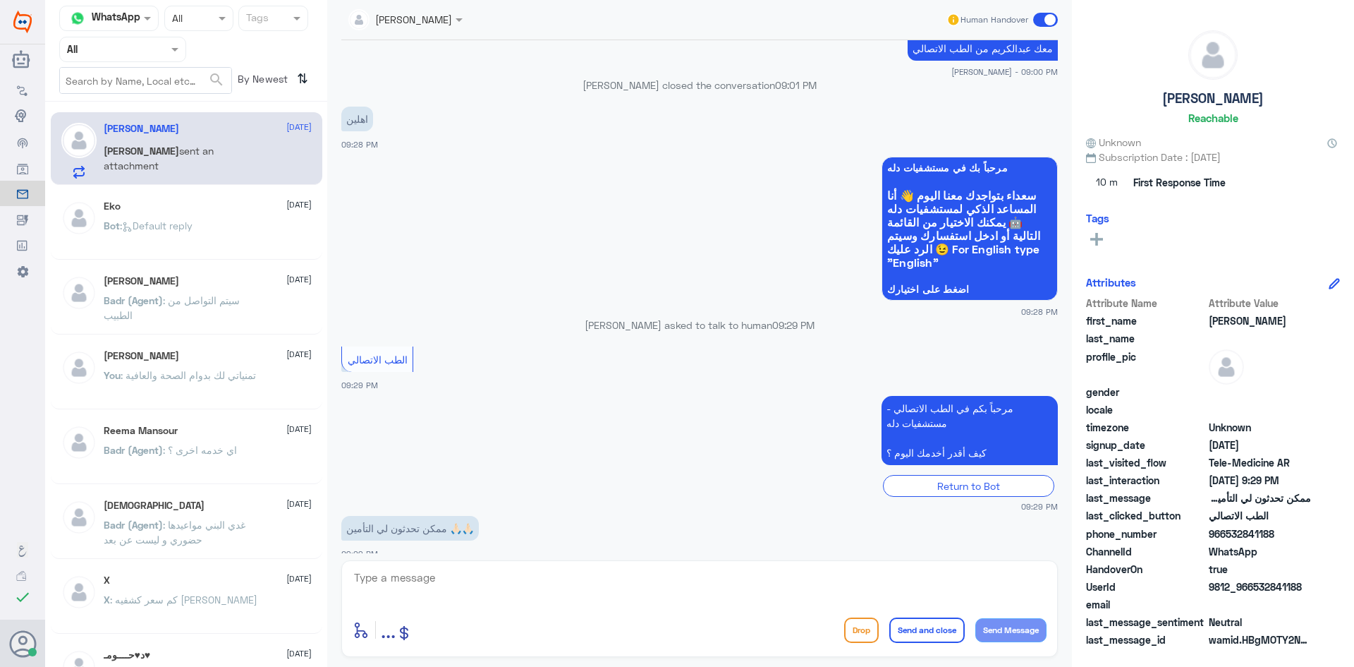
click at [499, 590] on textarea at bounding box center [700, 585] width 694 height 35
type textarea "ا"
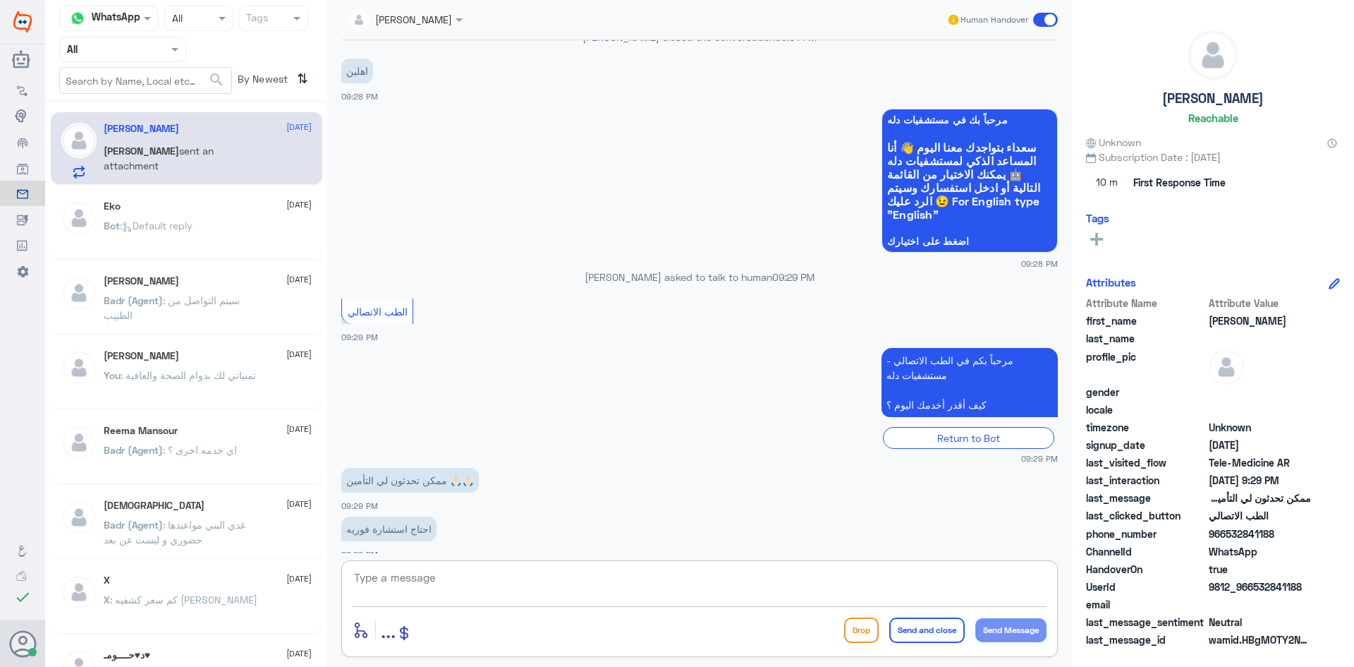
paste textarea "مرحبا معك عبدالكريم من الطب الاتصالي"
type textarea "مرحبا معك عبدالكريم من الطب الاتصالي"
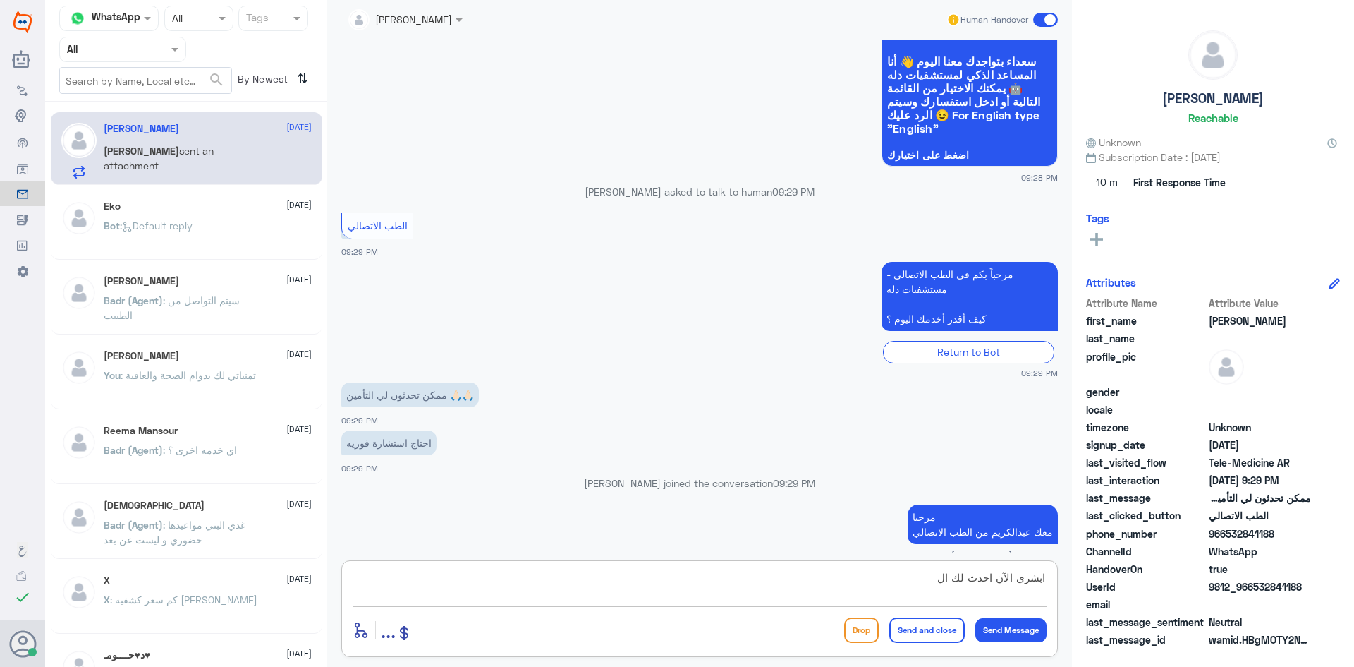
scroll to position [700, 0]
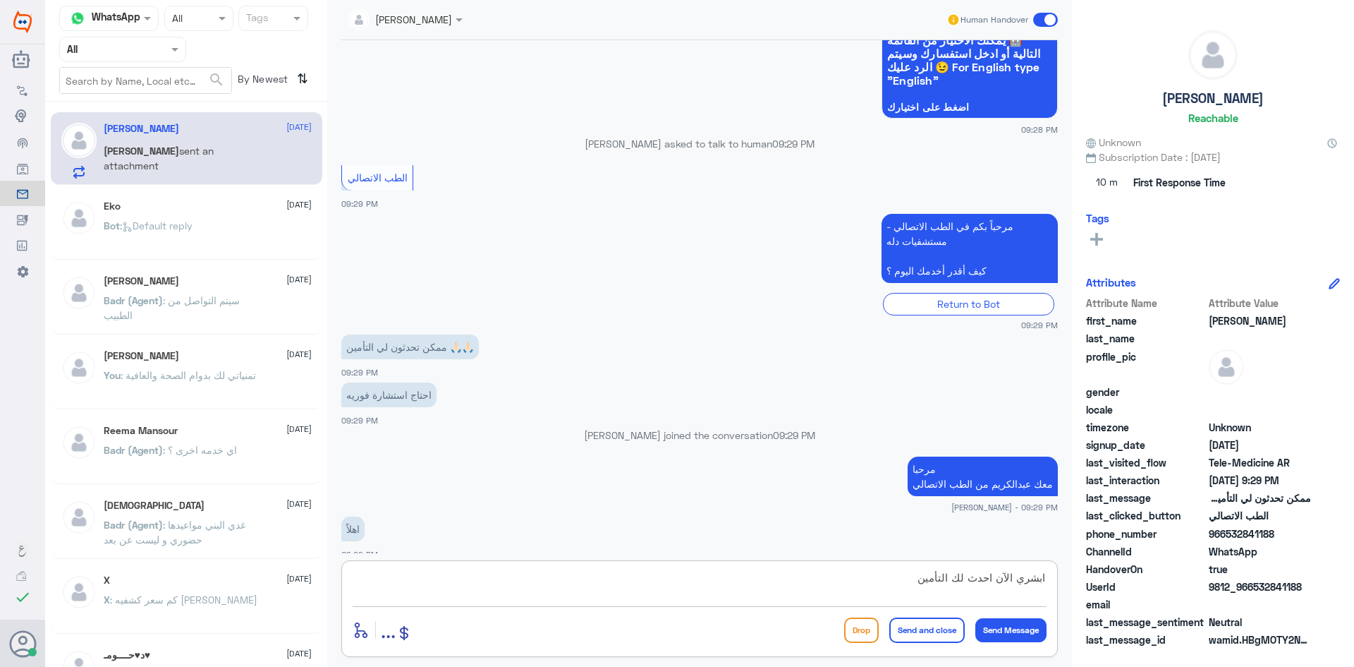
type textarea "ابشري الآن احدث لك التأمين"
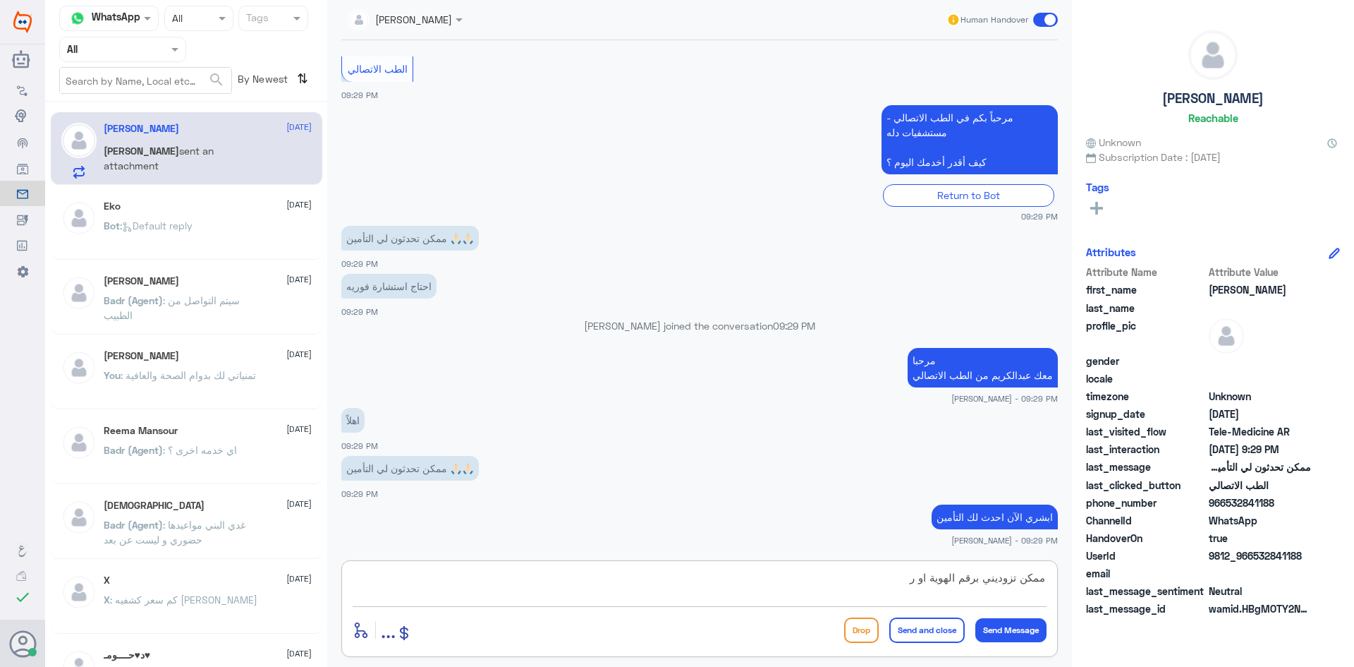
scroll to position [797, 0]
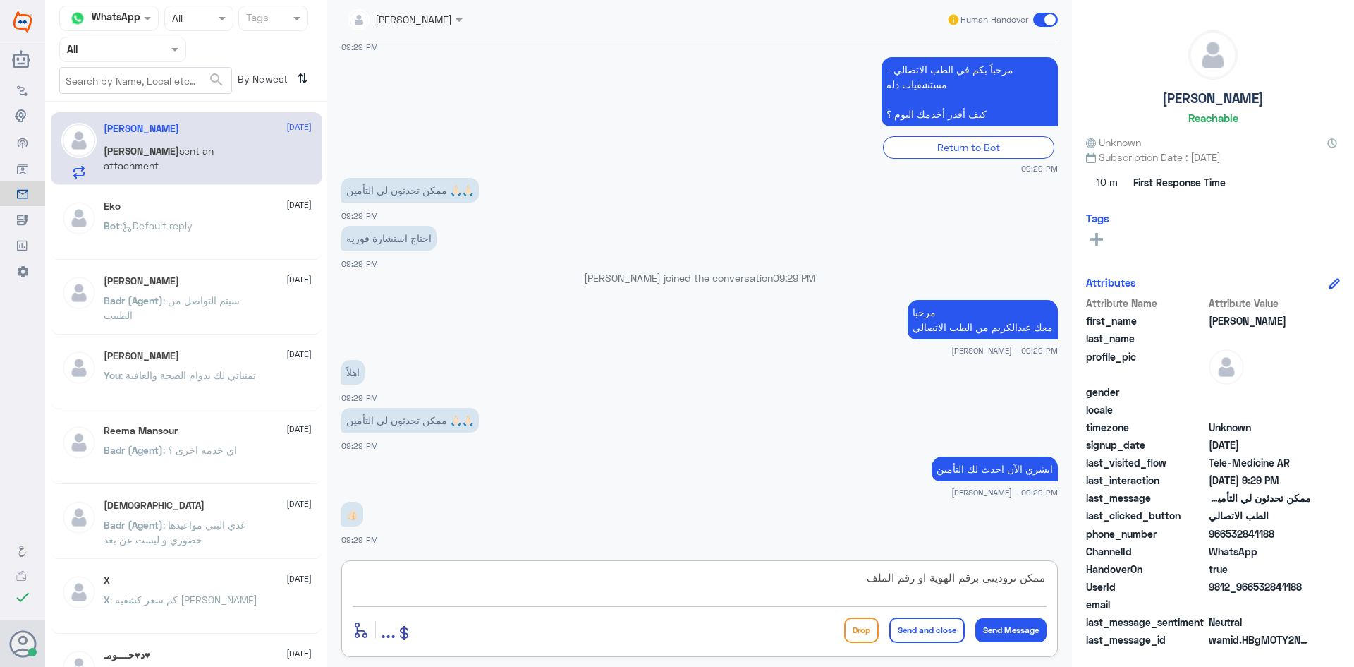
type textarea "ممكن تزوديني برقم الهوية او رقم الملف"
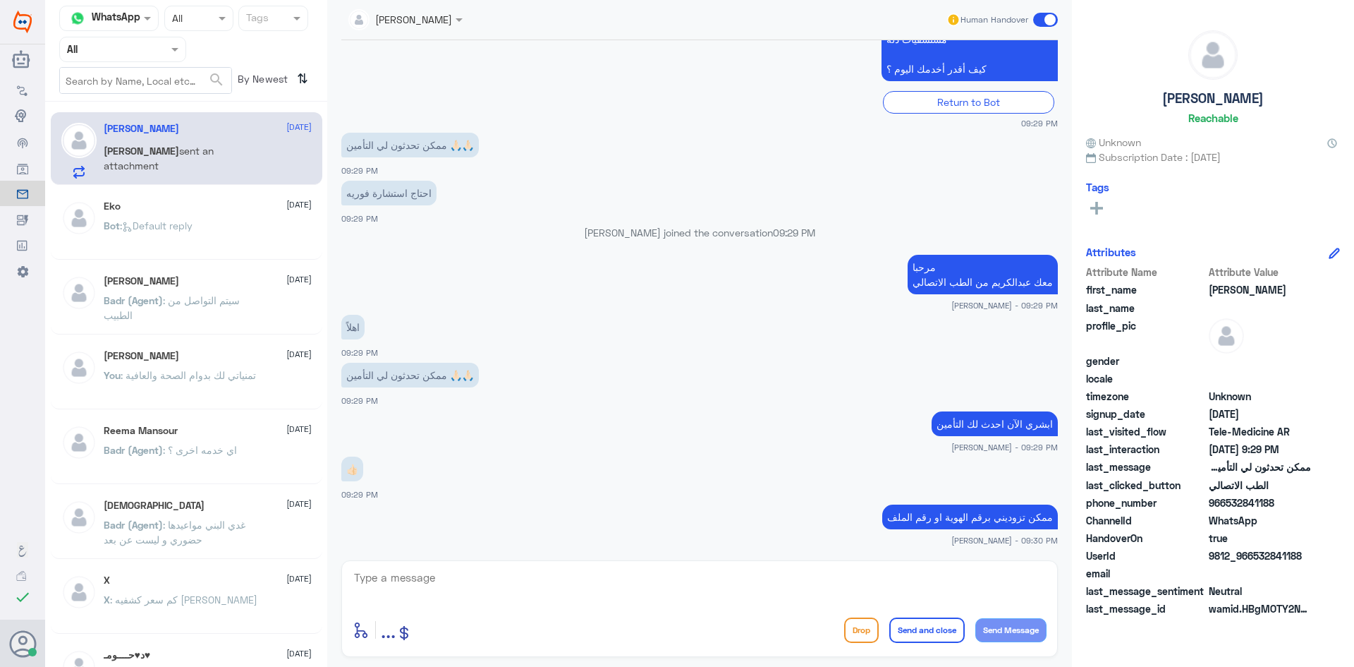
drag, startPoint x: 1275, startPoint y: 538, endPoint x: 1251, endPoint y: 542, distance: 24.4
click at [1251, 542] on div "Attribute Name Attribute Value first_name Sara last_name profile_pic gender loc…" at bounding box center [1213, 441] width 254 height 354
drag, startPoint x: 1303, startPoint y: 554, endPoint x: 1253, endPoint y: 561, distance: 49.8
click at [1253, 561] on span "9812_966532841188" at bounding box center [1260, 555] width 102 height 15
copy span "532841188"
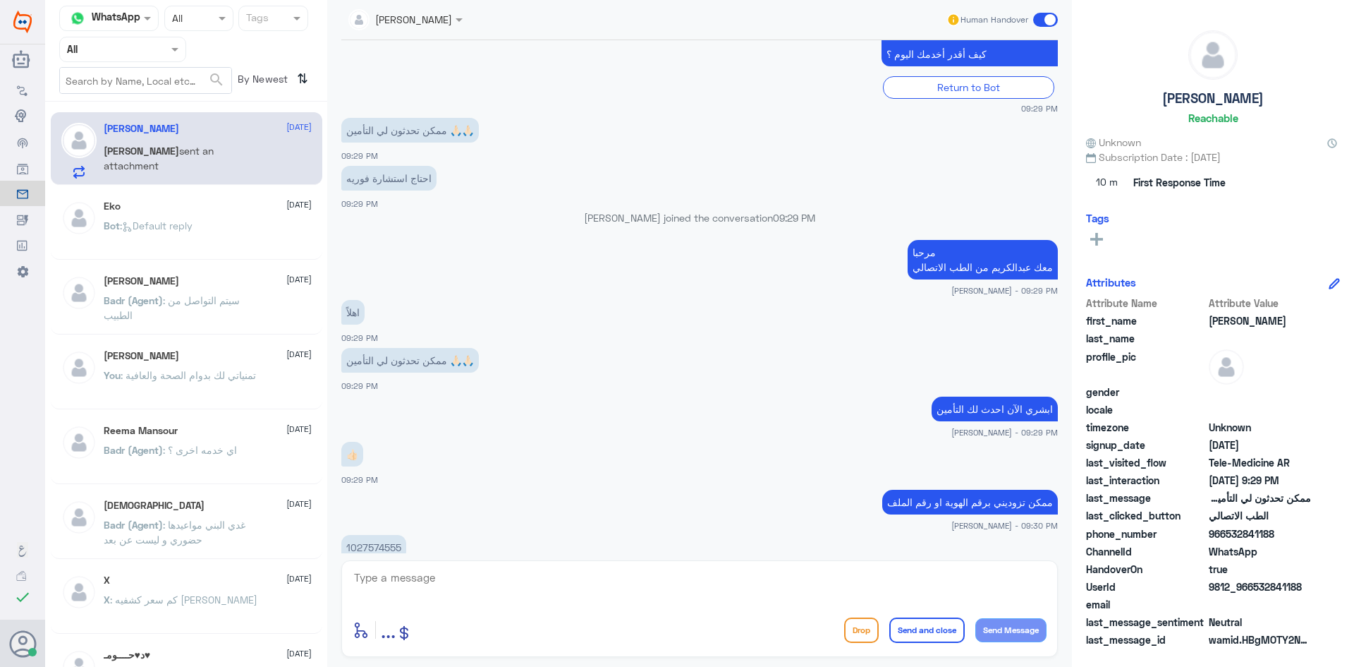
scroll to position [906, 0]
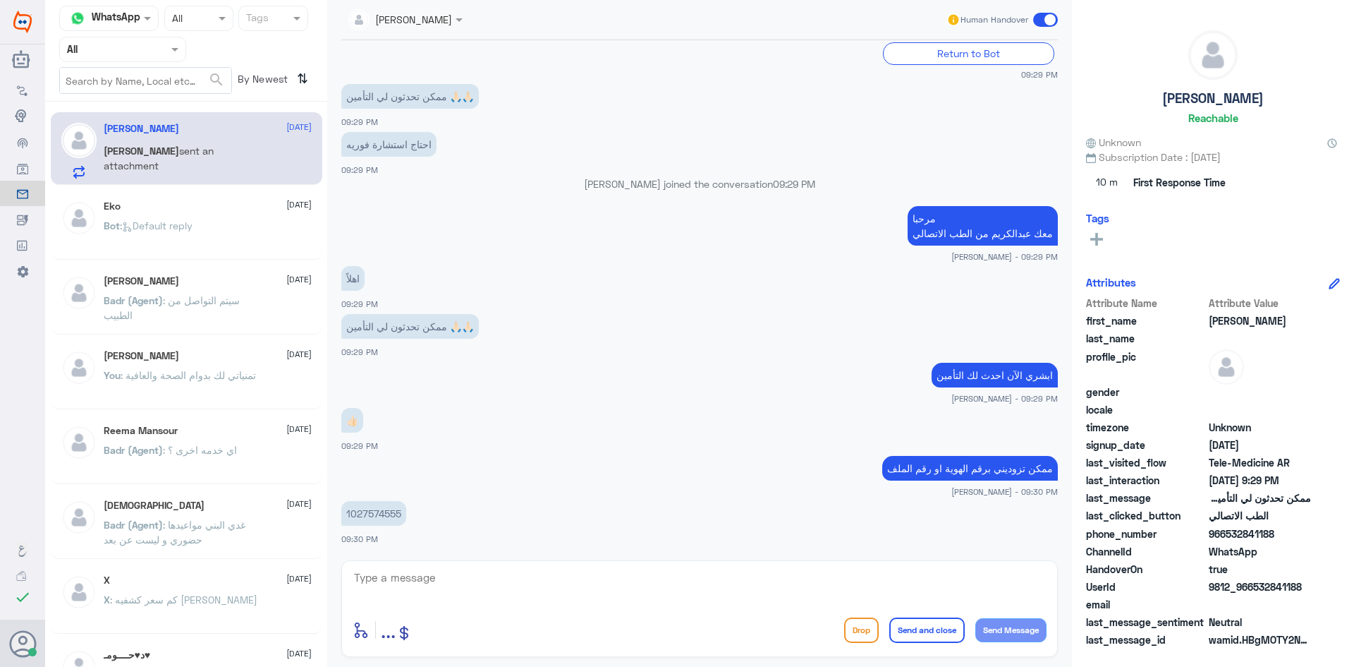
click at [468, 588] on textarea at bounding box center [700, 585] width 694 height 35
drag, startPoint x: 403, startPoint y: 513, endPoint x: 342, endPoint y: 520, distance: 61.7
click at [342, 520] on p "1027574555" at bounding box center [373, 513] width 65 height 25
copy p "1027574555"
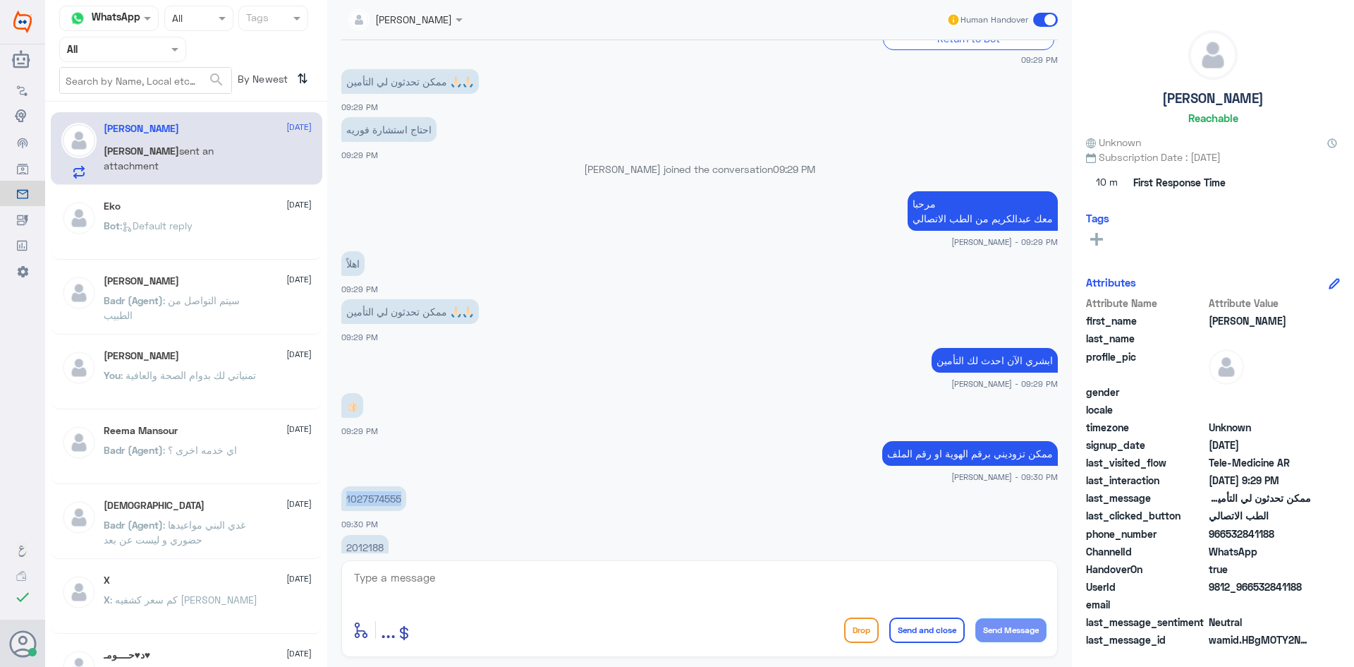
scroll to position [954, 0]
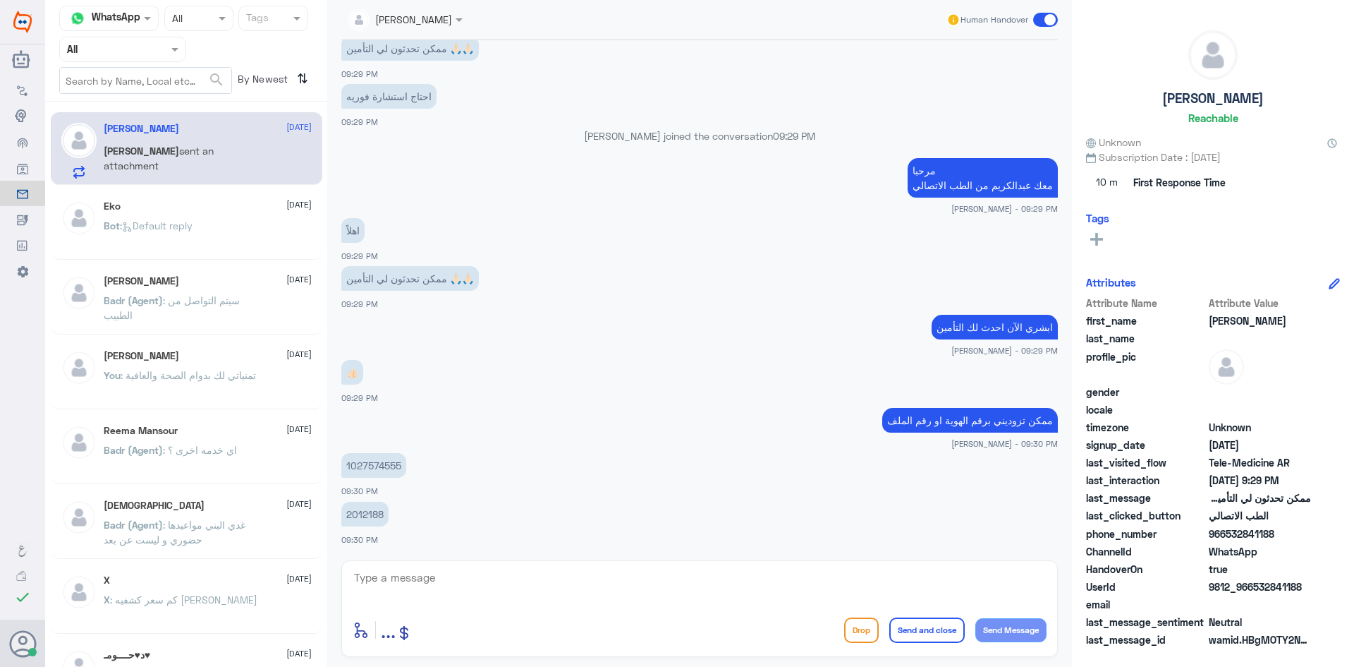
click at [703, 593] on textarea at bounding box center [700, 585] width 694 height 35
type textarea "تم تحديث التأمين"
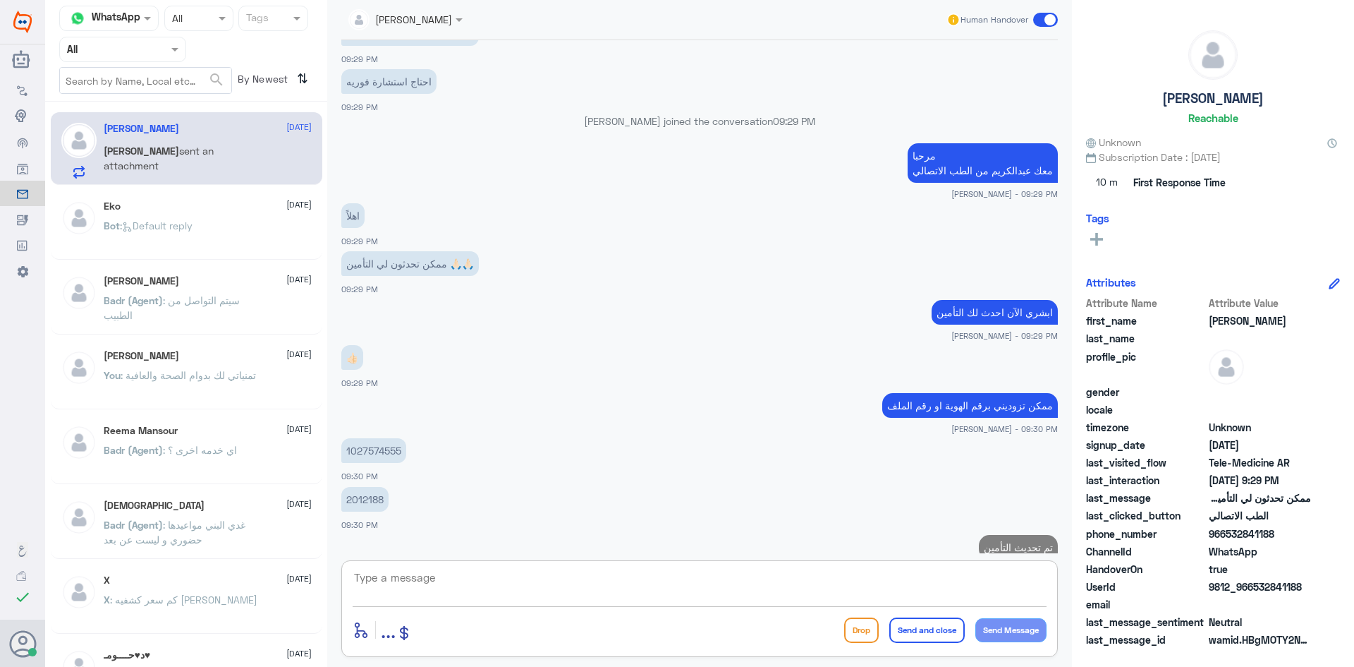
scroll to position [999, 0]
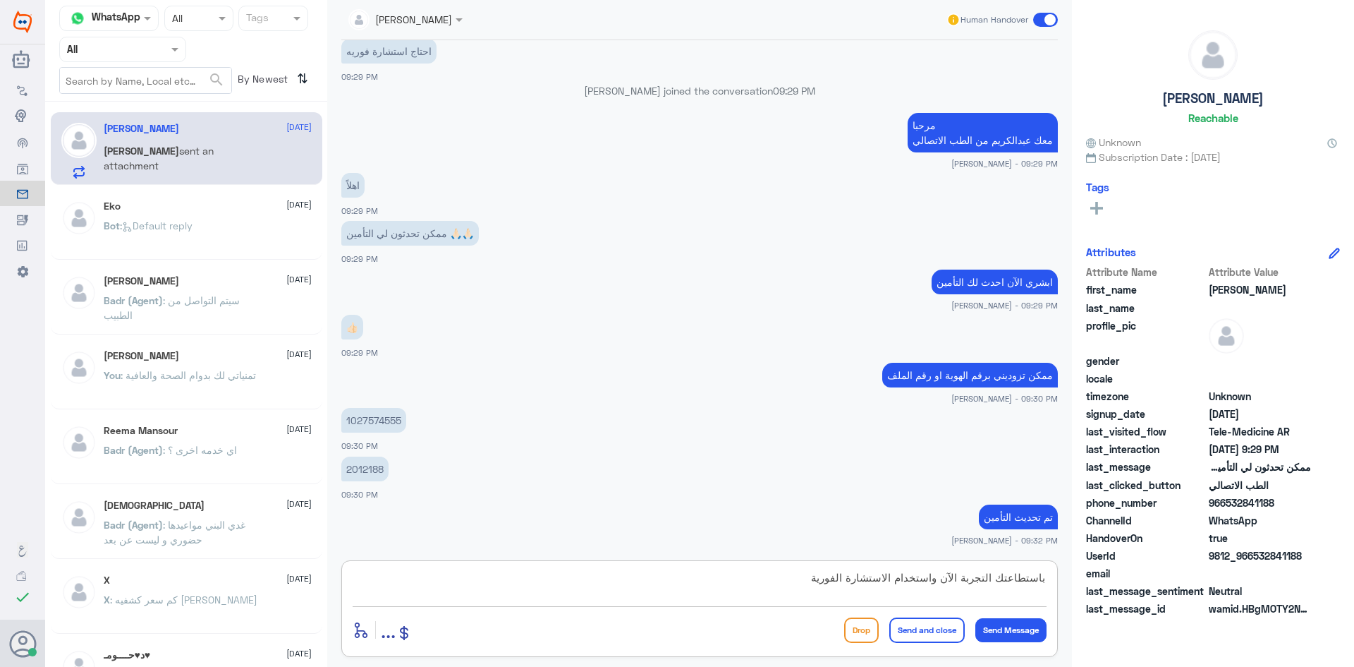
type textarea "باستطاعتك التجربة الآن واستخدام الاستشارة الفورية"
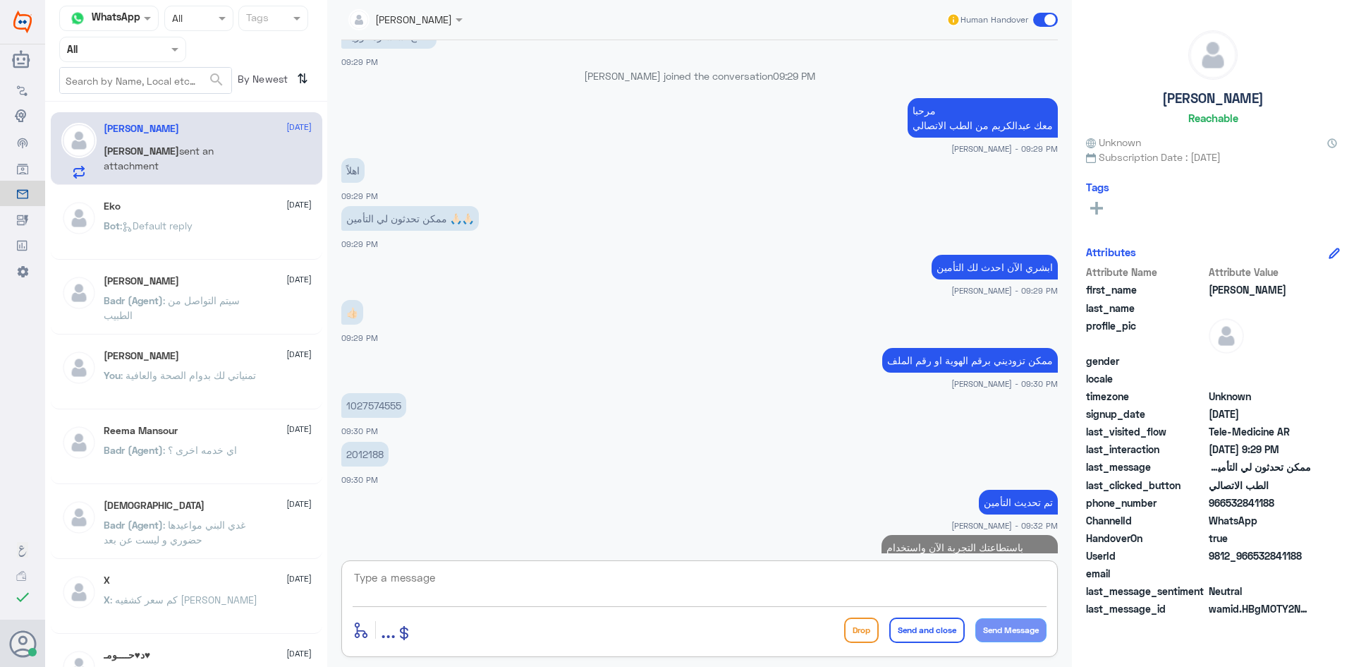
scroll to position [1059, 0]
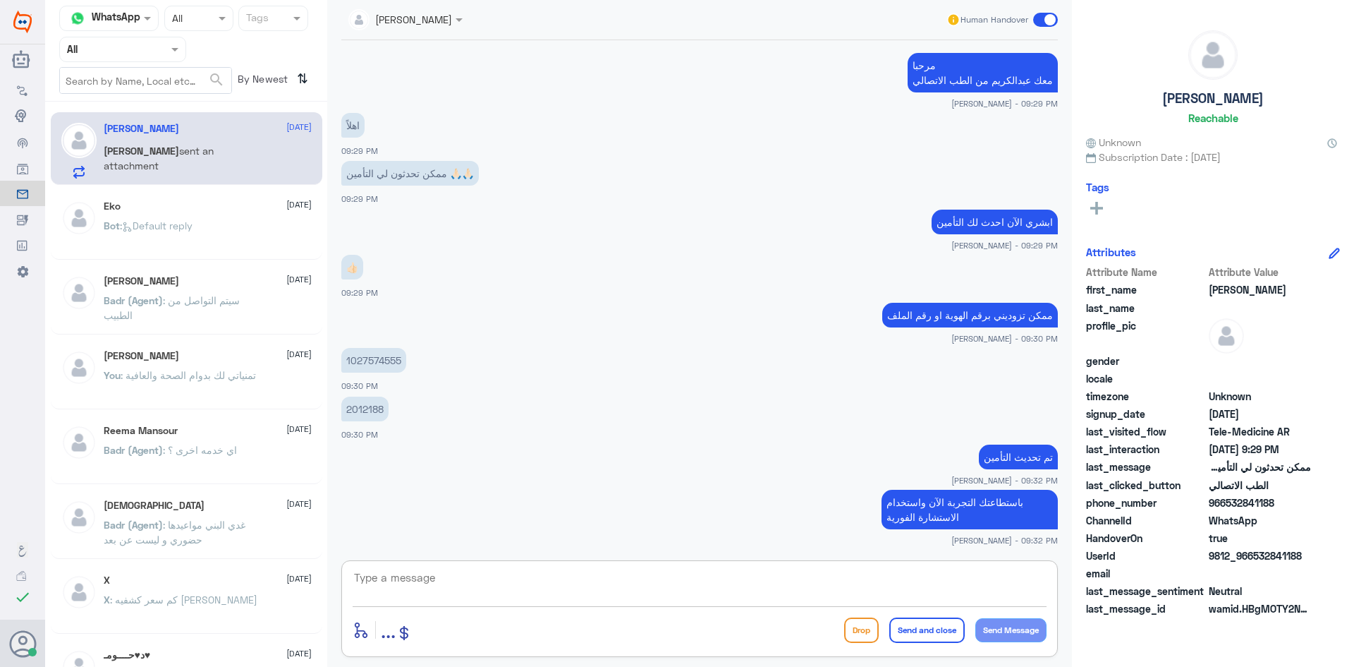
click at [1038, 20] on span at bounding box center [1045, 20] width 25 height 14
click at [0, 0] on input "checkbox" at bounding box center [0, 0] width 0 height 0
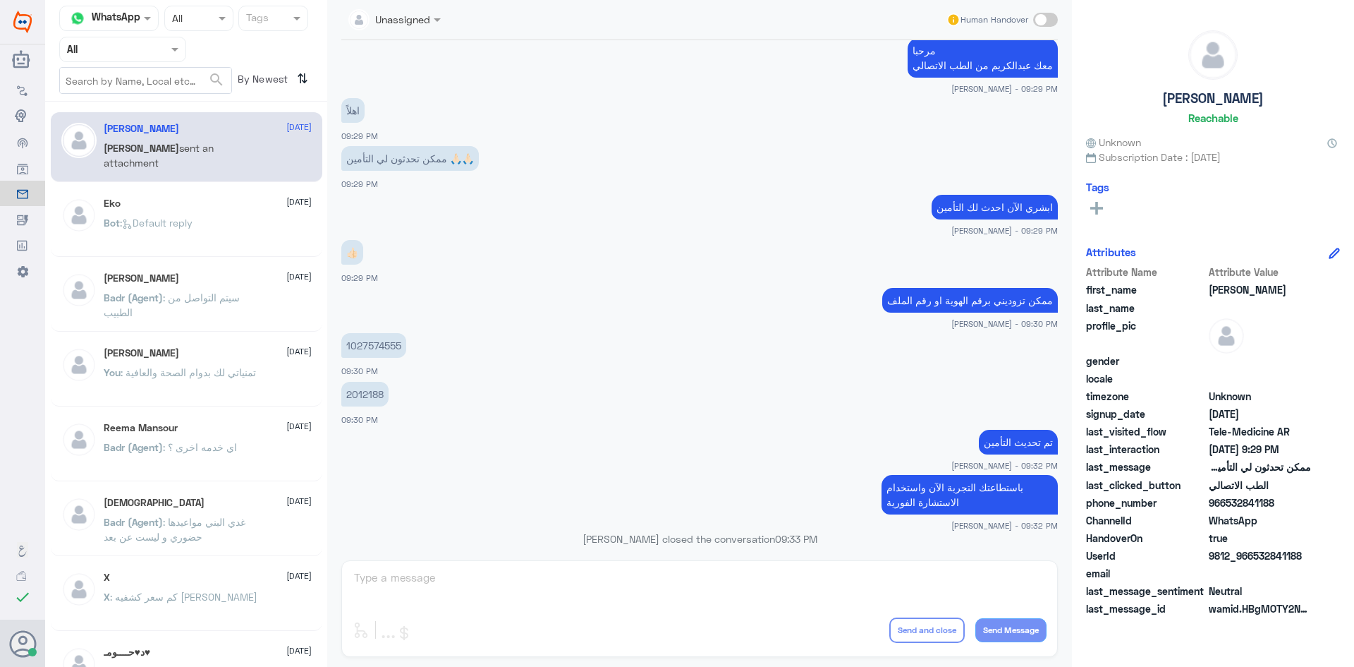
scroll to position [1085, 0]
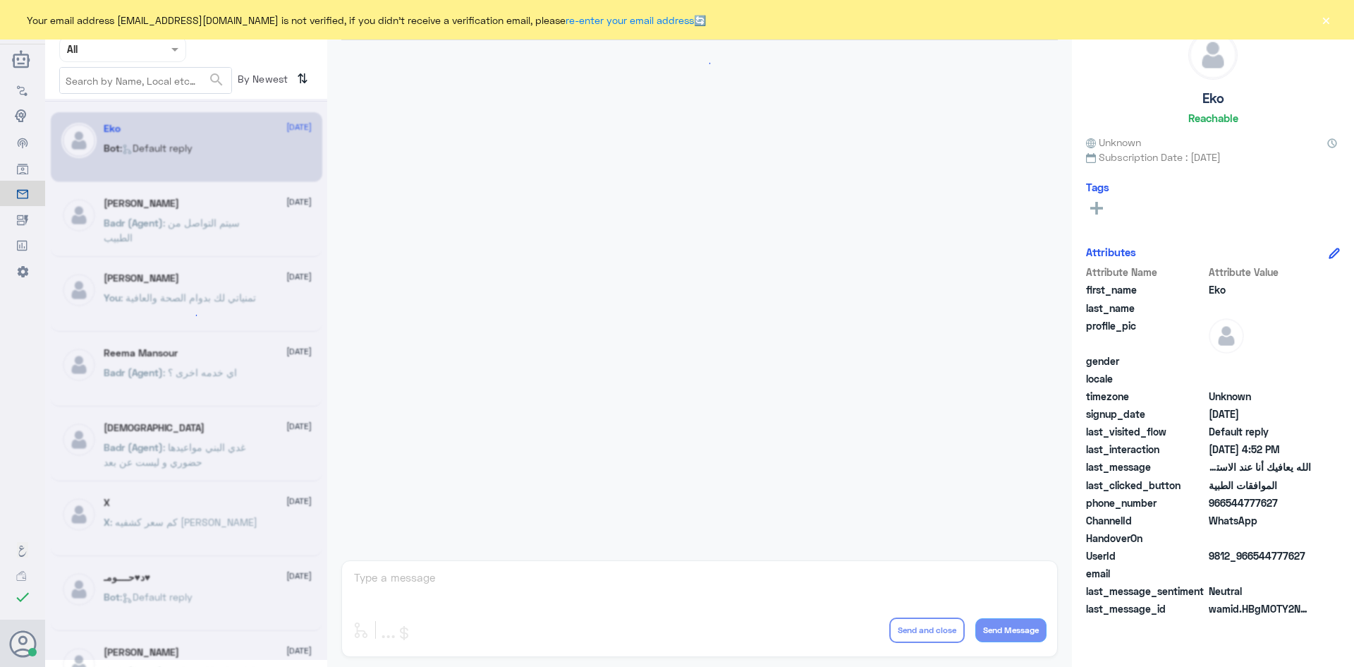
scroll to position [1347, 0]
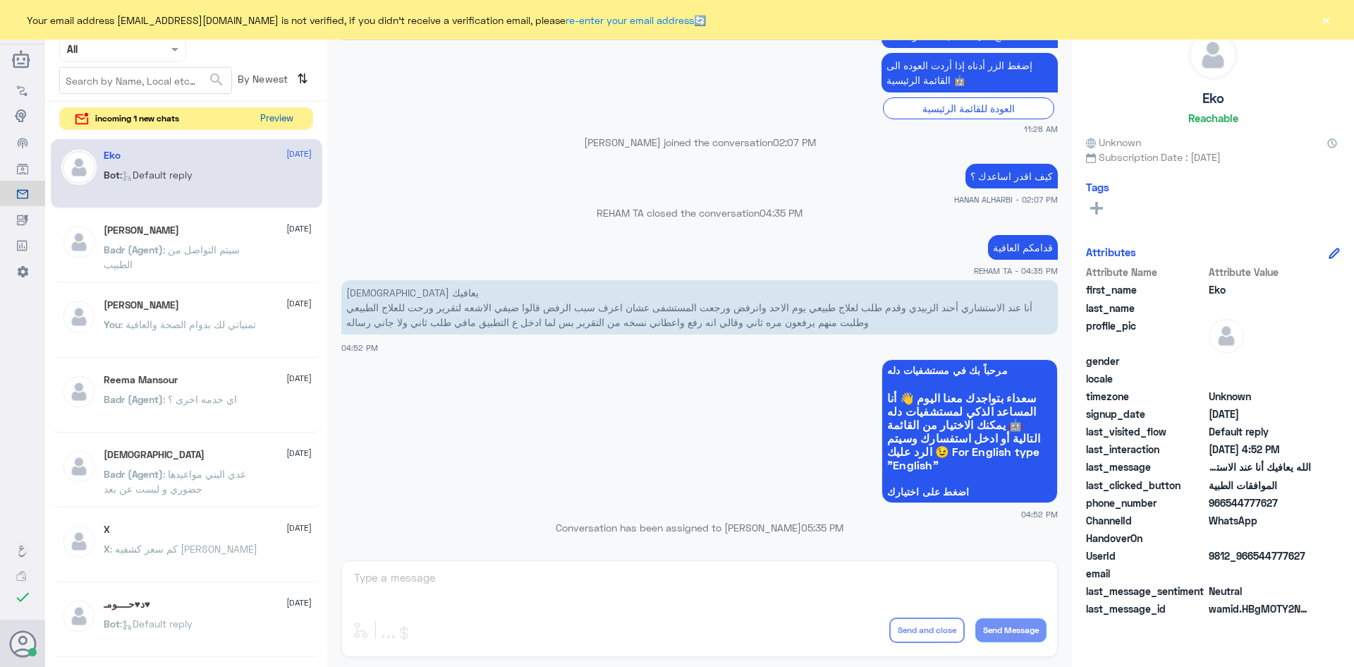
click at [291, 115] on button "Preview" at bounding box center [277, 119] width 44 height 22
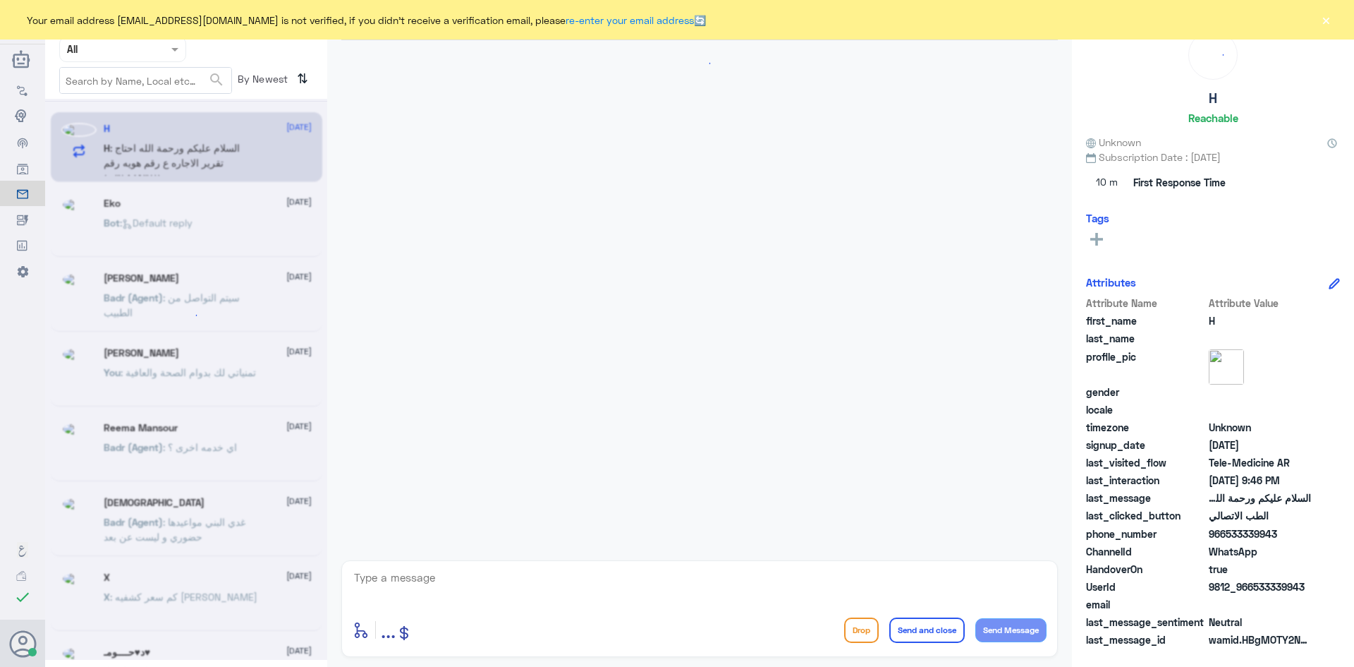
scroll to position [957, 0]
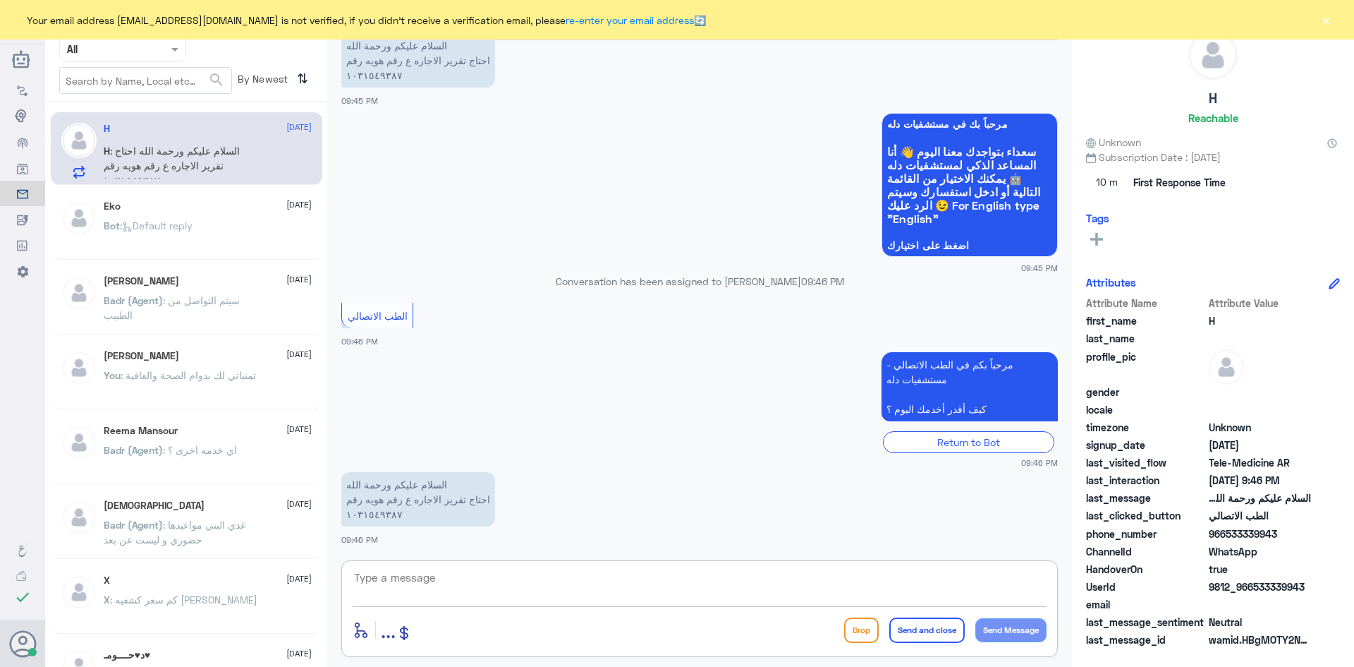
click at [559, 588] on textarea at bounding box center [700, 585] width 694 height 35
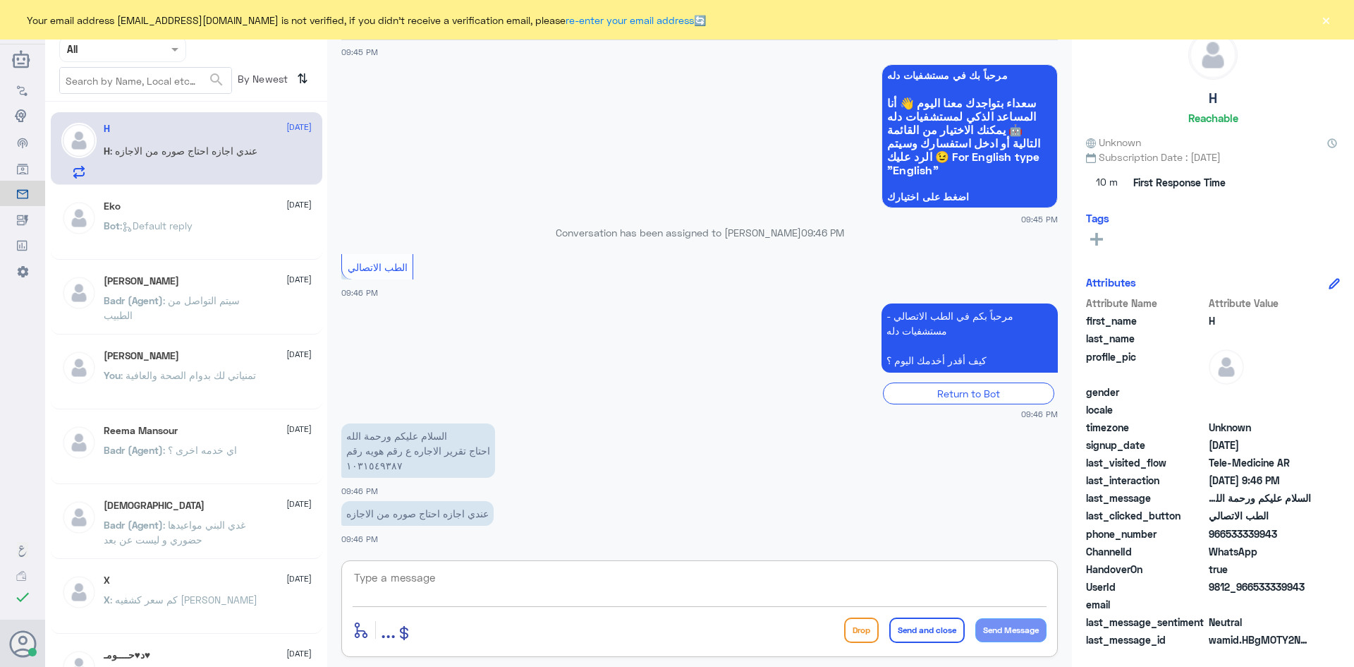
paste textarea "مرحبا معك عبدالكريم من الطب الاتصالي"
type textarea "مرحبا معك عبدالكريم من الطب الاتصالي"
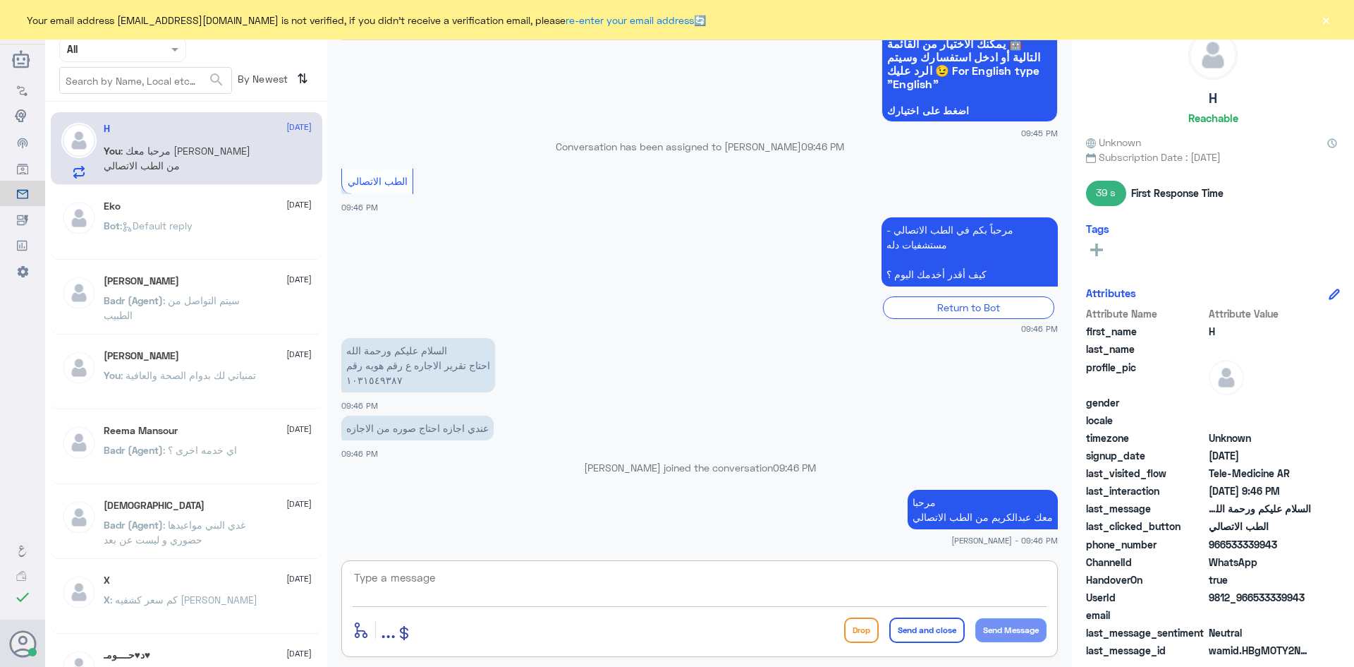
paste textarea "بإمكانك التواصل مع قسم التقارير الطبية على الواتس 0550181732"
type textarea "بإمكانك التواصل مع قسم التقارير الطبية على الواتس 0550181732"
click at [920, 627] on button "Send and close" at bounding box center [926, 629] width 75 height 25
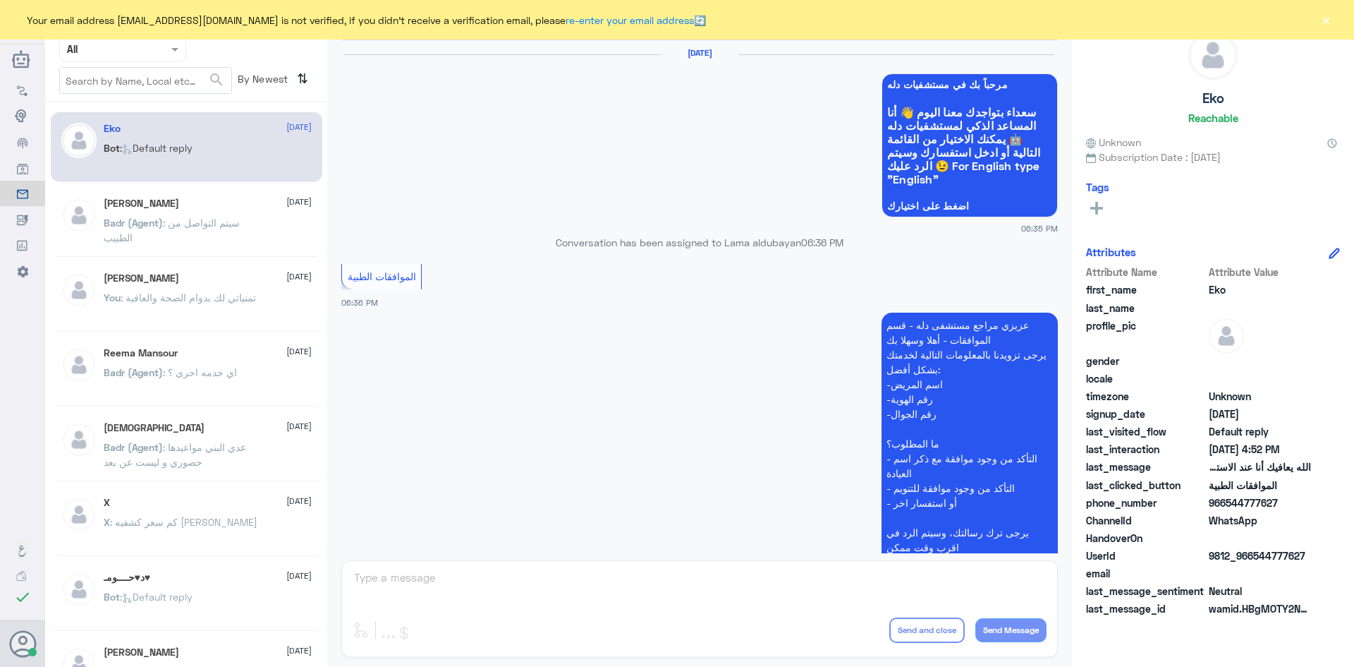
scroll to position [1347, 0]
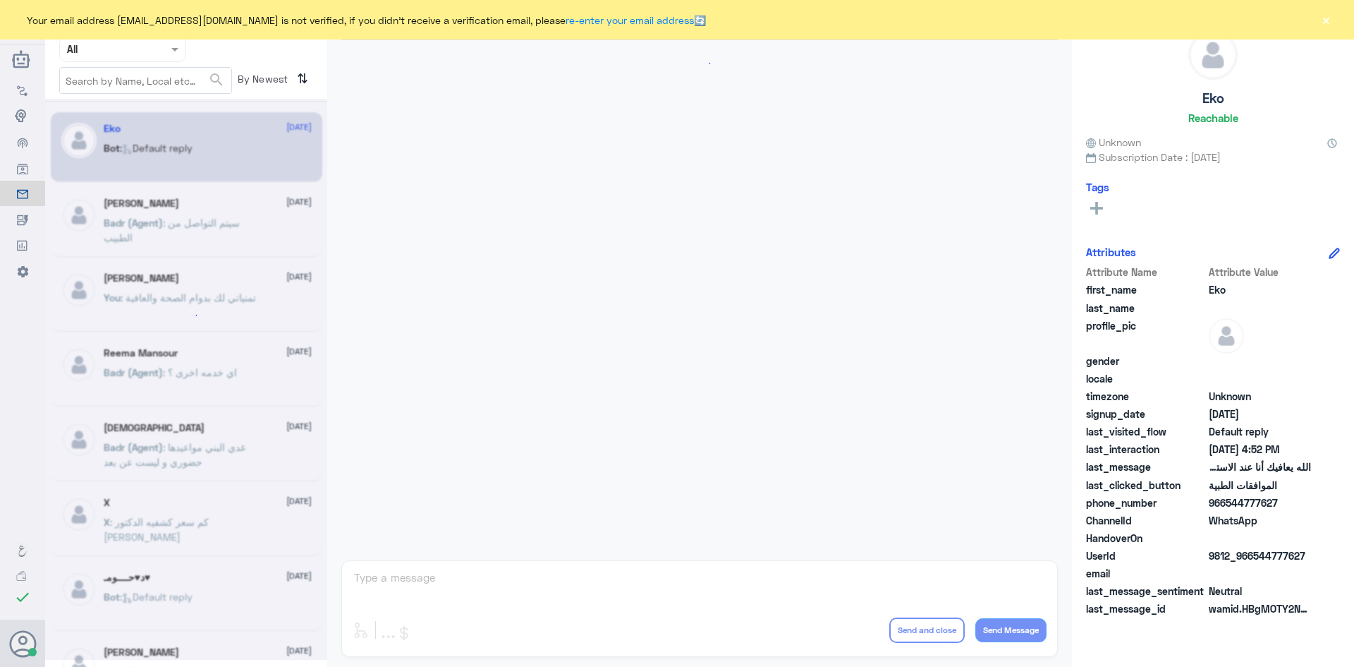
scroll to position [1347, 0]
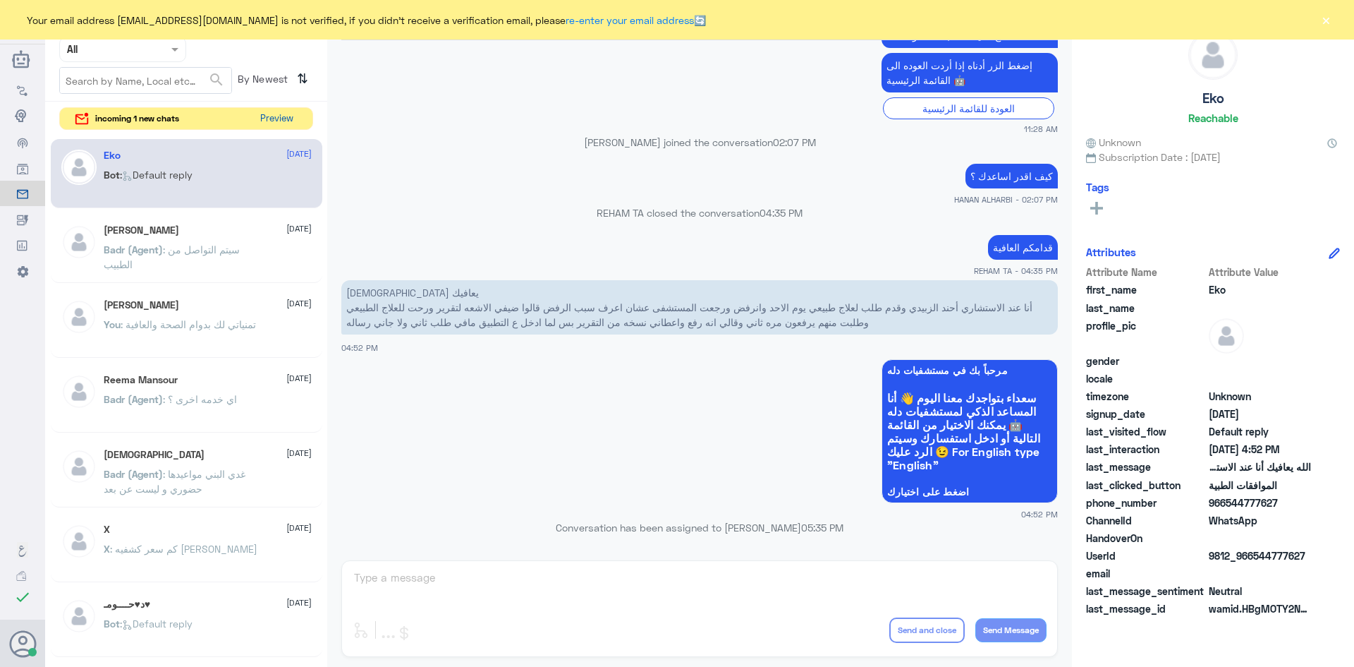
click at [284, 118] on button "Preview" at bounding box center [277, 119] width 44 height 22
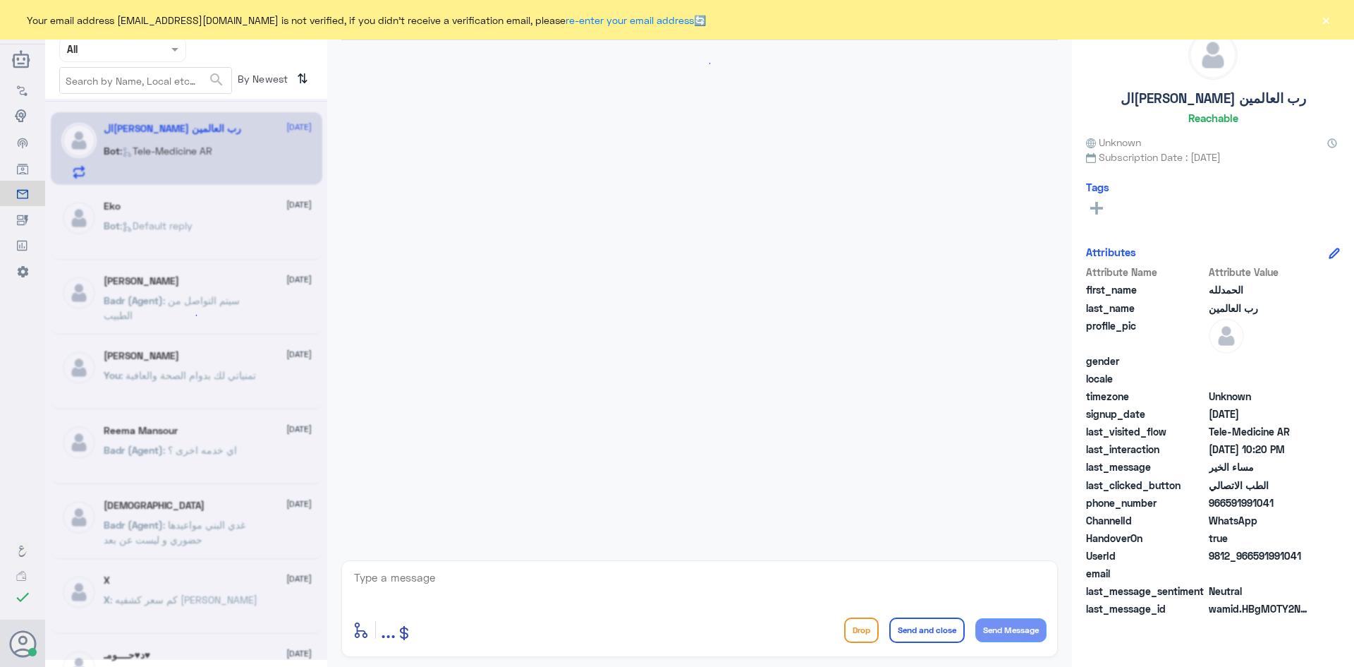
scroll to position [200, 0]
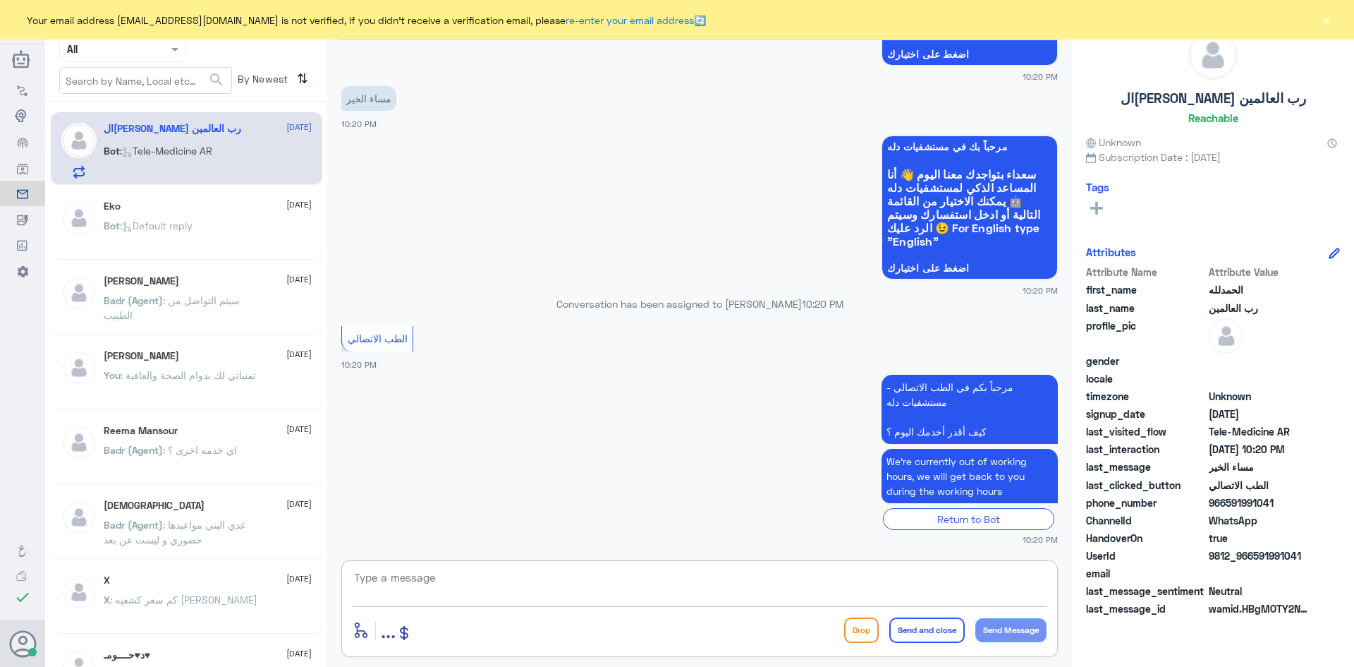
click at [439, 583] on textarea at bounding box center [700, 585] width 694 height 35
paste textarea "مرحبا معك عبدالكريم من الطب الاتصالي"
type textarea "مرحبا معك عبدالكريم من الطب الاتصالي"
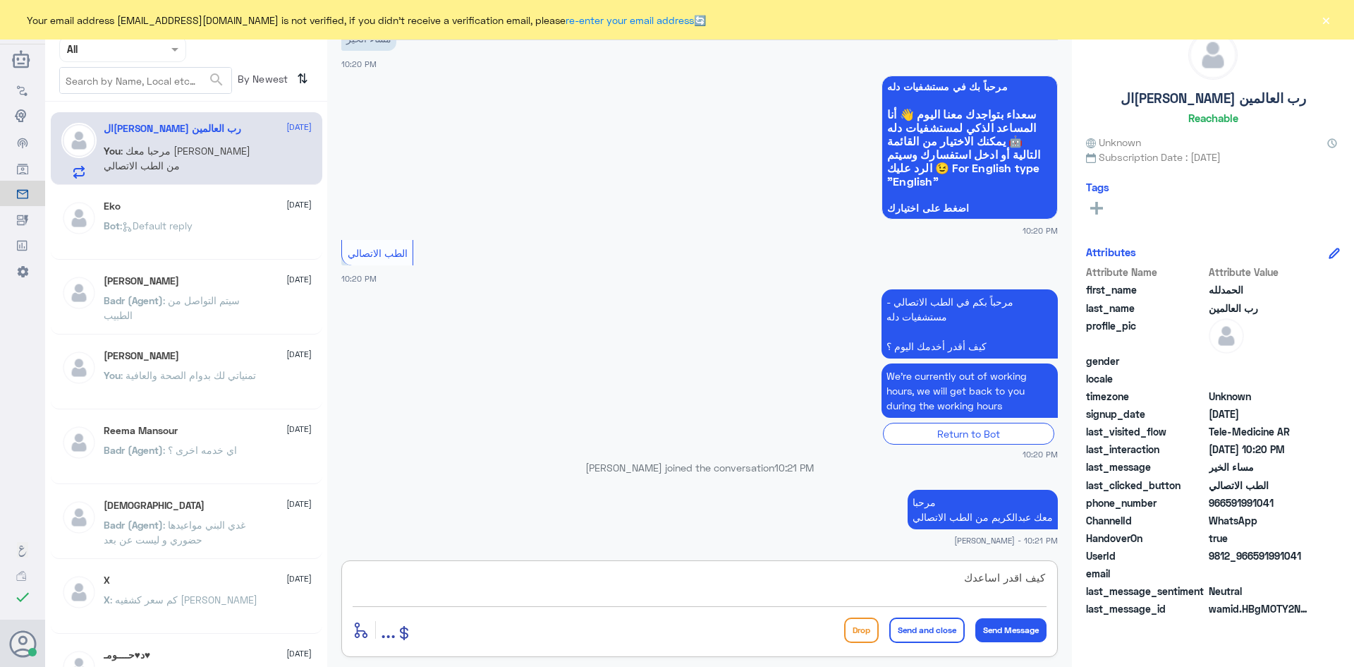
type textarea "كيف اقدر اساعدك ؟"
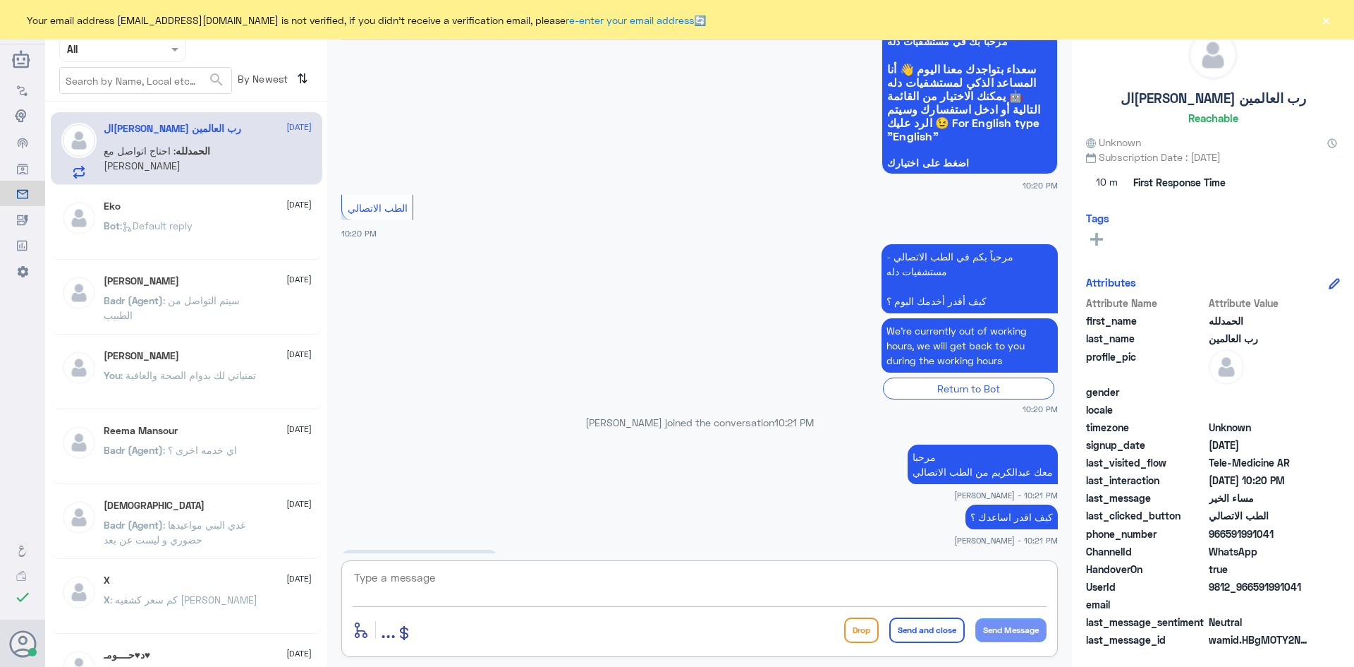
scroll to position [353, 0]
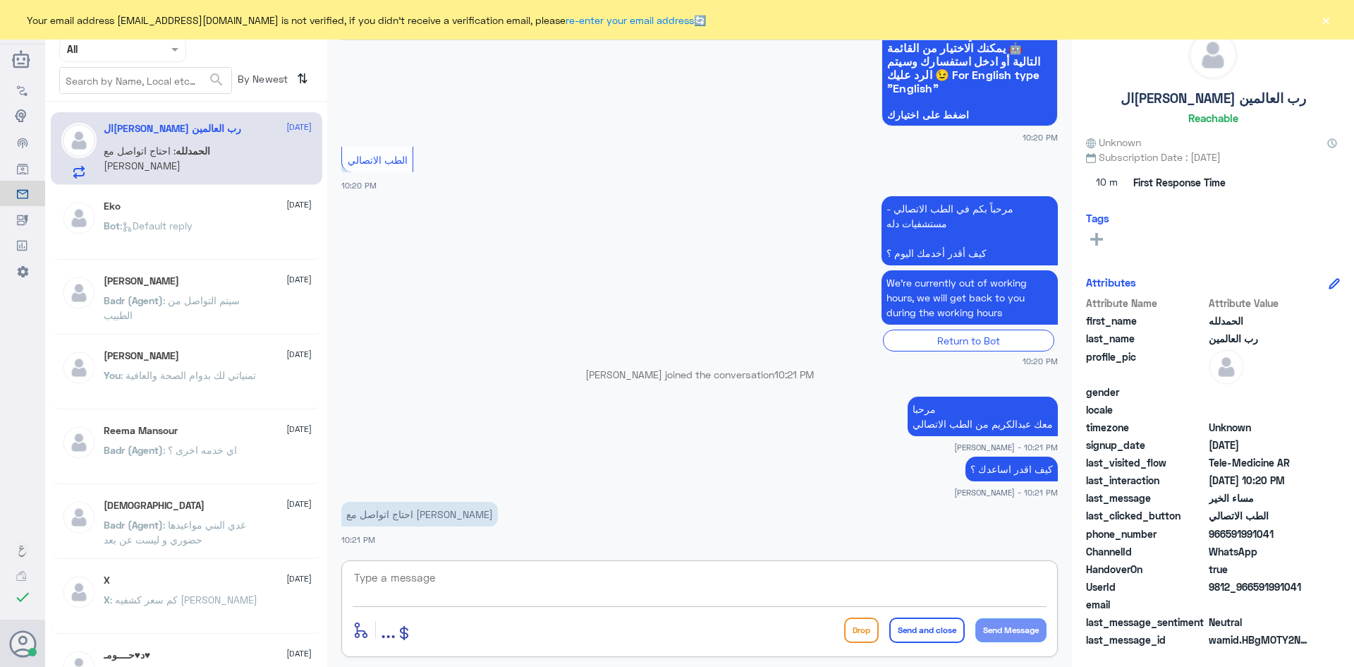
click at [542, 583] on textarea at bounding box center [700, 585] width 694 height 35
type textarea "ب"
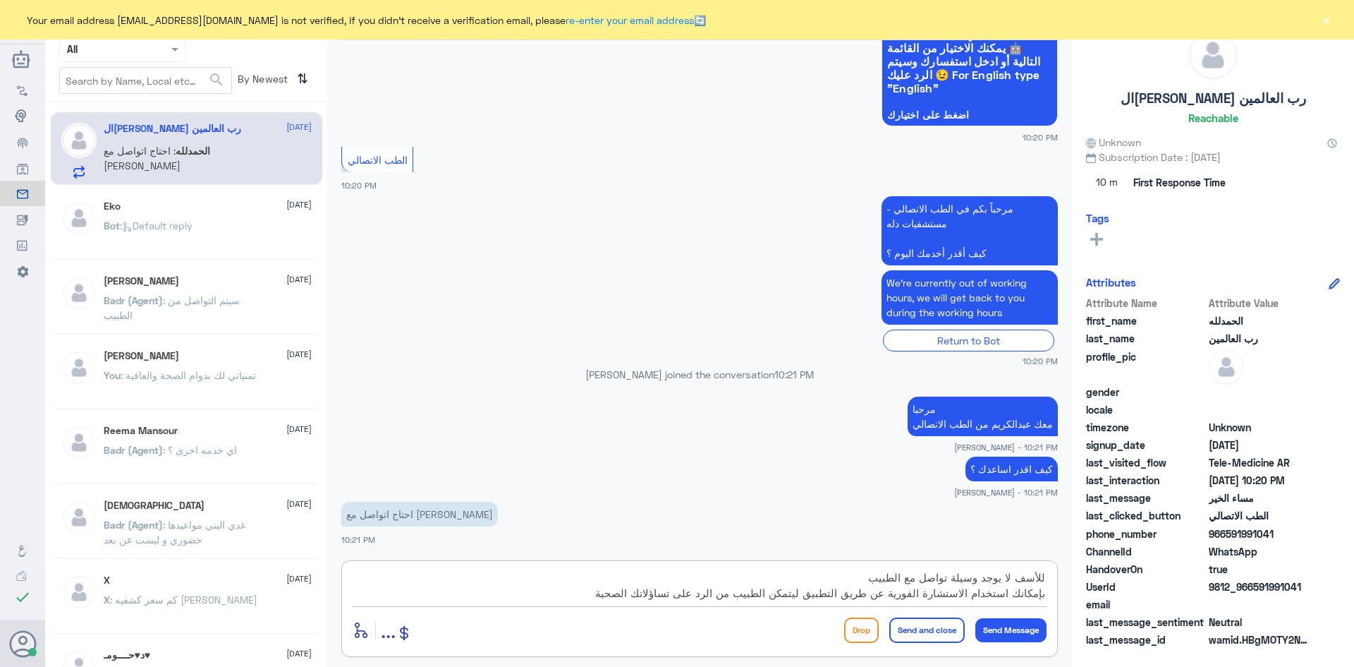
type textarea "للأسف لا يوجد وسيلة تواصل مع الطبيب بإمكانك استخدام الاستشارة الفورية عن طريق ا…"
click at [934, 630] on button "Send and close" at bounding box center [926, 629] width 75 height 25
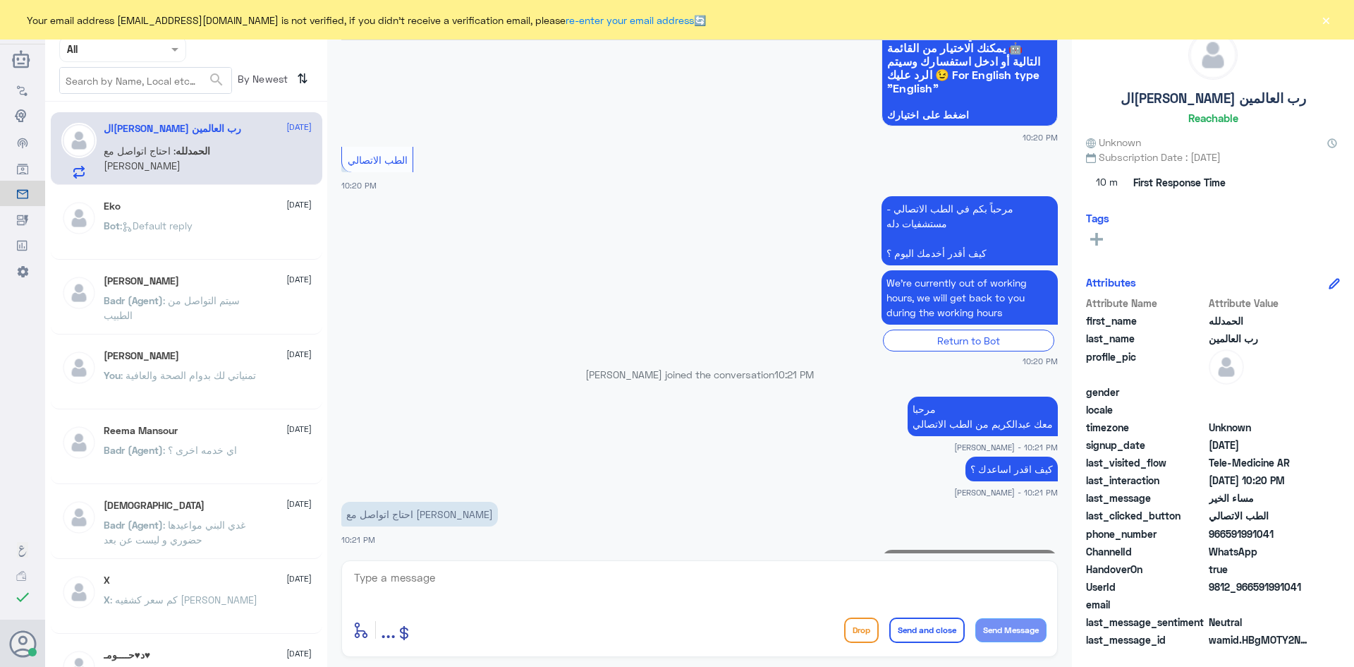
scroll to position [443, 0]
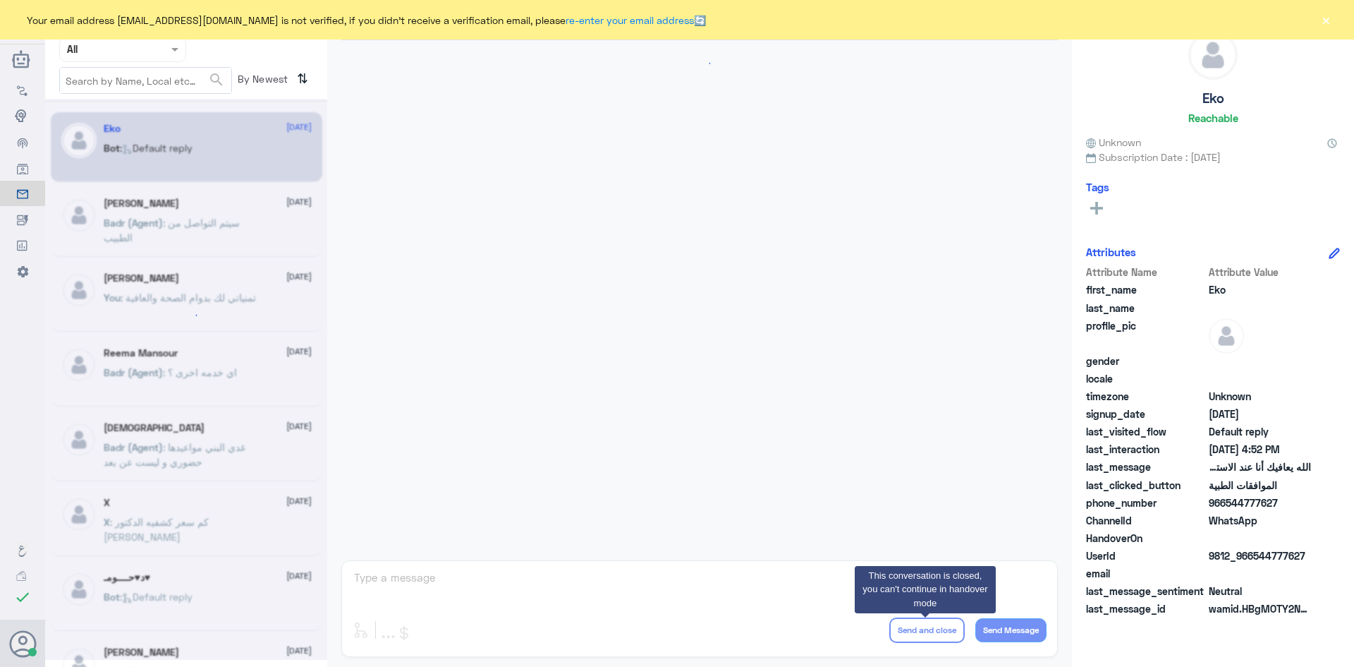
scroll to position [1347, 0]
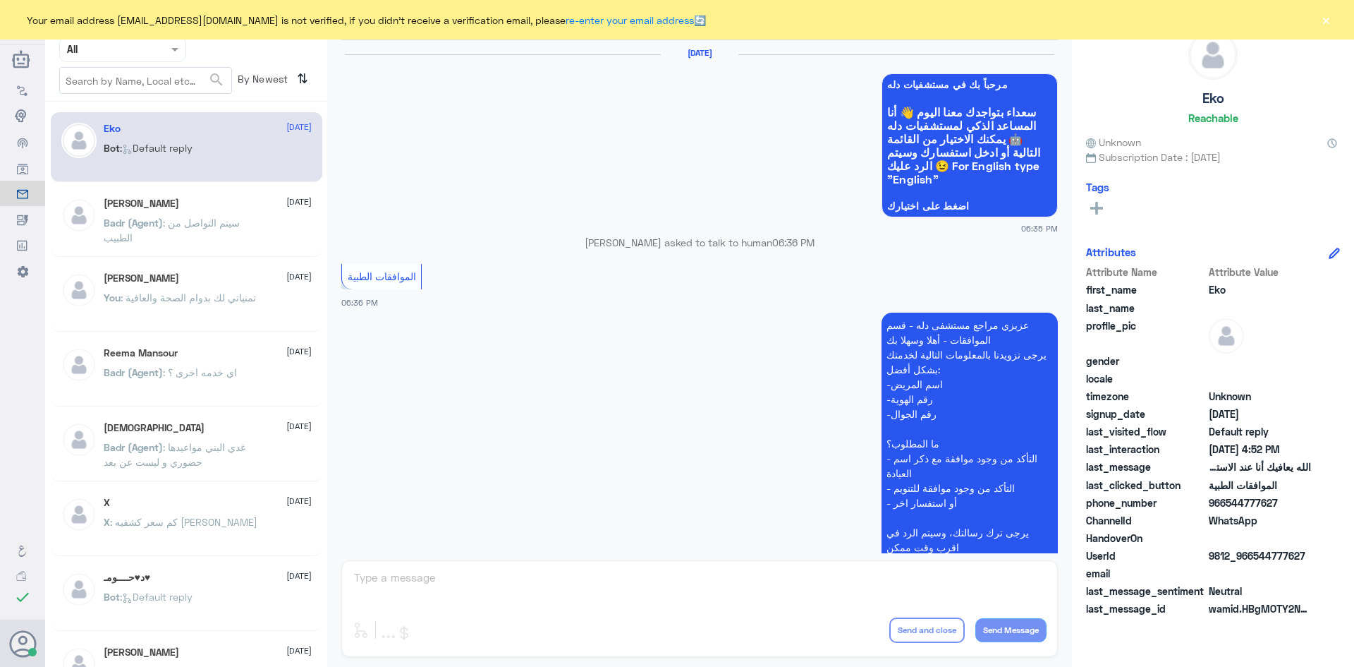
scroll to position [1347, 0]
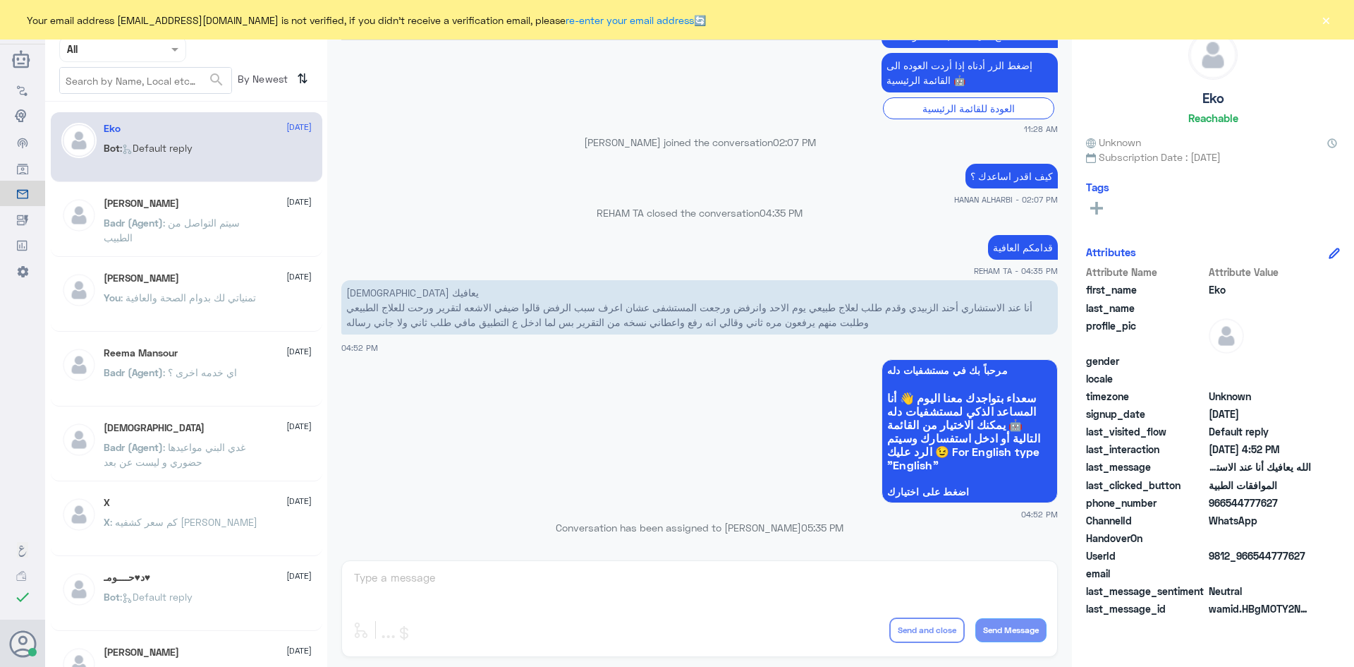
click at [174, 54] on span at bounding box center [177, 49] width 18 height 15
click at [154, 102] on div "Unassigned" at bounding box center [122, 111] width 127 height 32
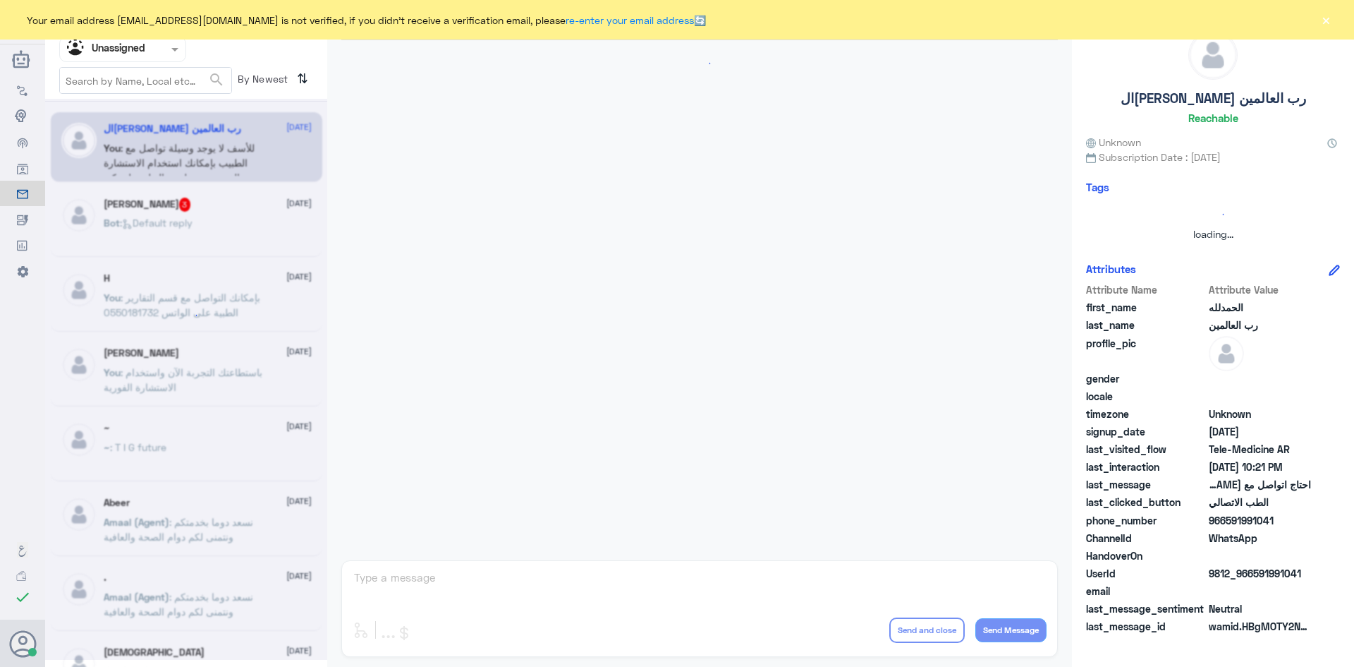
scroll to position [494, 0]
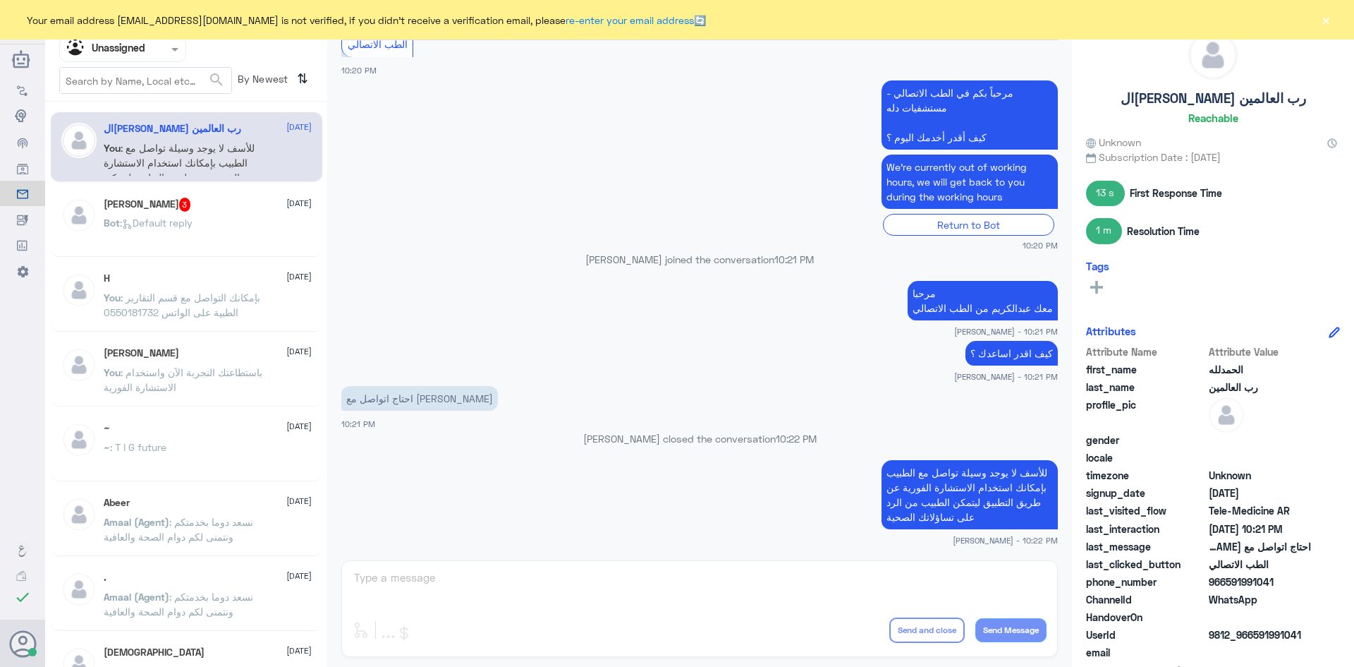
click at [234, 209] on div "[PERSON_NAME] 3 [DATE]" at bounding box center [208, 204] width 208 height 14
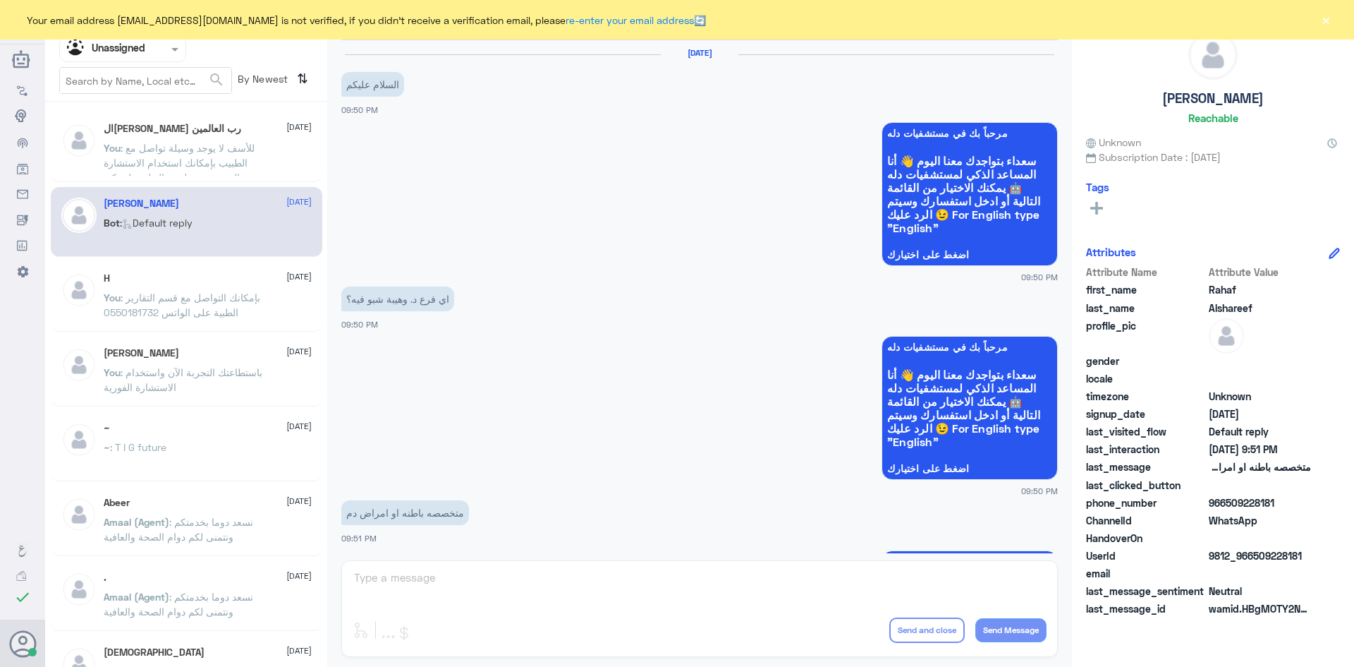
click at [181, 283] on div "H [DATE]" at bounding box center [208, 278] width 208 height 12
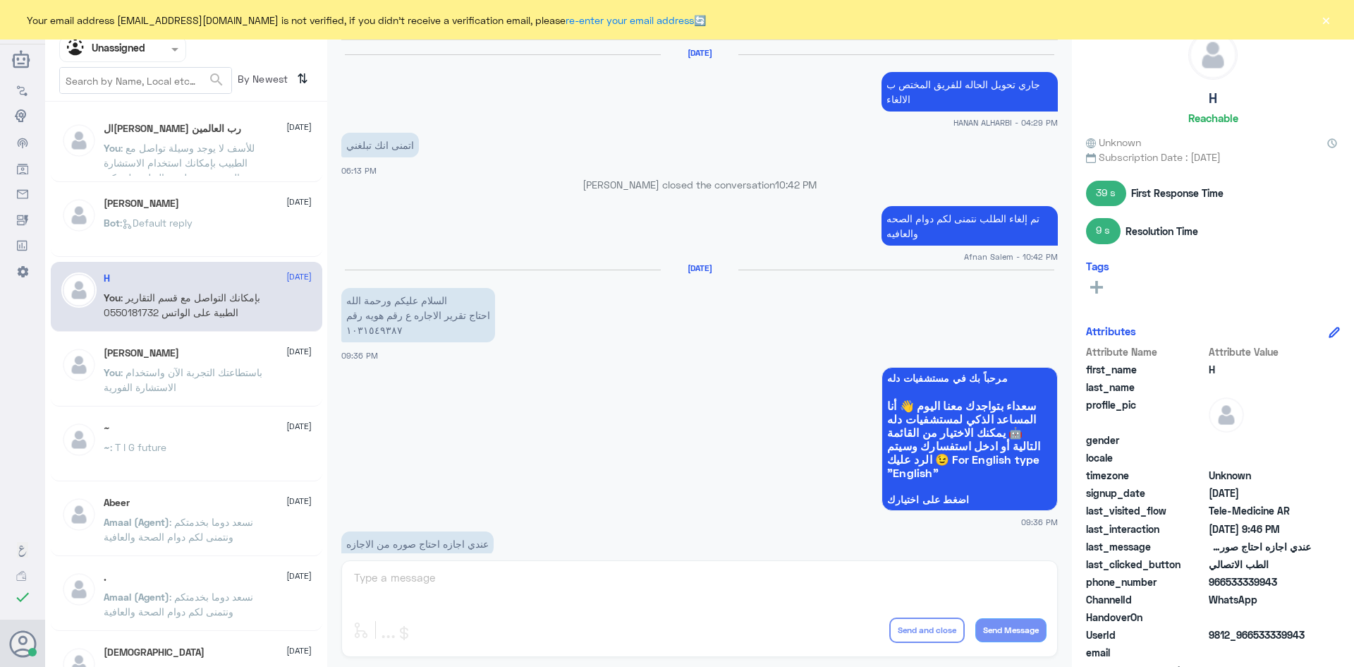
scroll to position [932, 0]
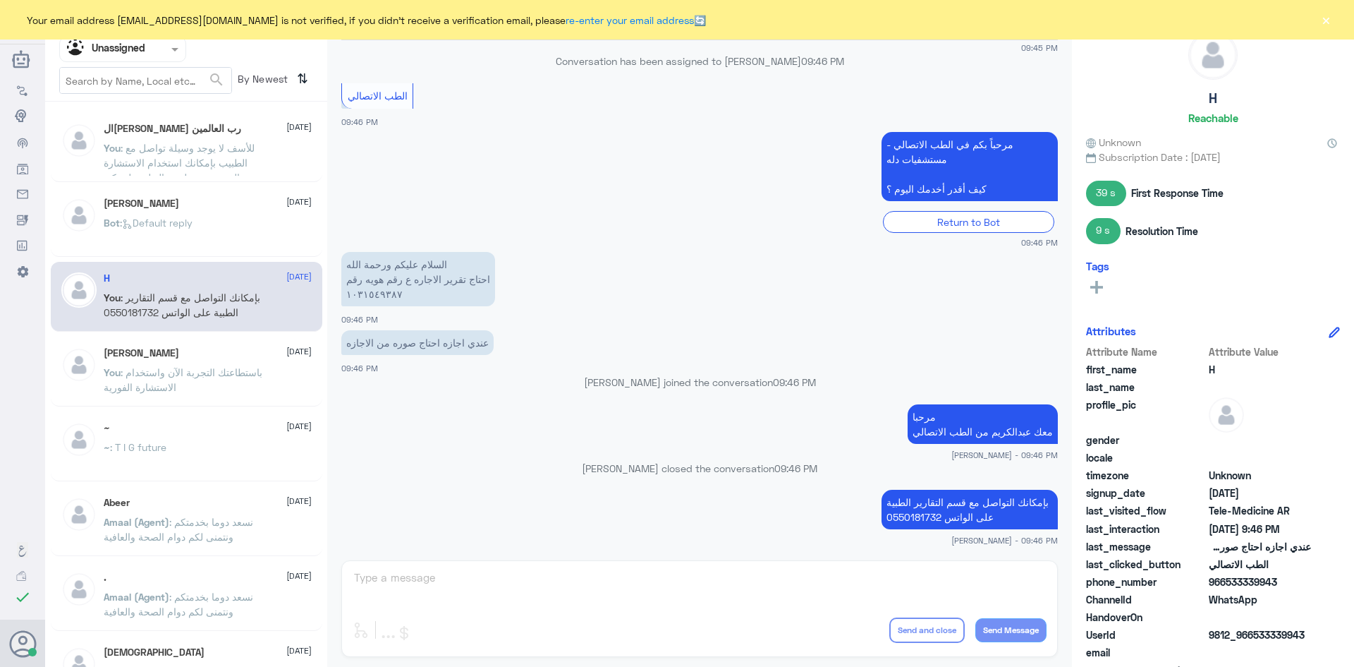
click at [205, 406] on div "Sara 24 August You : باستطاعتك التجربة الآن واستخدام الاستشارة الفورية" at bounding box center [187, 371] width 272 height 70
click at [214, 387] on p "You : باستطاعتك التجربة الآن واستخدام الاستشارة الفورية" at bounding box center [183, 382] width 159 height 35
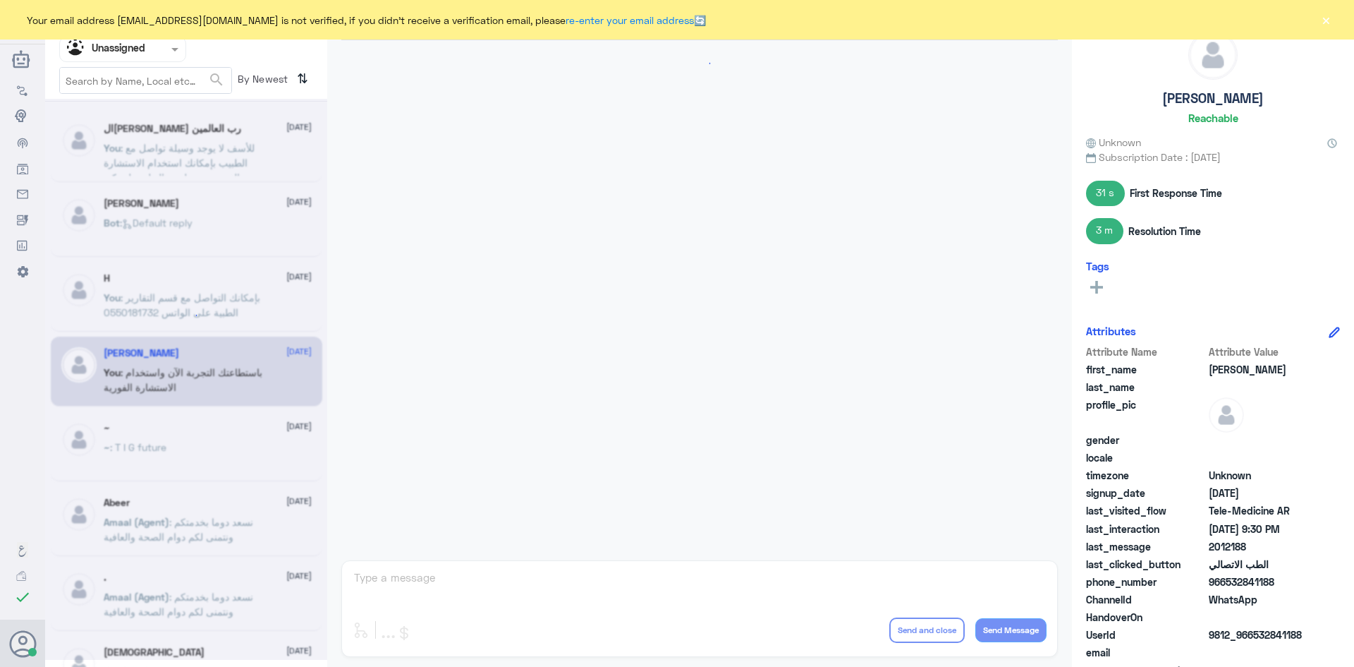
scroll to position [591, 0]
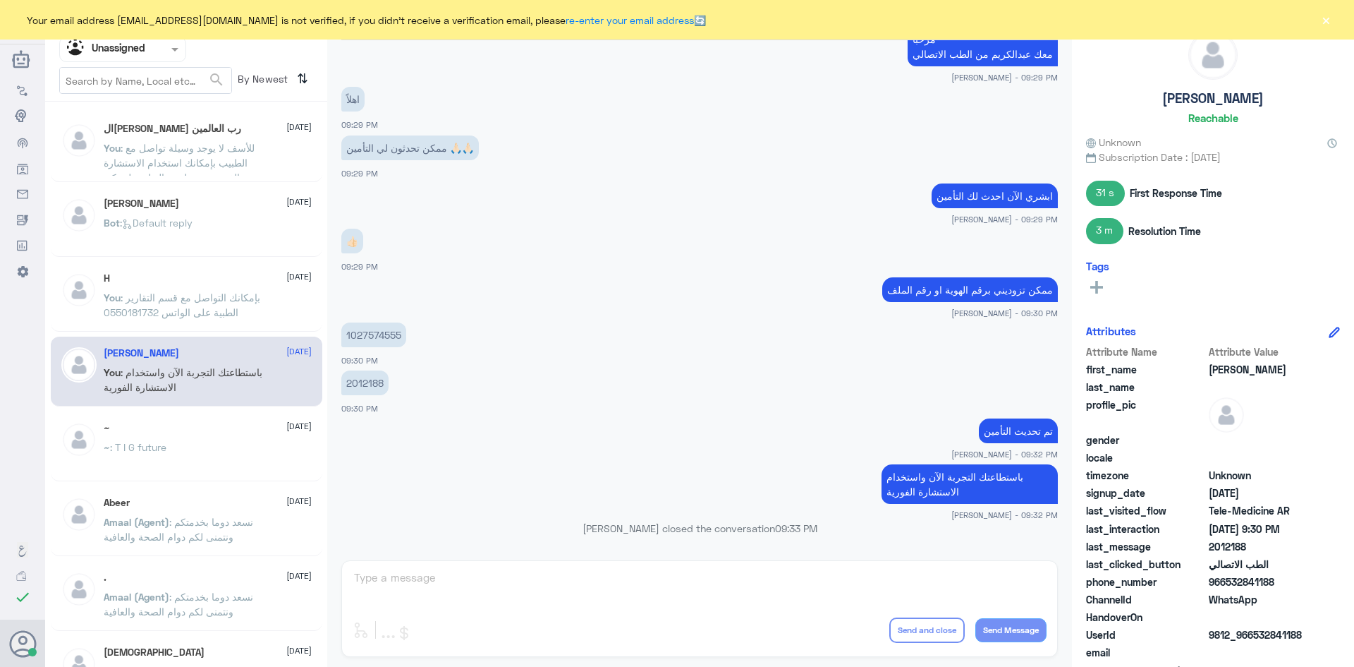
click at [208, 138] on div "الحمدلله رب العالمين 24 August You : للأسف لا يوجد وسيلة تواصل مع الطبيب بإمكان…" at bounding box center [208, 149] width 208 height 53
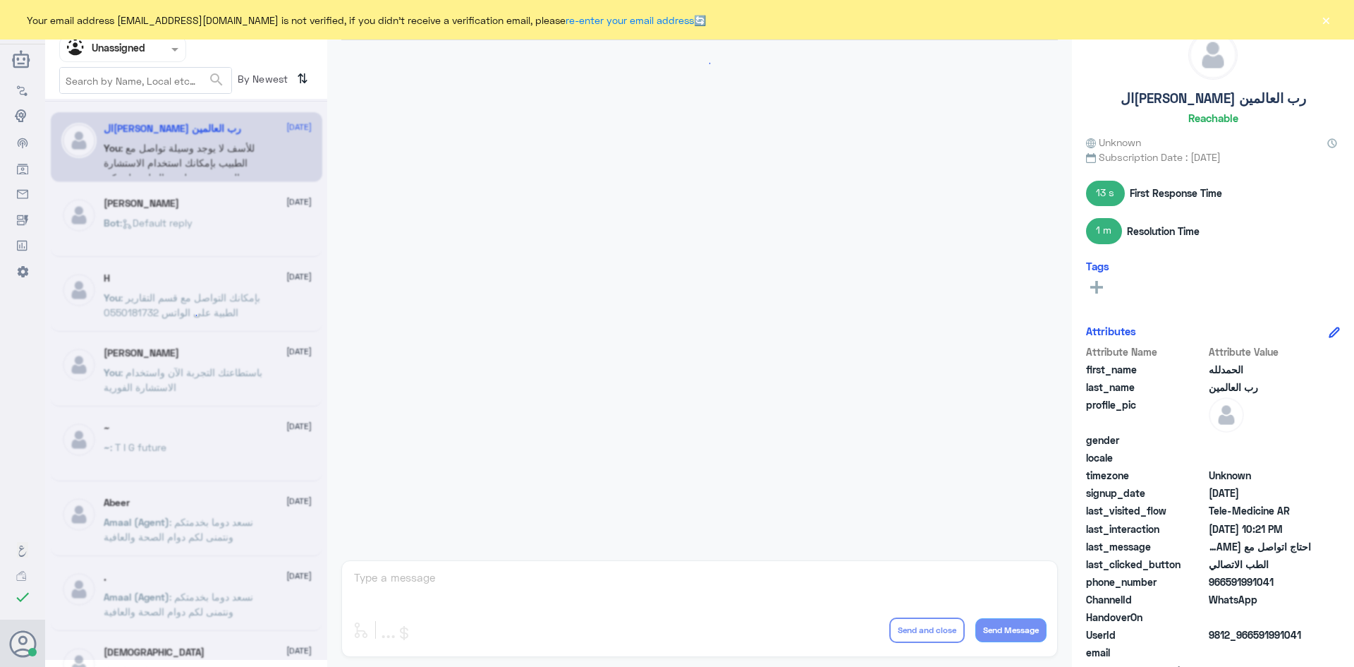
scroll to position [494, 0]
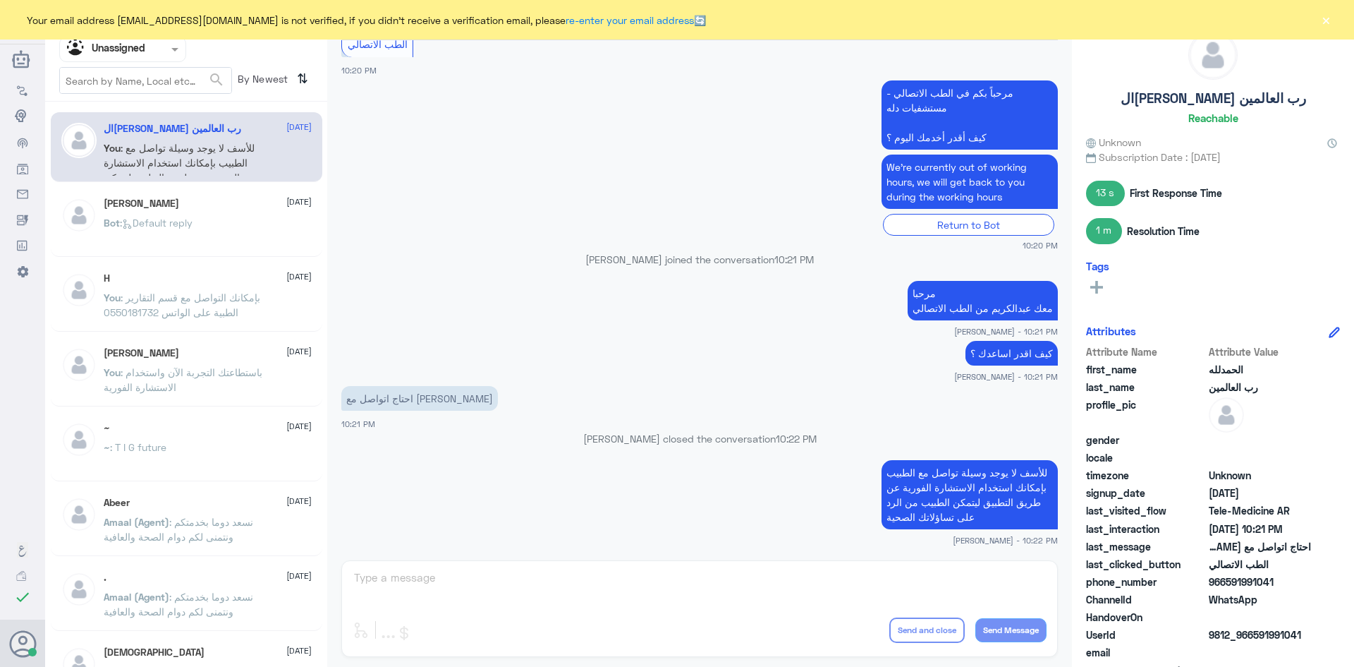
click at [169, 49] on span at bounding box center [177, 49] width 18 height 15
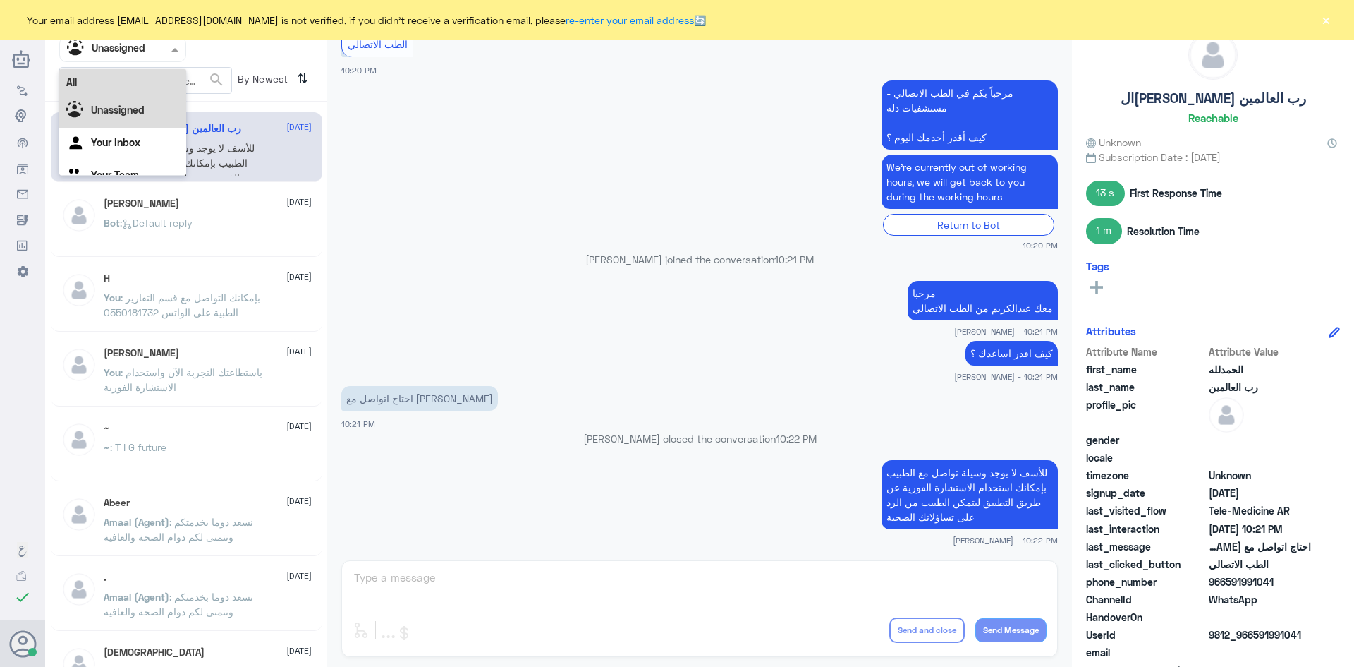
click at [121, 80] on div "All" at bounding box center [122, 82] width 127 height 26
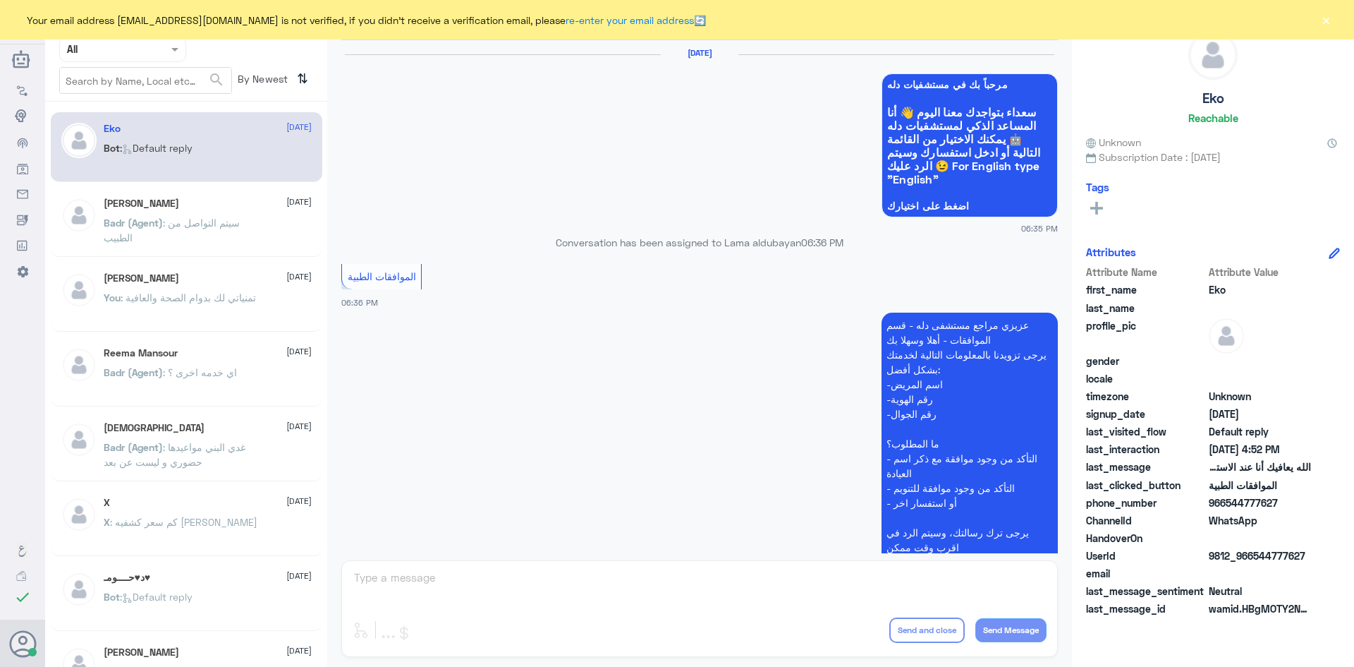
scroll to position [1347, 0]
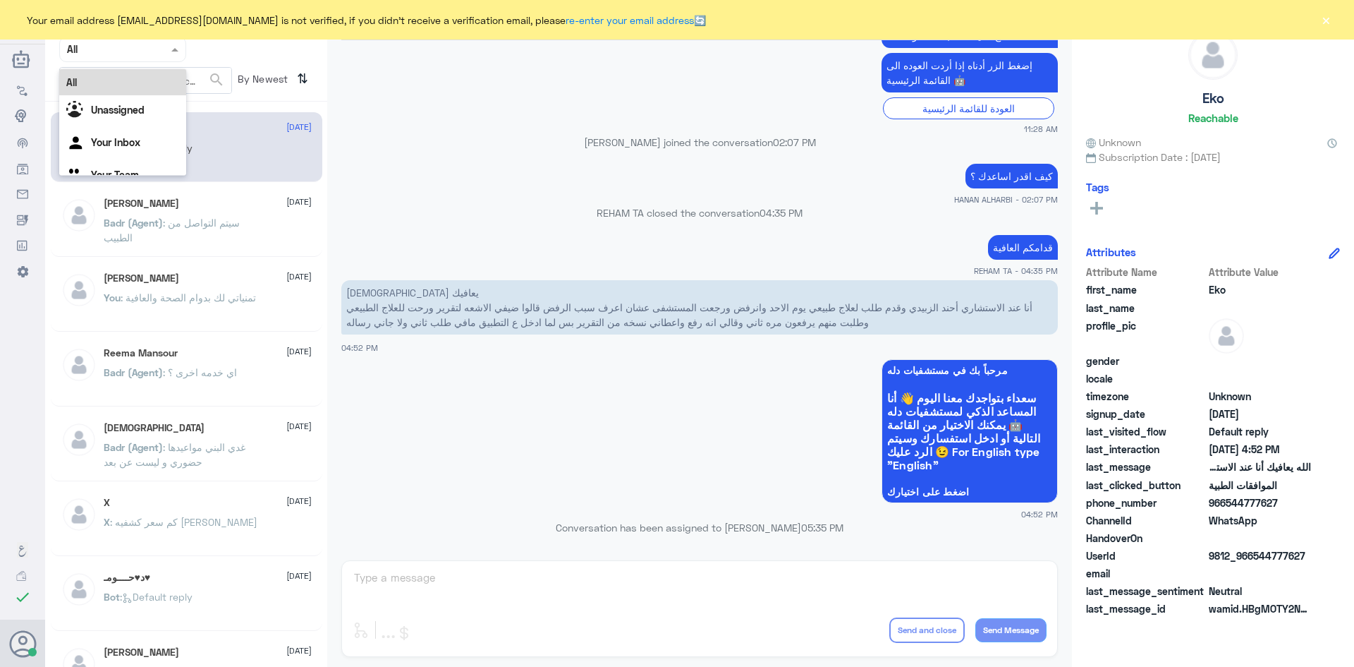
click at [178, 53] on span at bounding box center [177, 49] width 18 height 15
click at [142, 113] on b "Unassigned" at bounding box center [118, 110] width 54 height 12
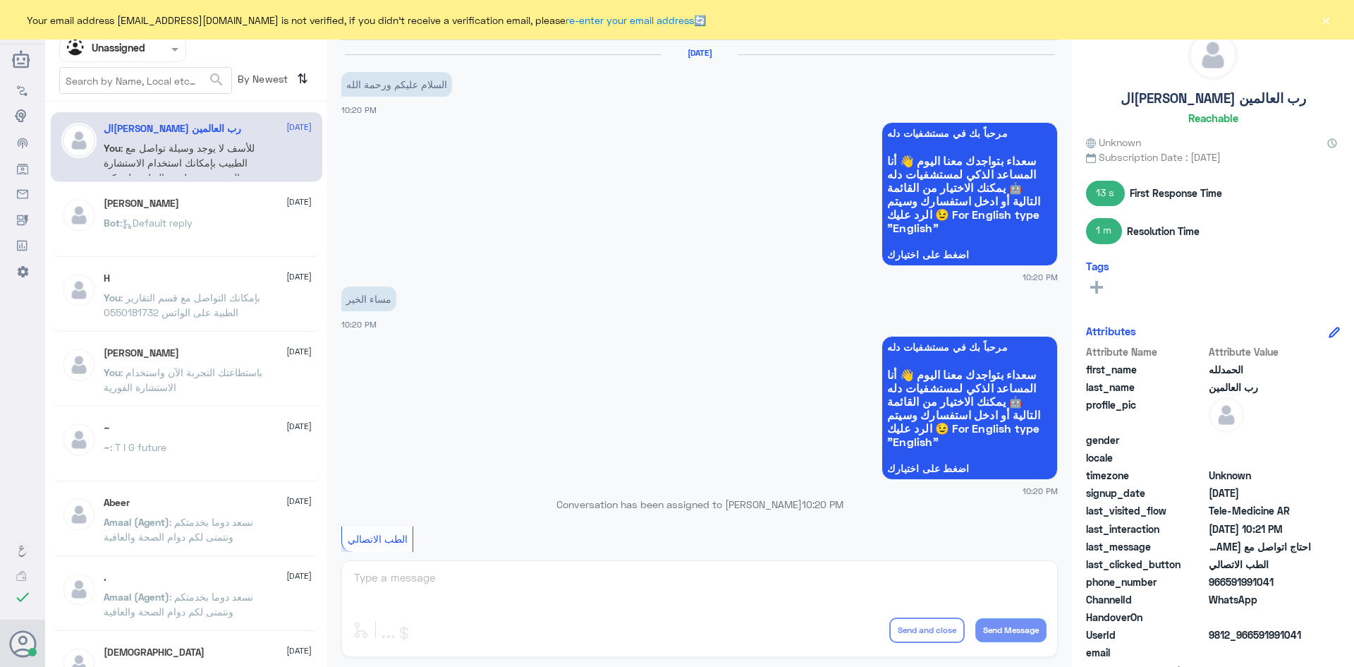
scroll to position [494, 0]
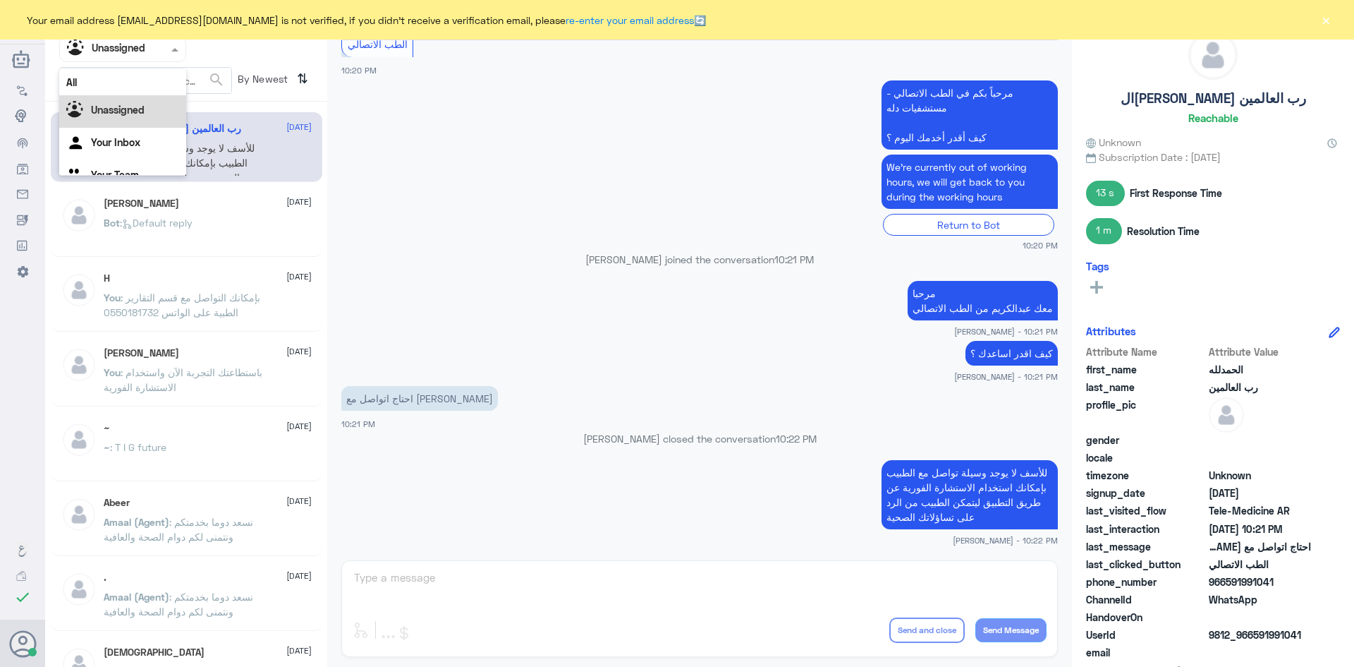
click at [169, 48] on span at bounding box center [177, 49] width 18 height 15
click at [159, 123] on div "Your Inbox" at bounding box center [122, 126] width 127 height 32
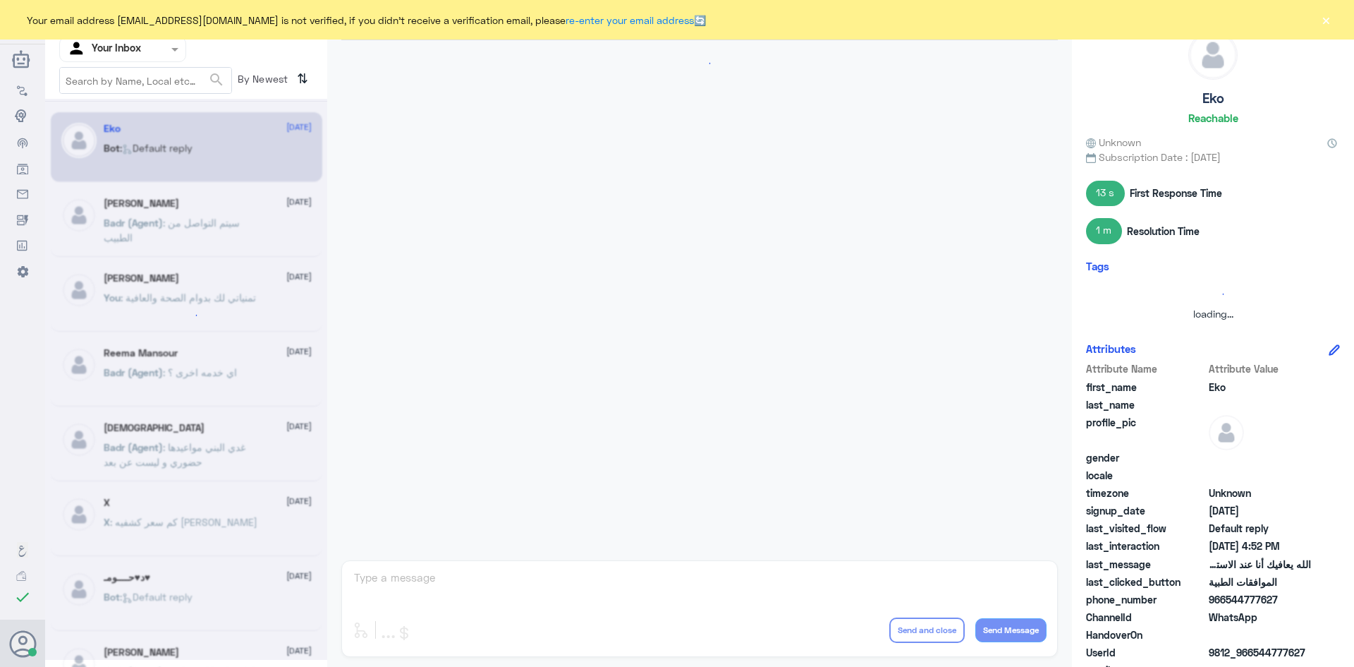
scroll to position [1347, 0]
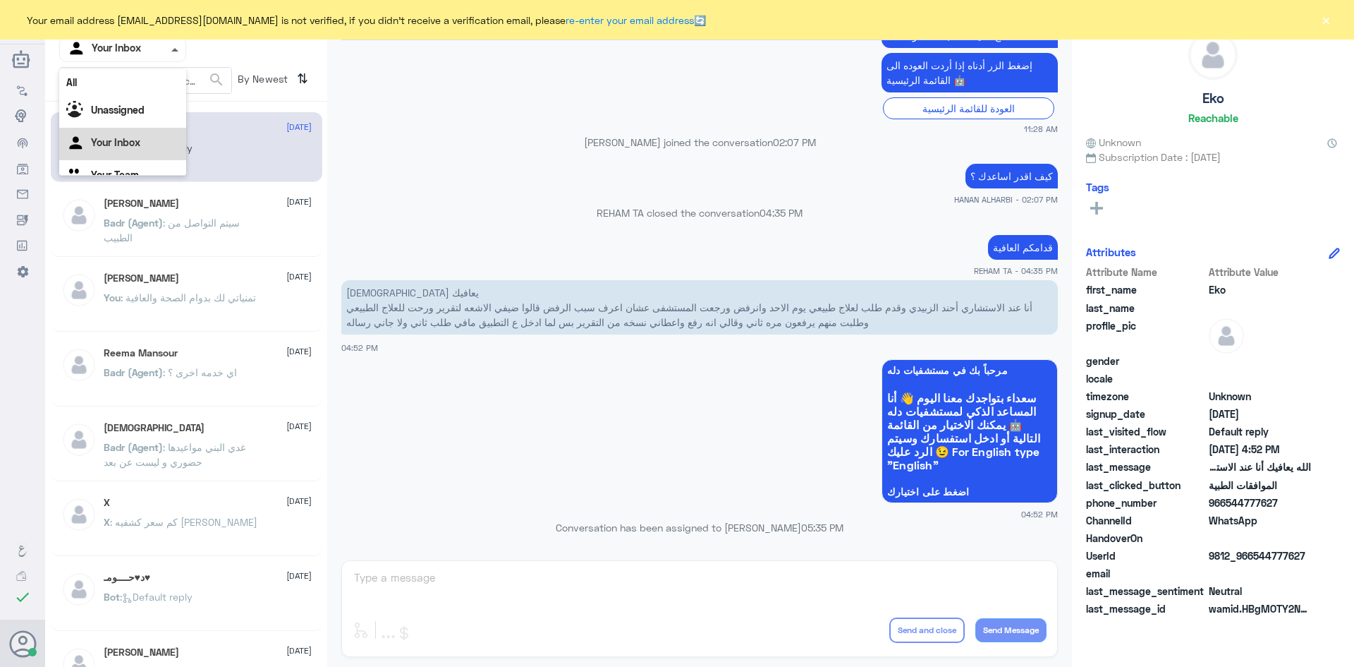
click at [175, 52] on span at bounding box center [177, 49] width 18 height 15
click at [123, 83] on div "All" at bounding box center [122, 82] width 127 height 26
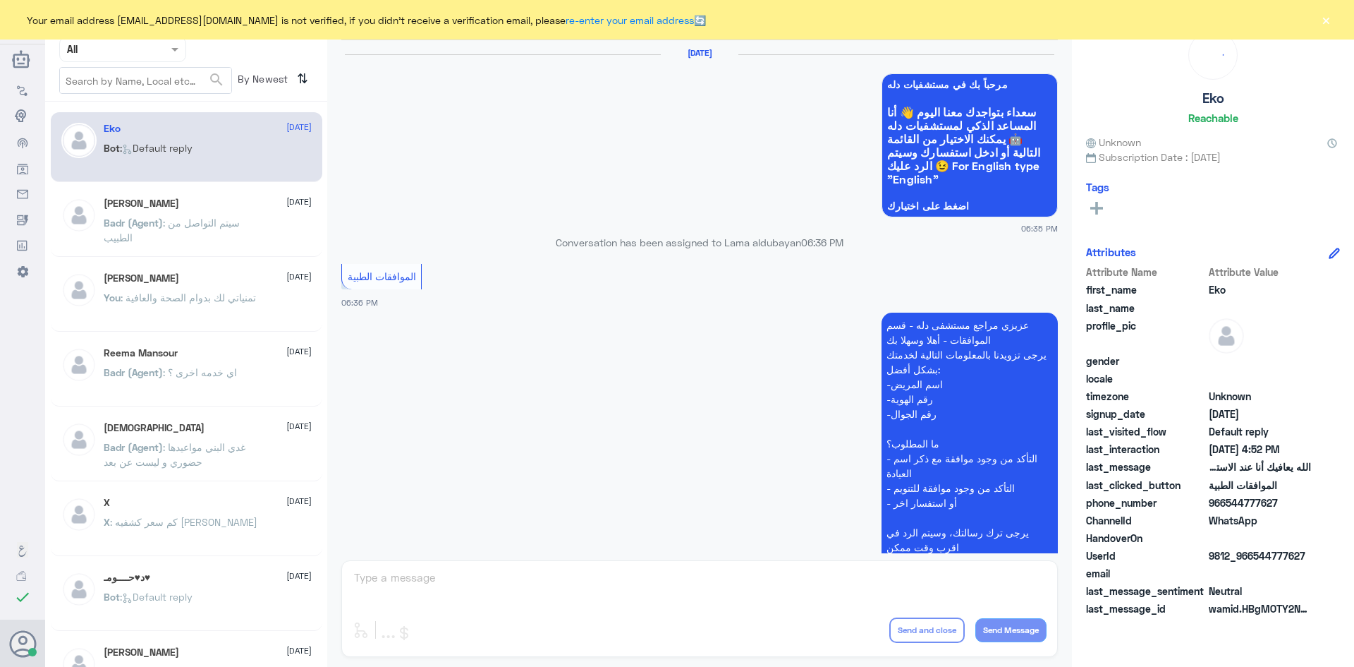
scroll to position [1347, 0]
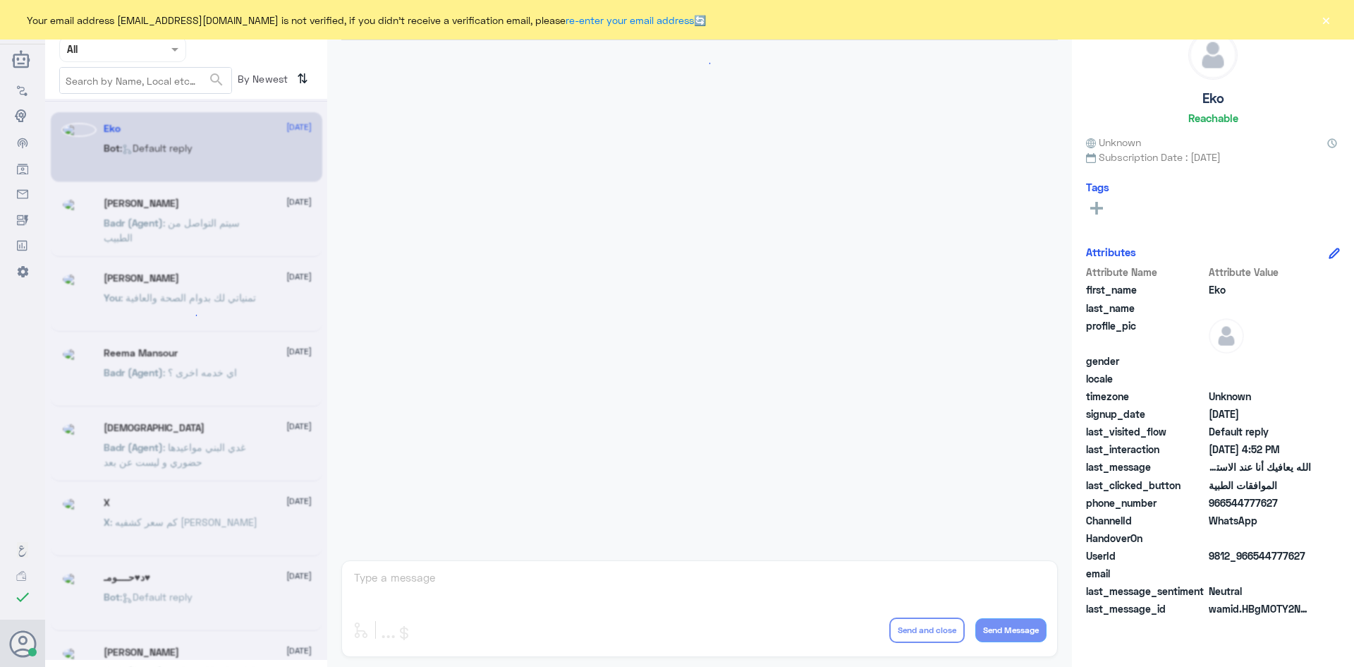
scroll to position [1347, 0]
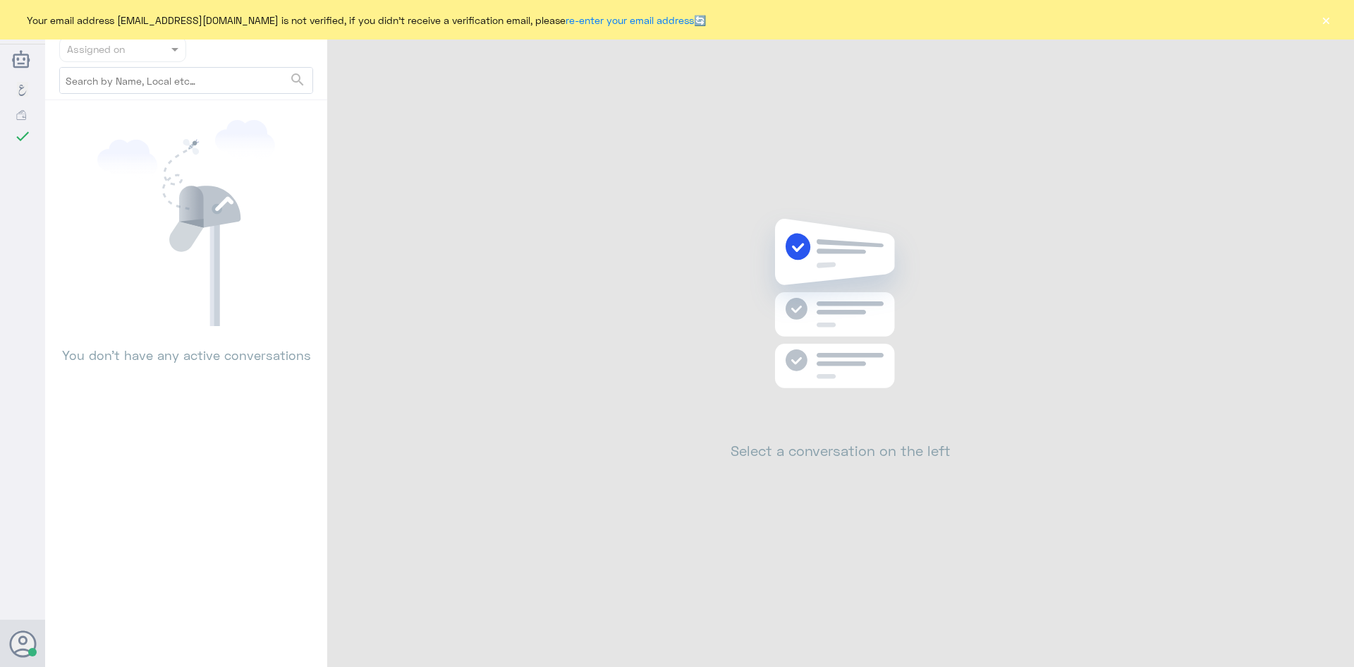
click at [1323, 20] on button "×" at bounding box center [1326, 20] width 14 height 14
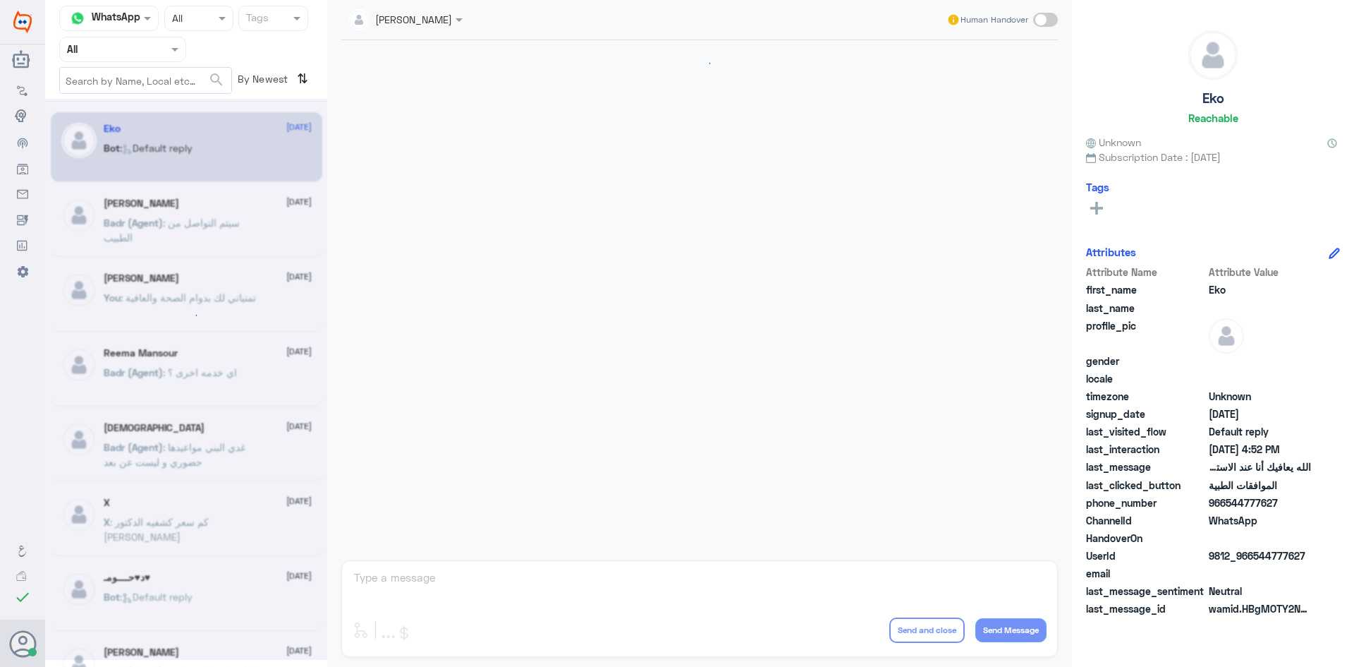
scroll to position [1347, 0]
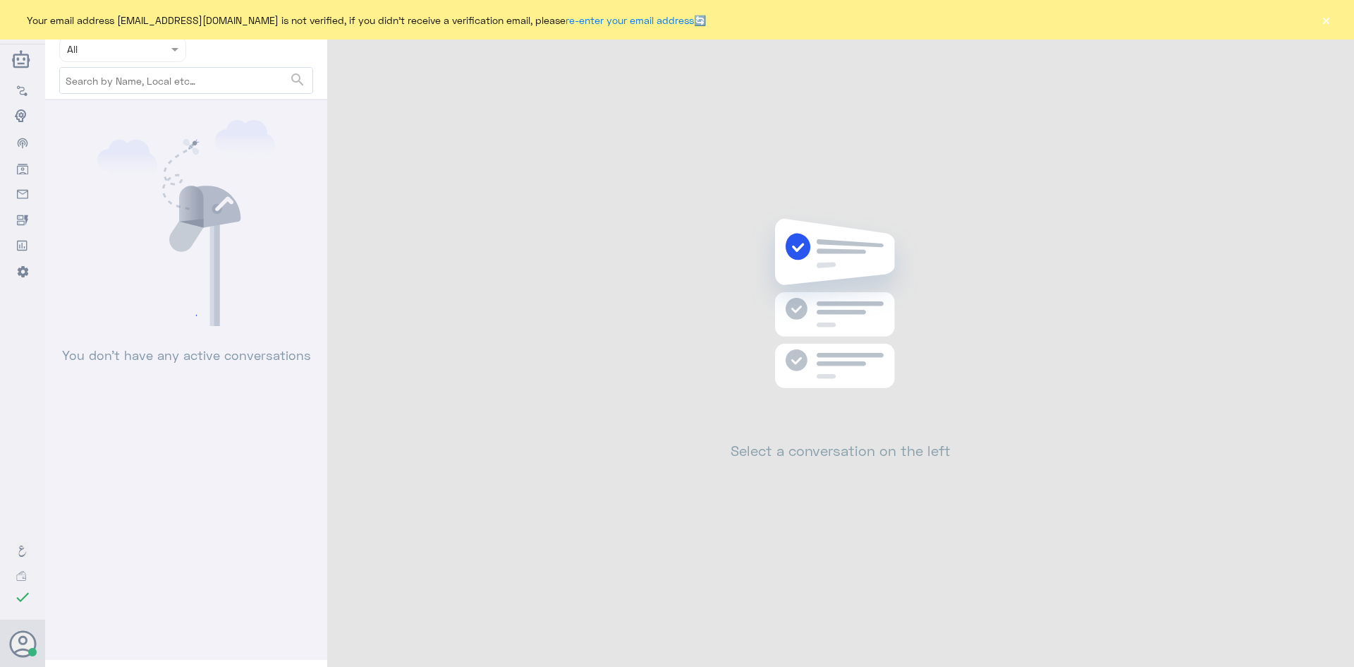
click at [1326, 20] on button "×" at bounding box center [1326, 20] width 14 height 14
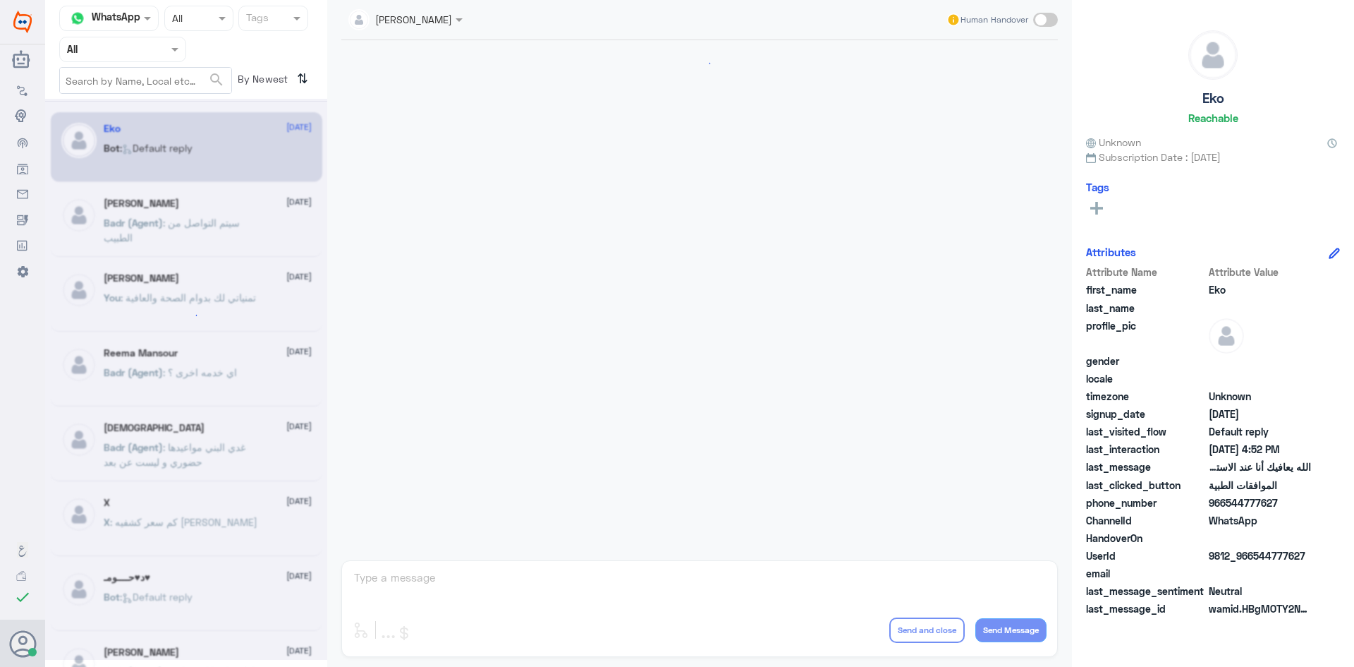
scroll to position [1347, 0]
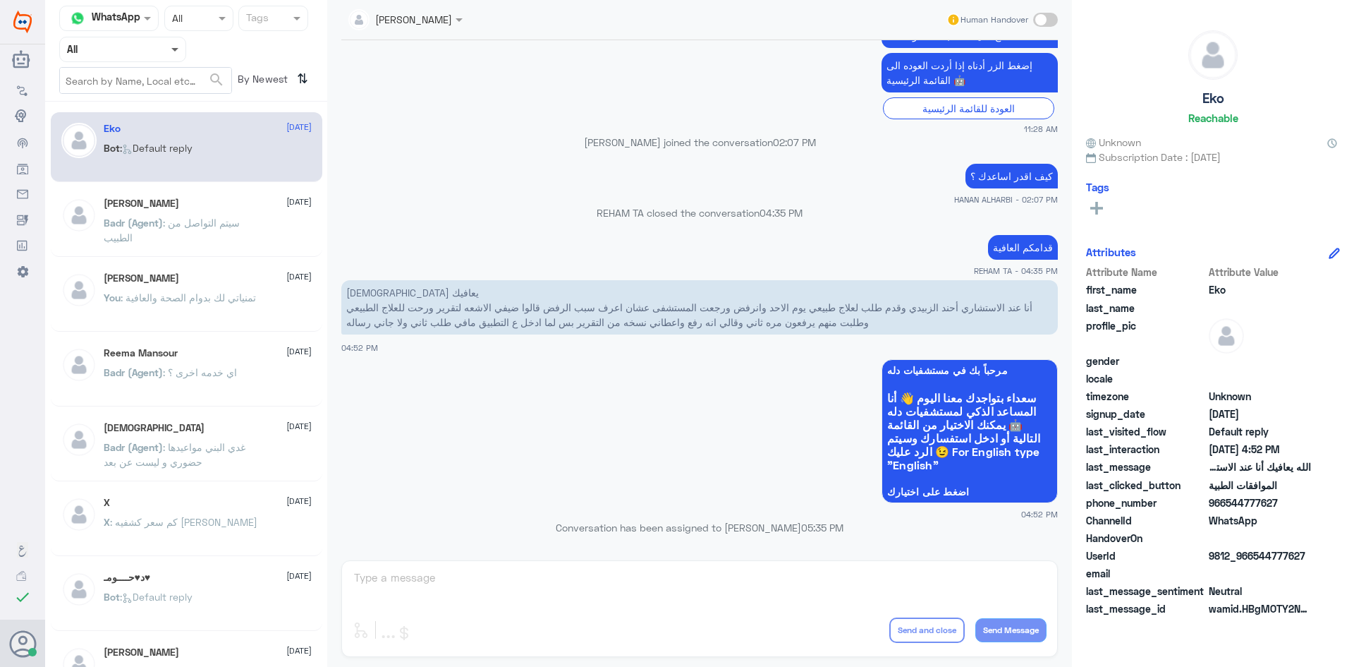
click at [178, 50] on span at bounding box center [174, 50] width 7 height 5
click at [138, 104] on b "Unassigned" at bounding box center [118, 110] width 54 height 12
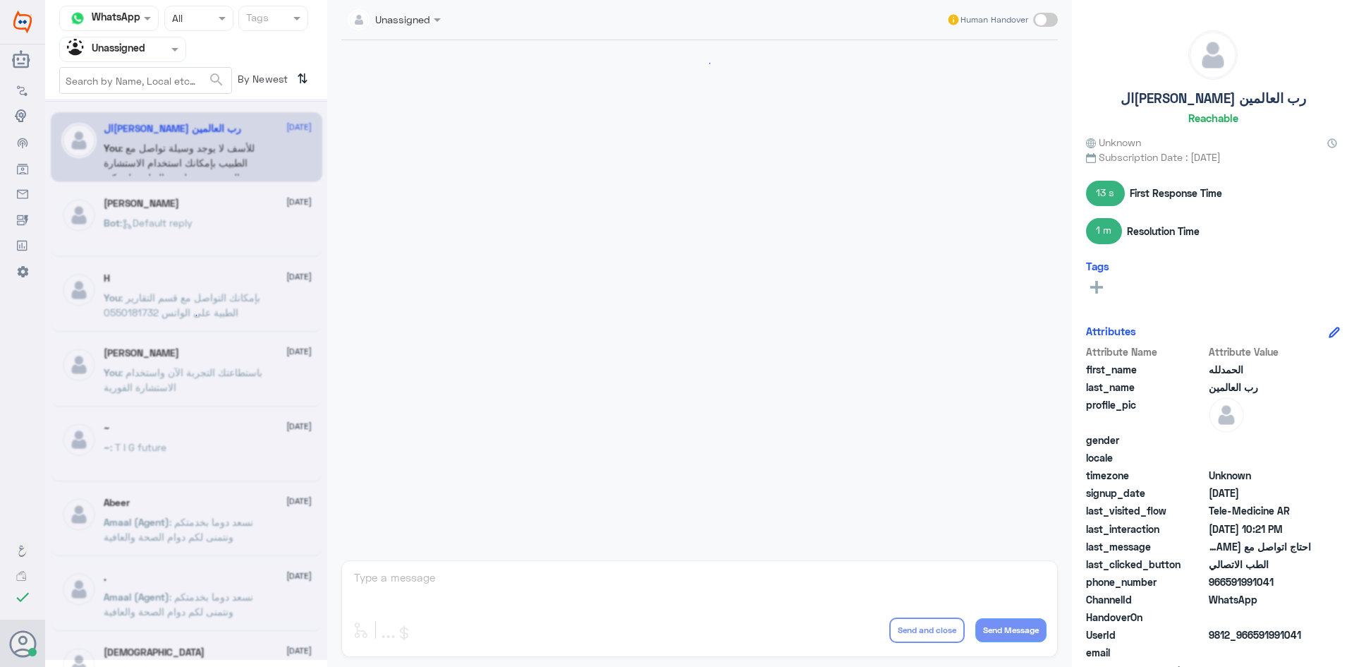
scroll to position [494, 0]
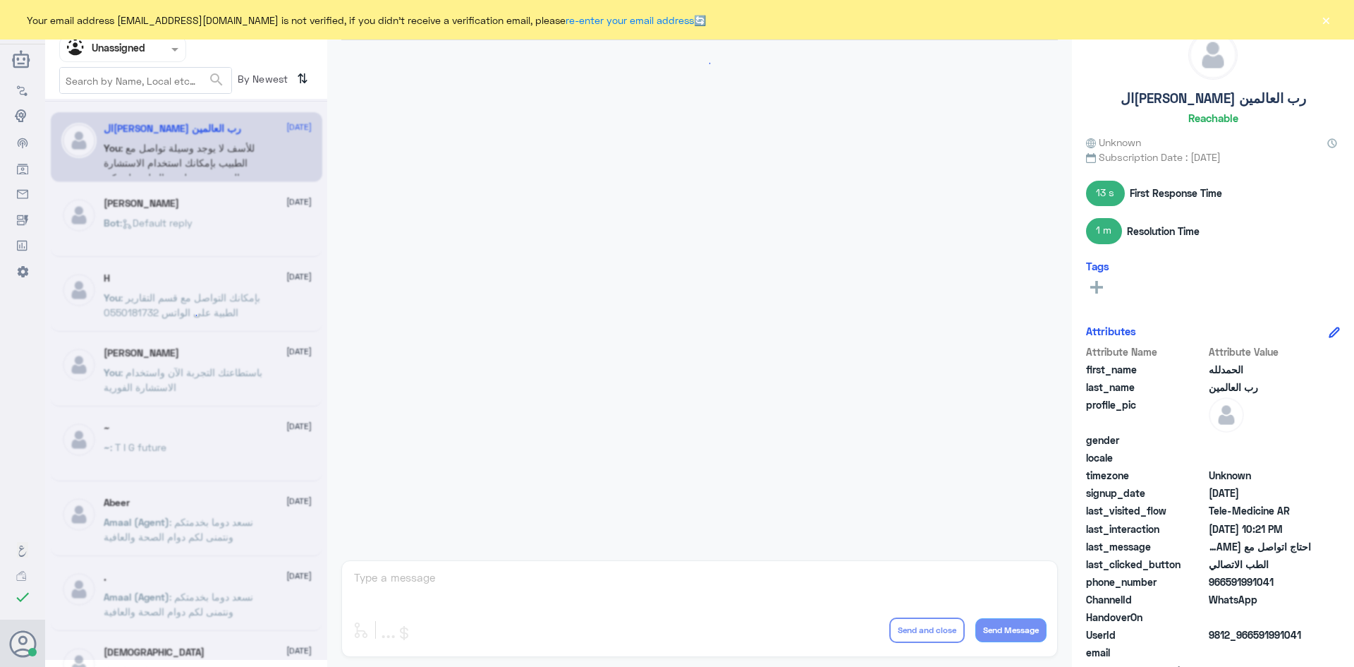
scroll to position [494, 0]
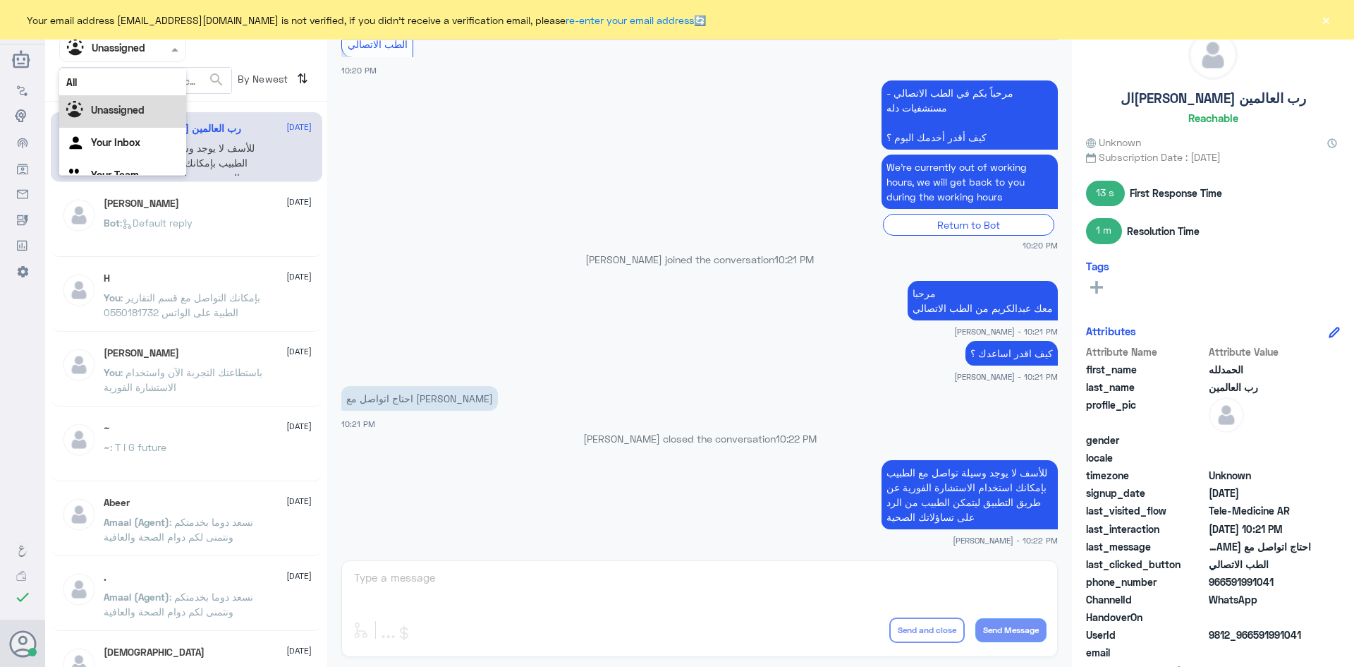
click at [175, 54] on span at bounding box center [177, 49] width 18 height 15
click at [133, 81] on div "All" at bounding box center [122, 82] width 127 height 26
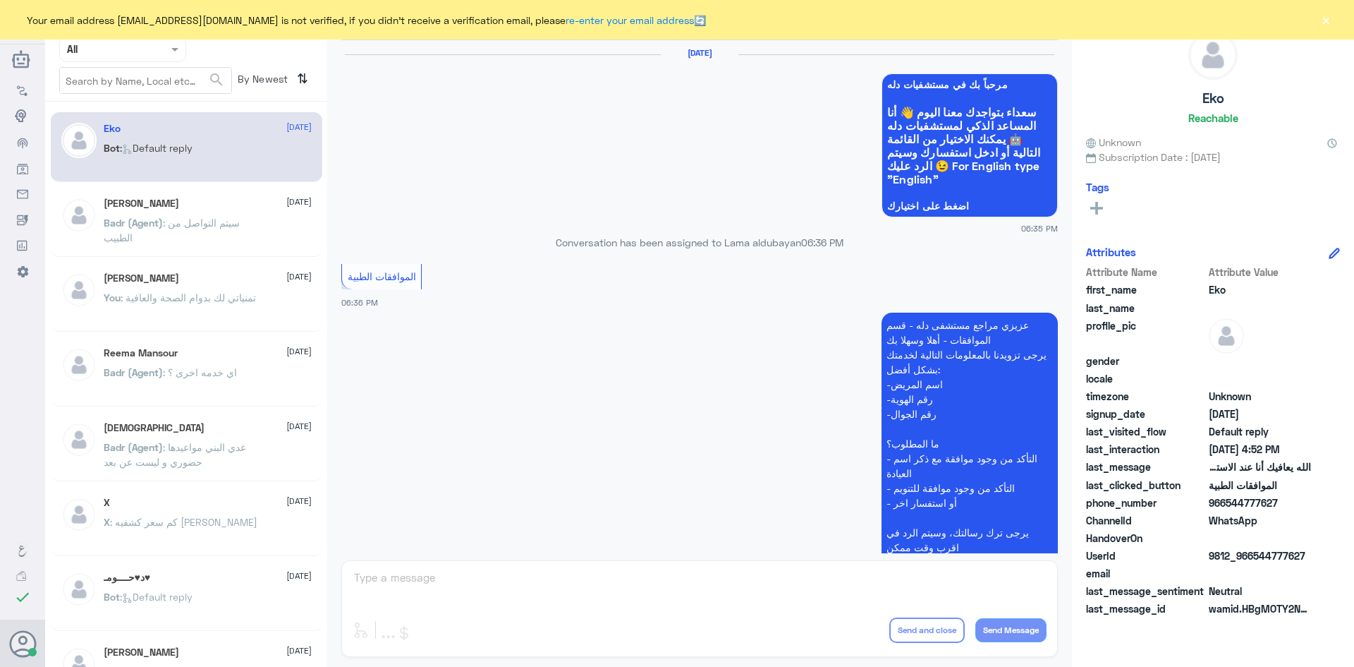
scroll to position [1347, 0]
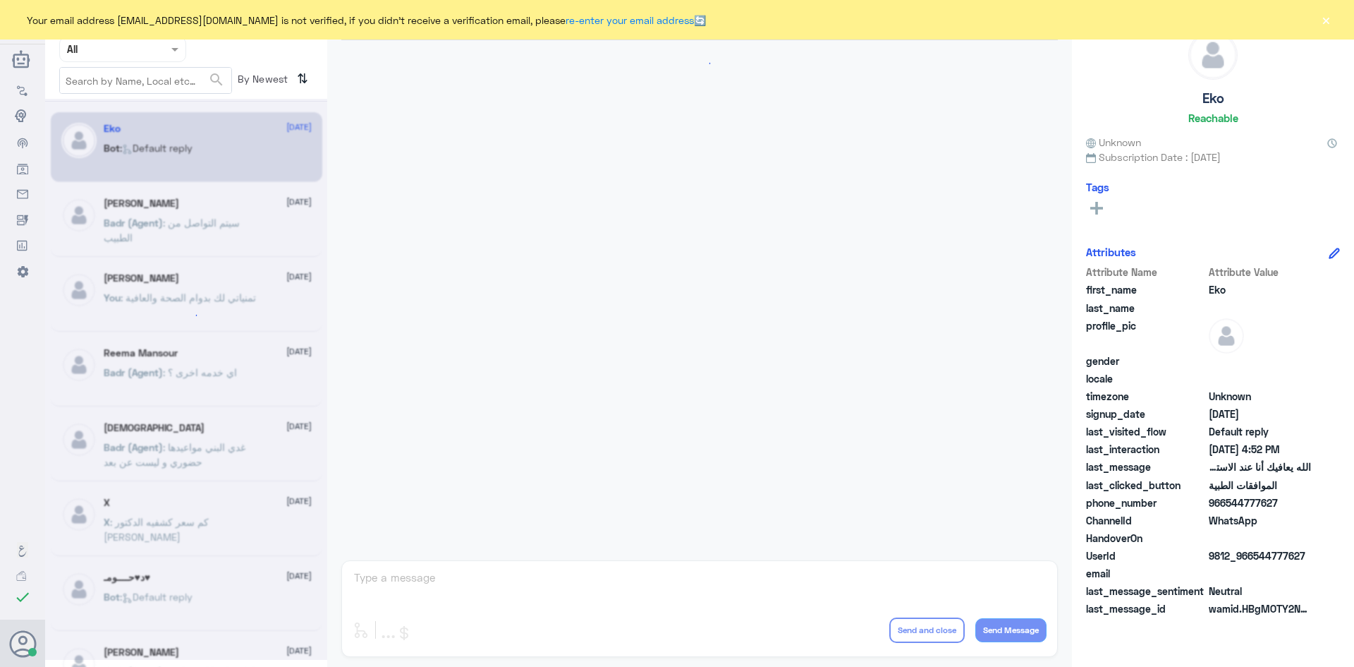
scroll to position [1347, 0]
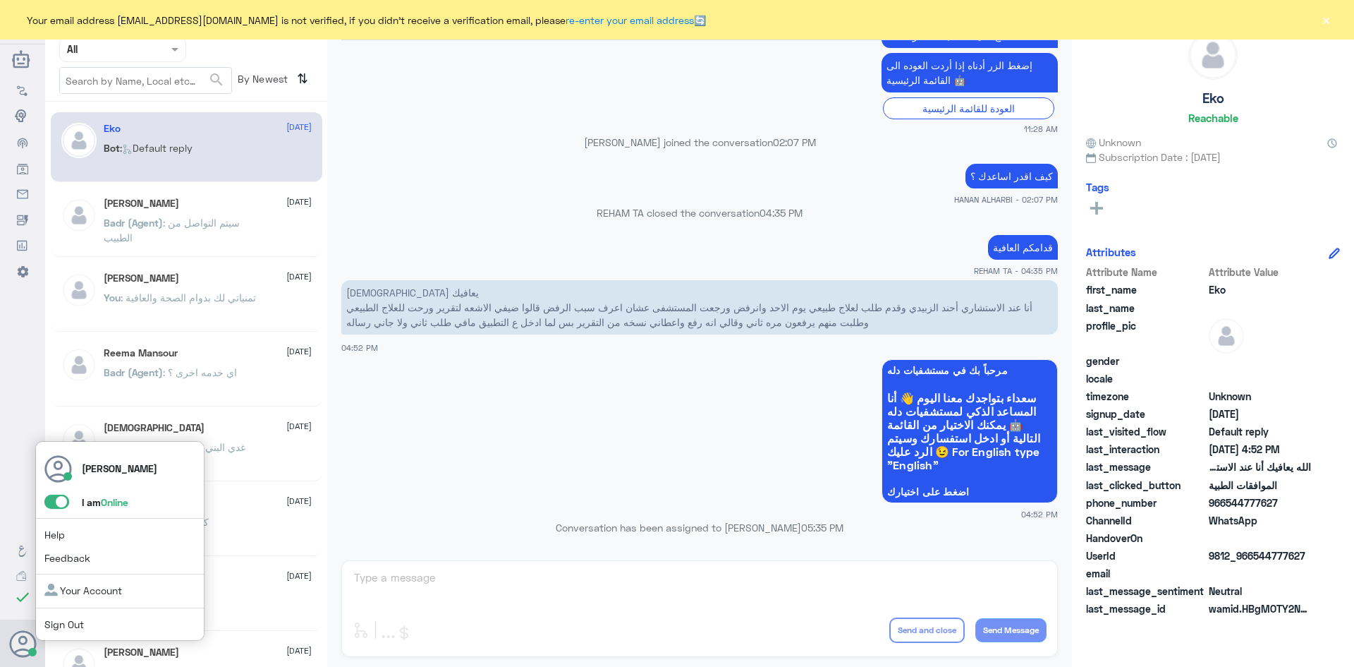
click at [63, 501] on span at bounding box center [56, 501] width 25 height 14
click at [0, 0] on input "checkbox" at bounding box center [0, 0] width 0 height 0
click at [63, 501] on span at bounding box center [56, 501] width 25 height 14
click at [0, 0] on input "checkbox" at bounding box center [0, 0] width 0 height 0
click at [51, 504] on span at bounding box center [56, 501] width 25 height 14
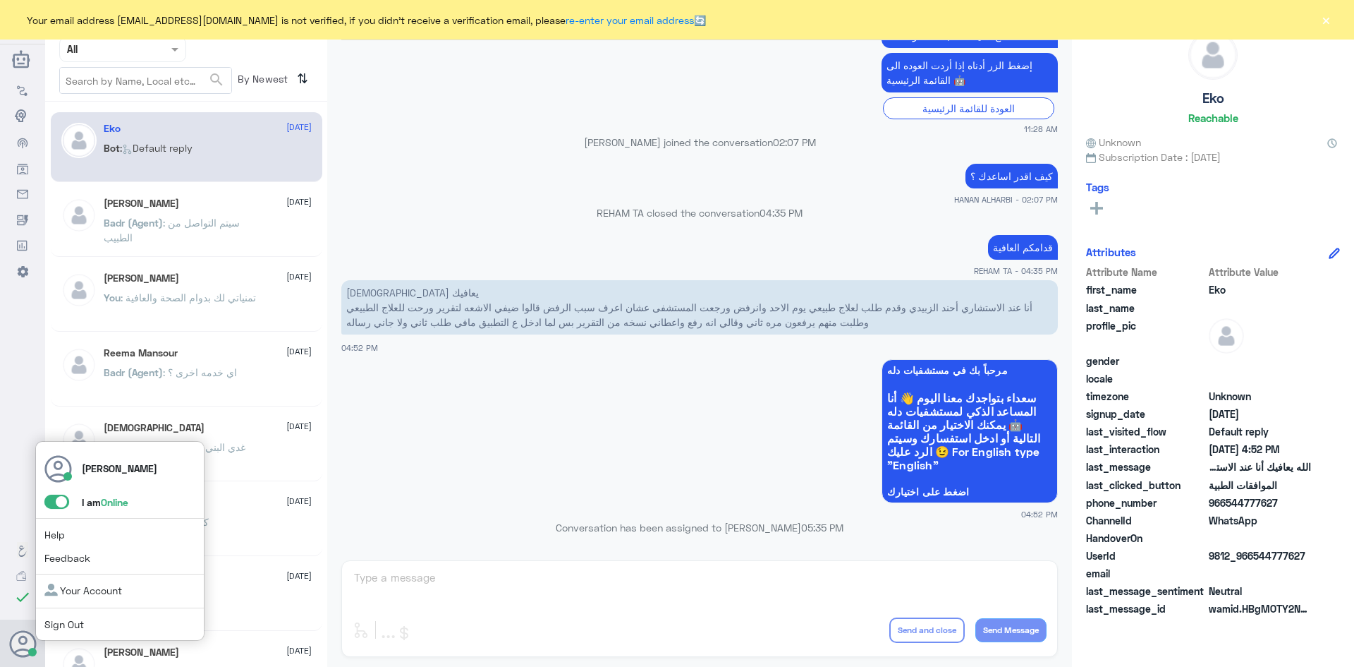
click at [0, 0] on input "checkbox" at bounding box center [0, 0] width 0 height 0
